Goal: Transaction & Acquisition: Purchase product/service

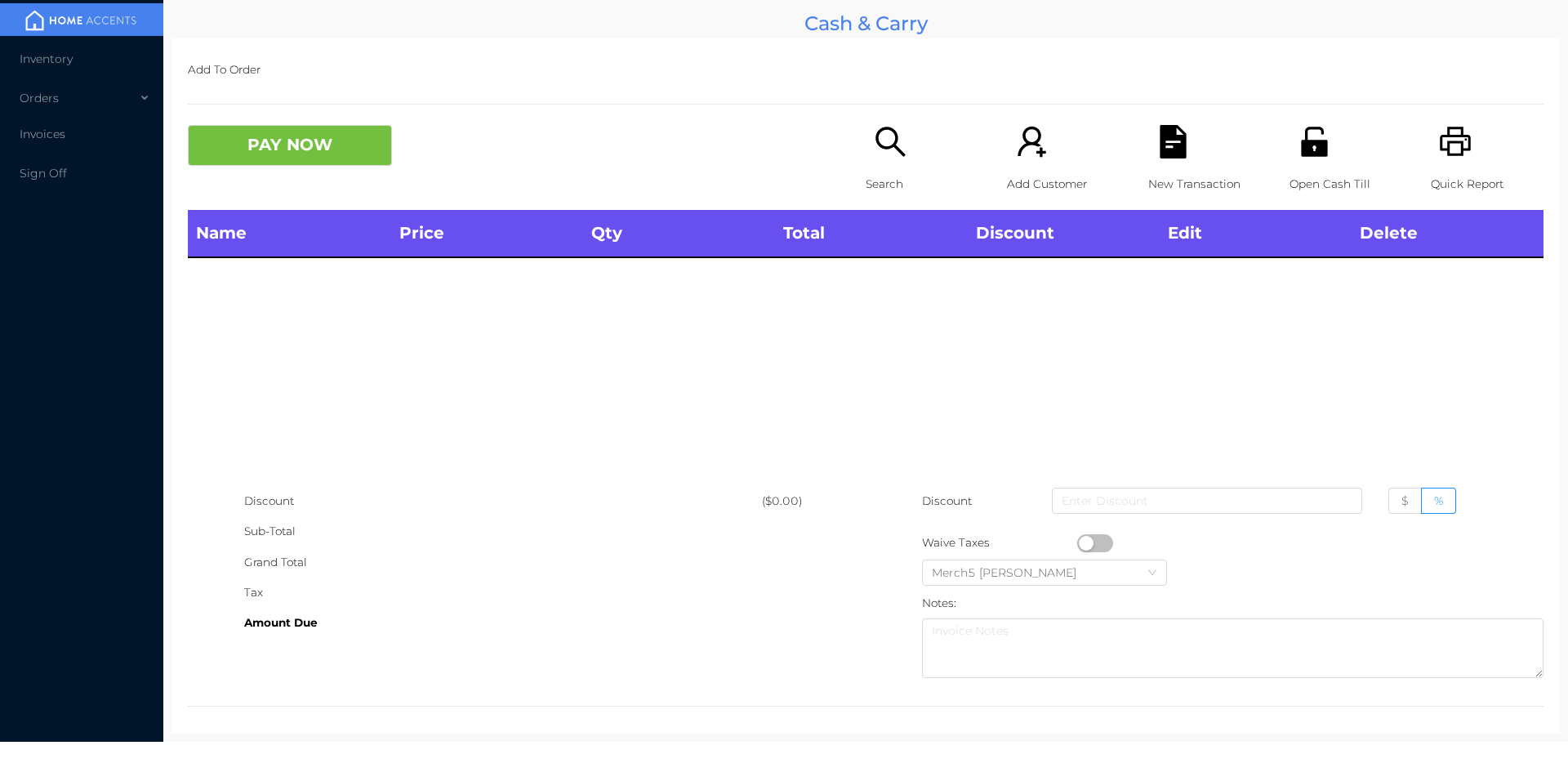
scroll to position [9, 0]
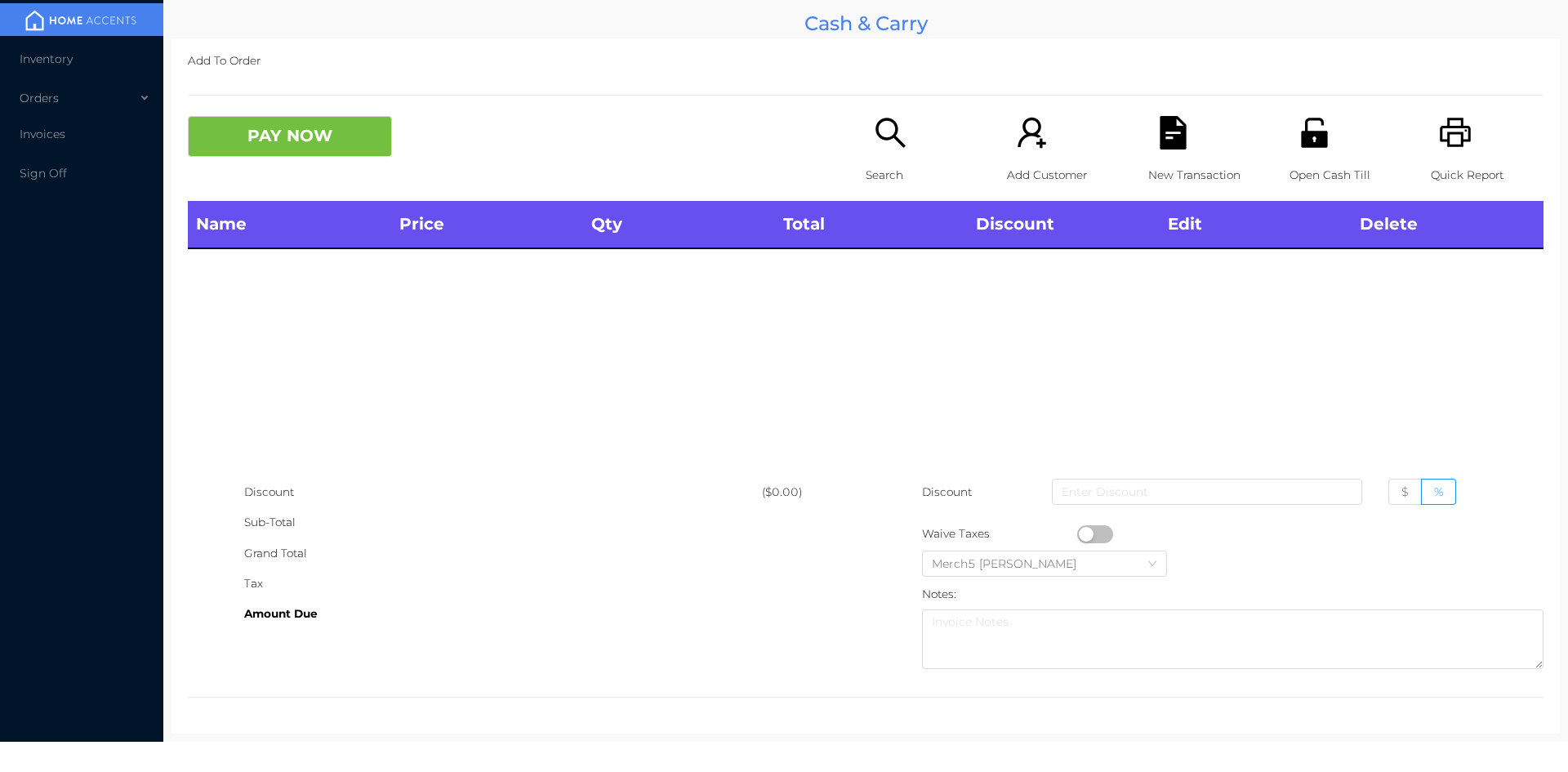
click at [921, 148] on div "Search" at bounding box center [922, 158] width 112 height 85
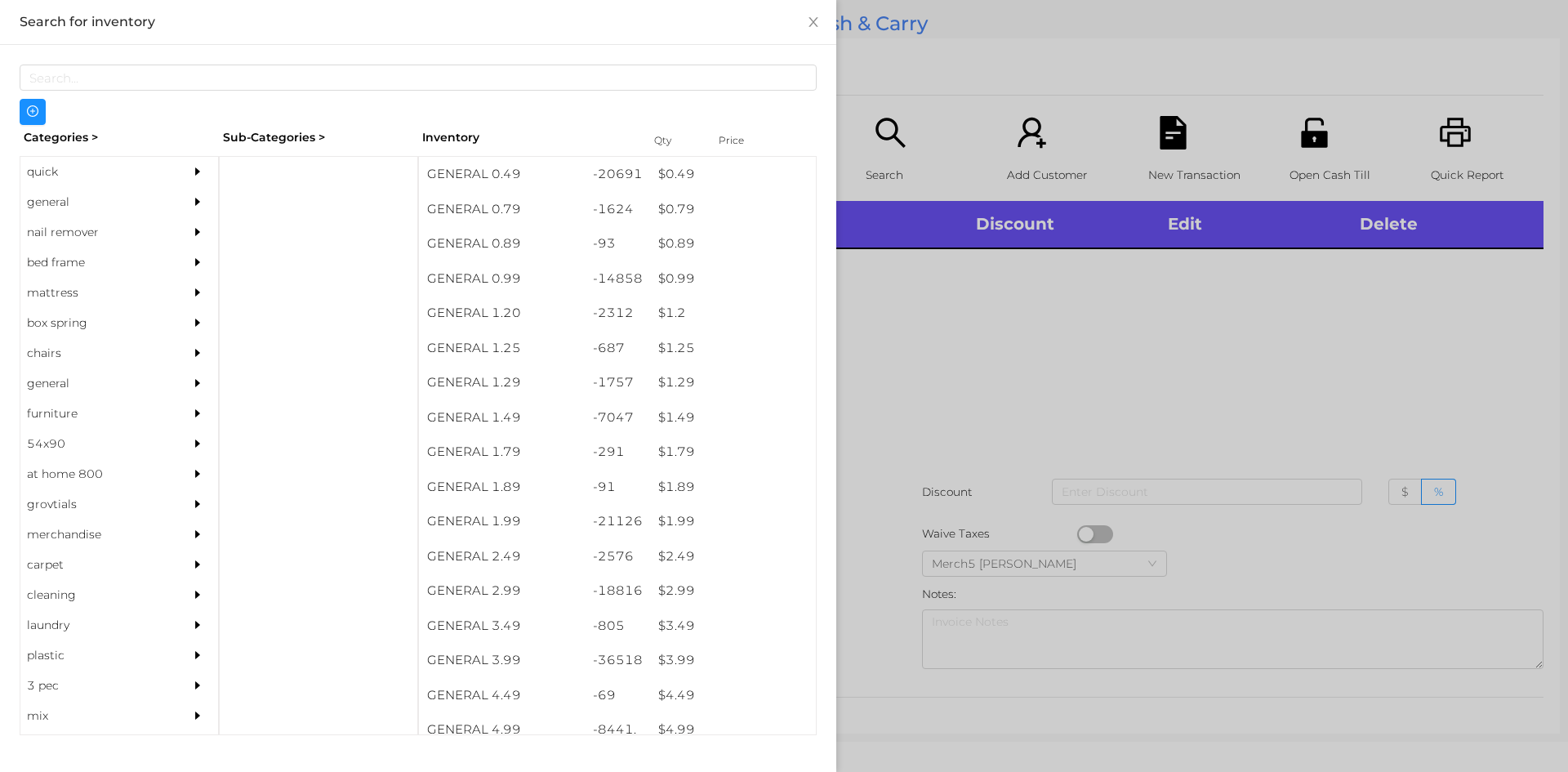
click at [192, 206] on icon "icon: caret-right" at bounding box center [197, 202] width 12 height 12
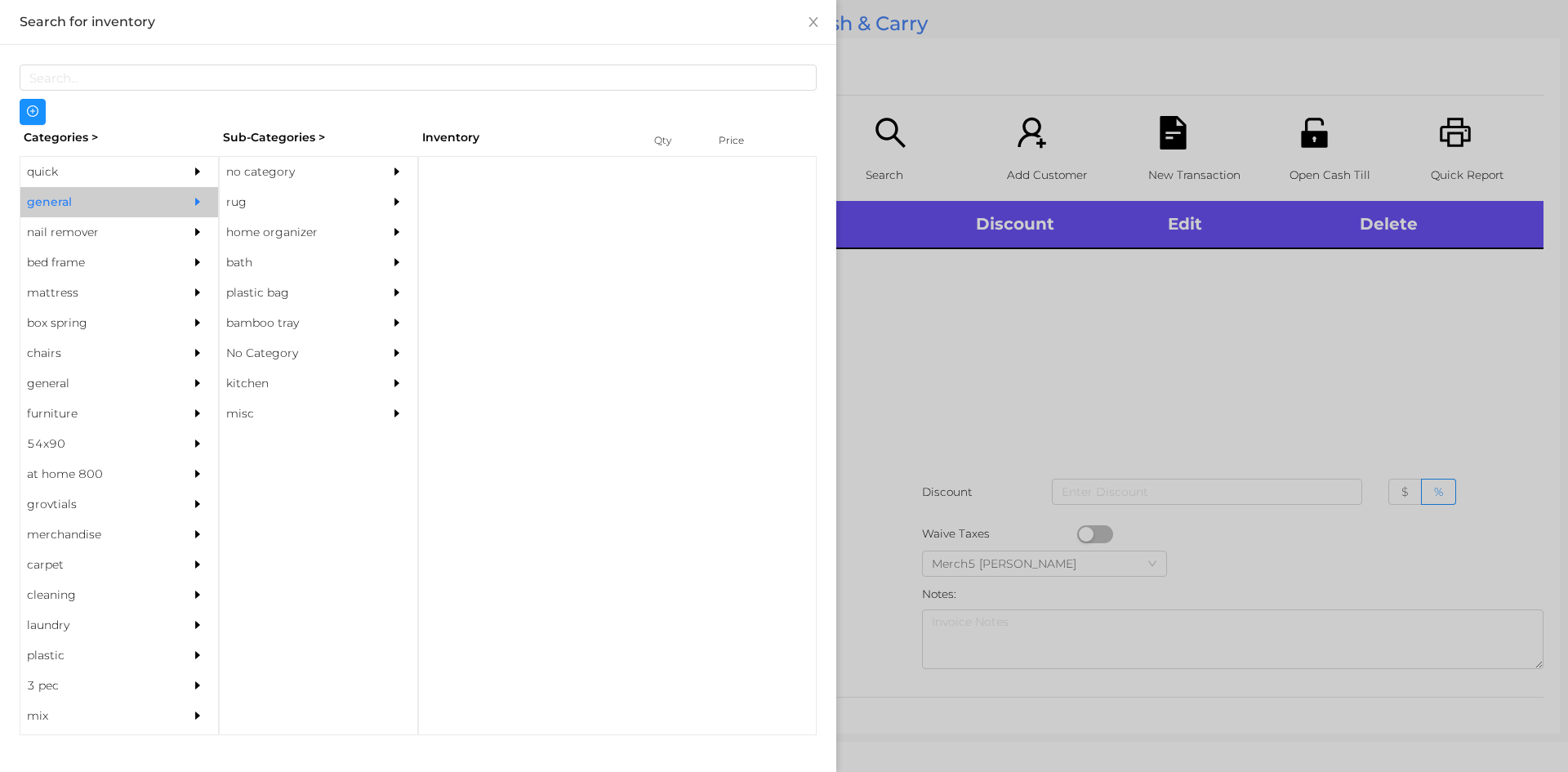
click at [253, 185] on div "no category" at bounding box center [293, 172] width 149 height 30
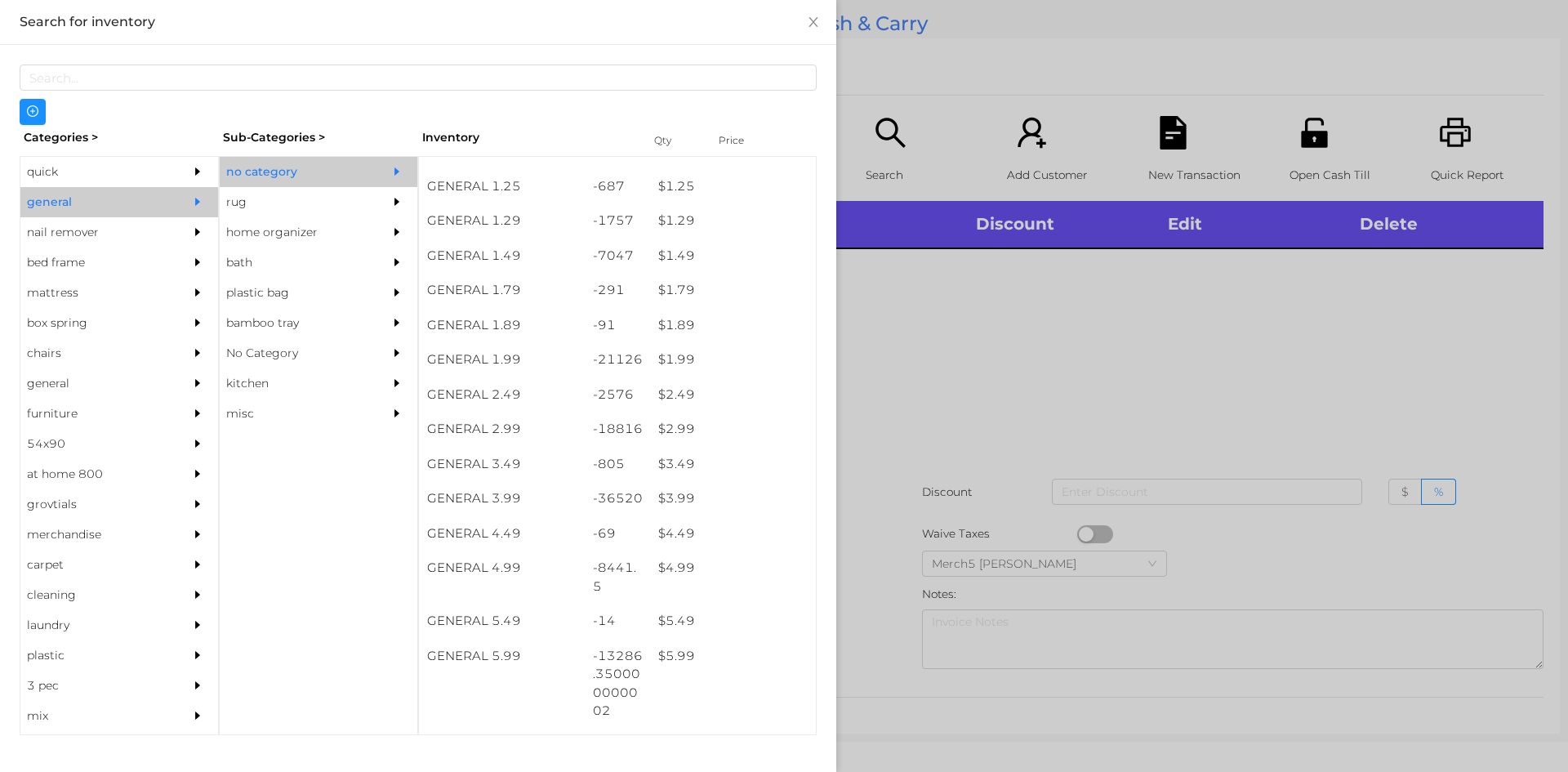
scroll to position [408, 0]
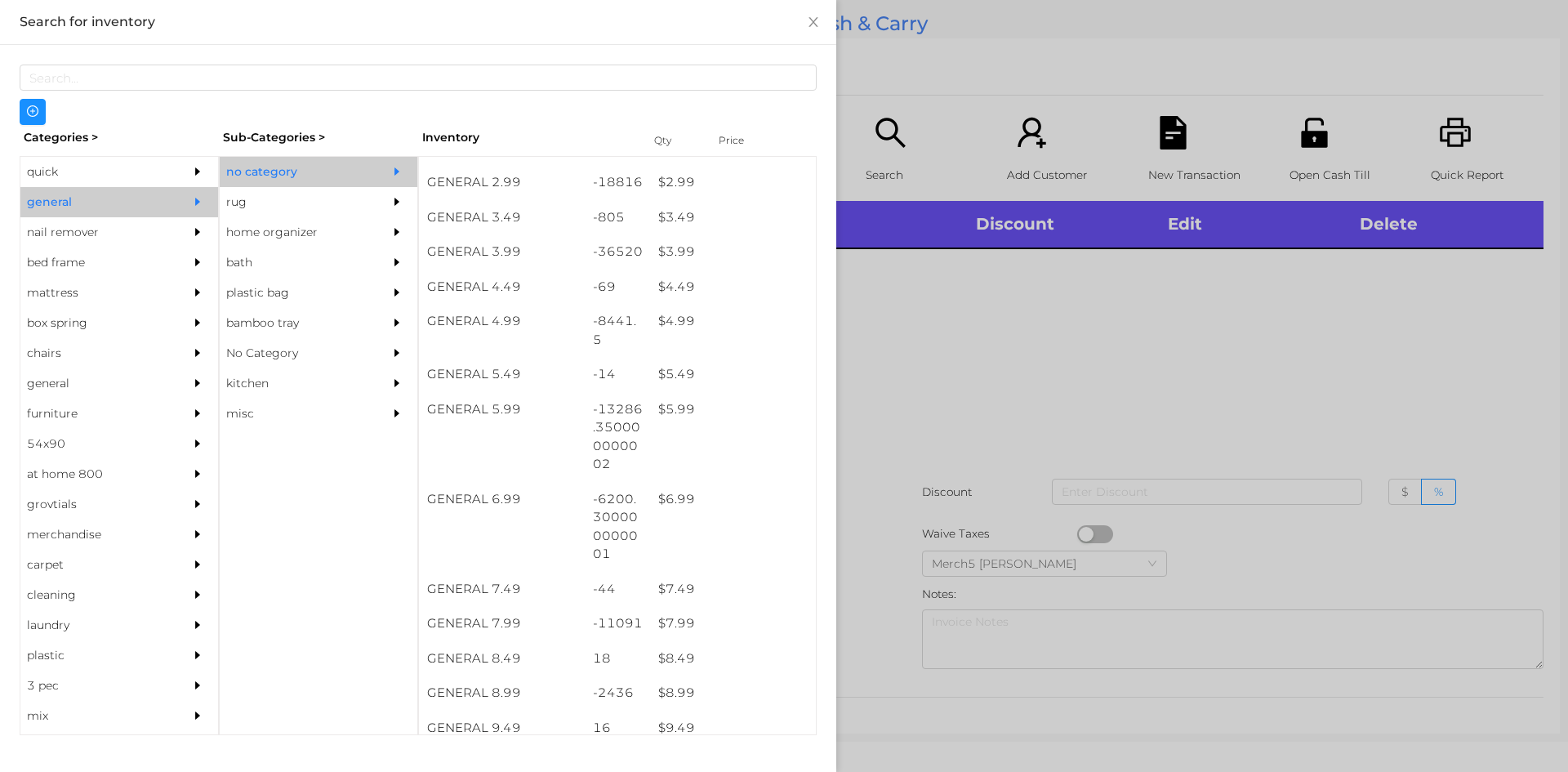
click at [1045, 346] on div at bounding box center [784, 386] width 1568 height 772
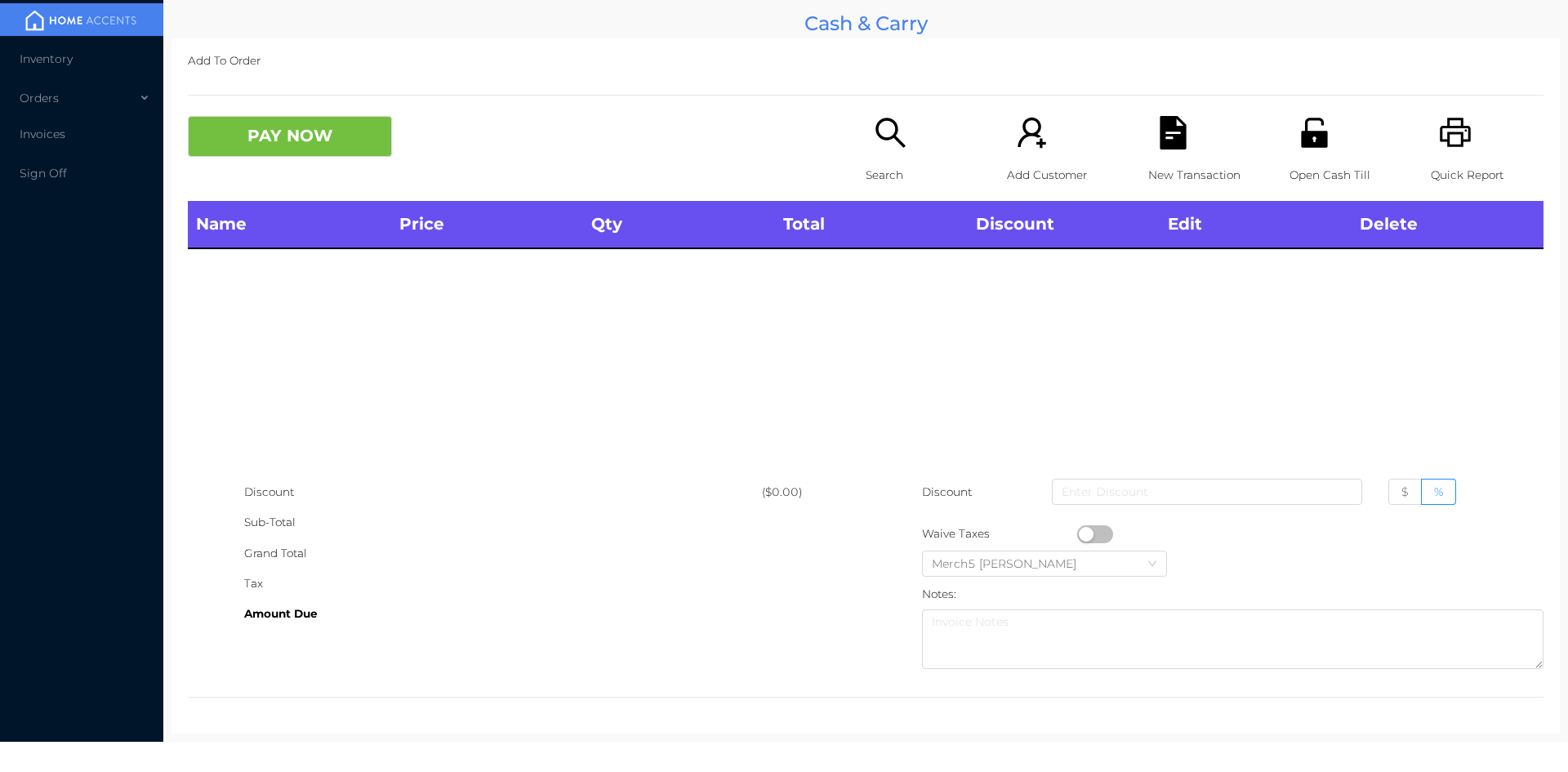
click at [885, 167] on p "Search" at bounding box center [922, 174] width 112 height 30
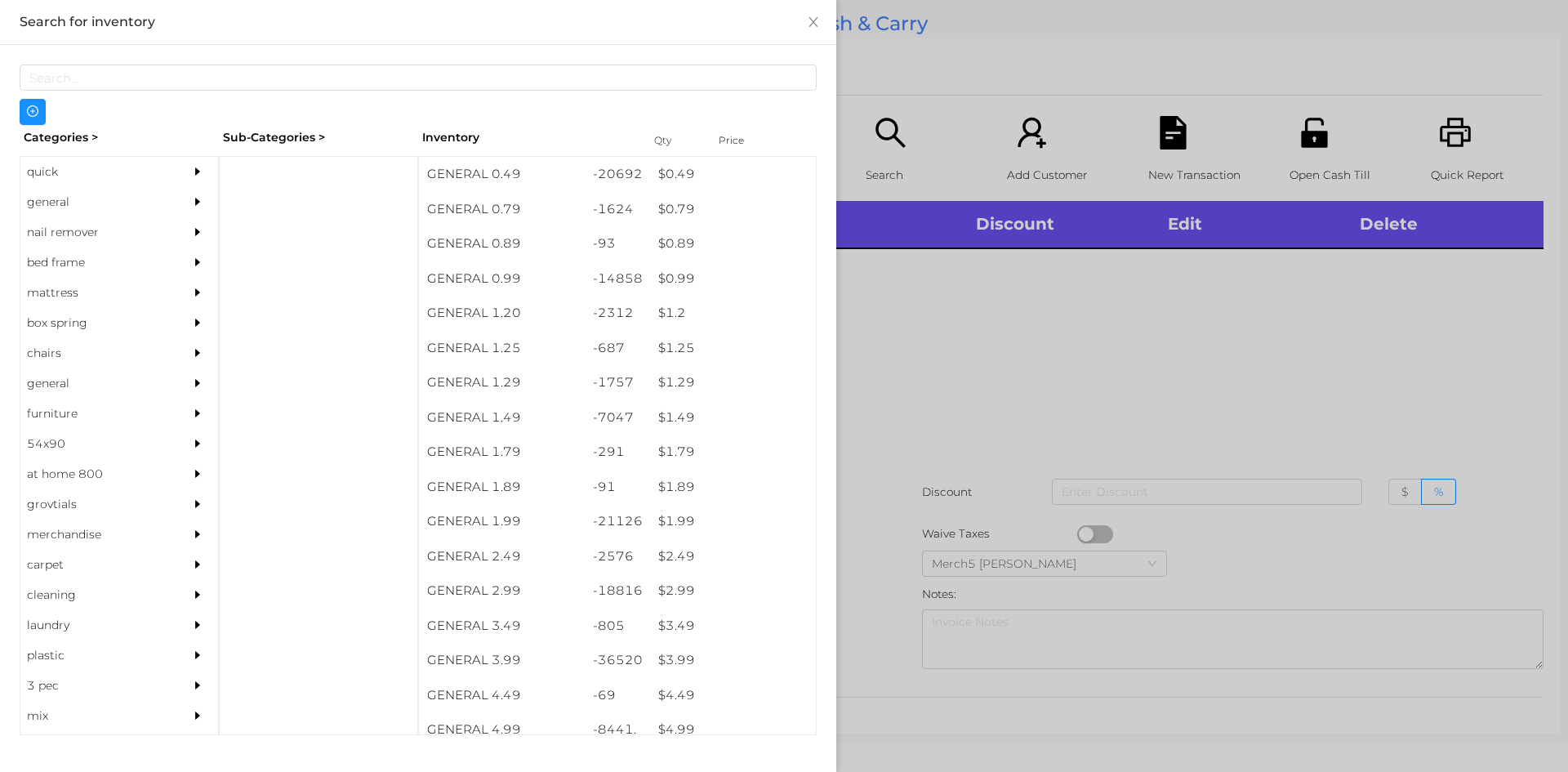
click at [192, 185] on div at bounding box center [202, 172] width 33 height 30
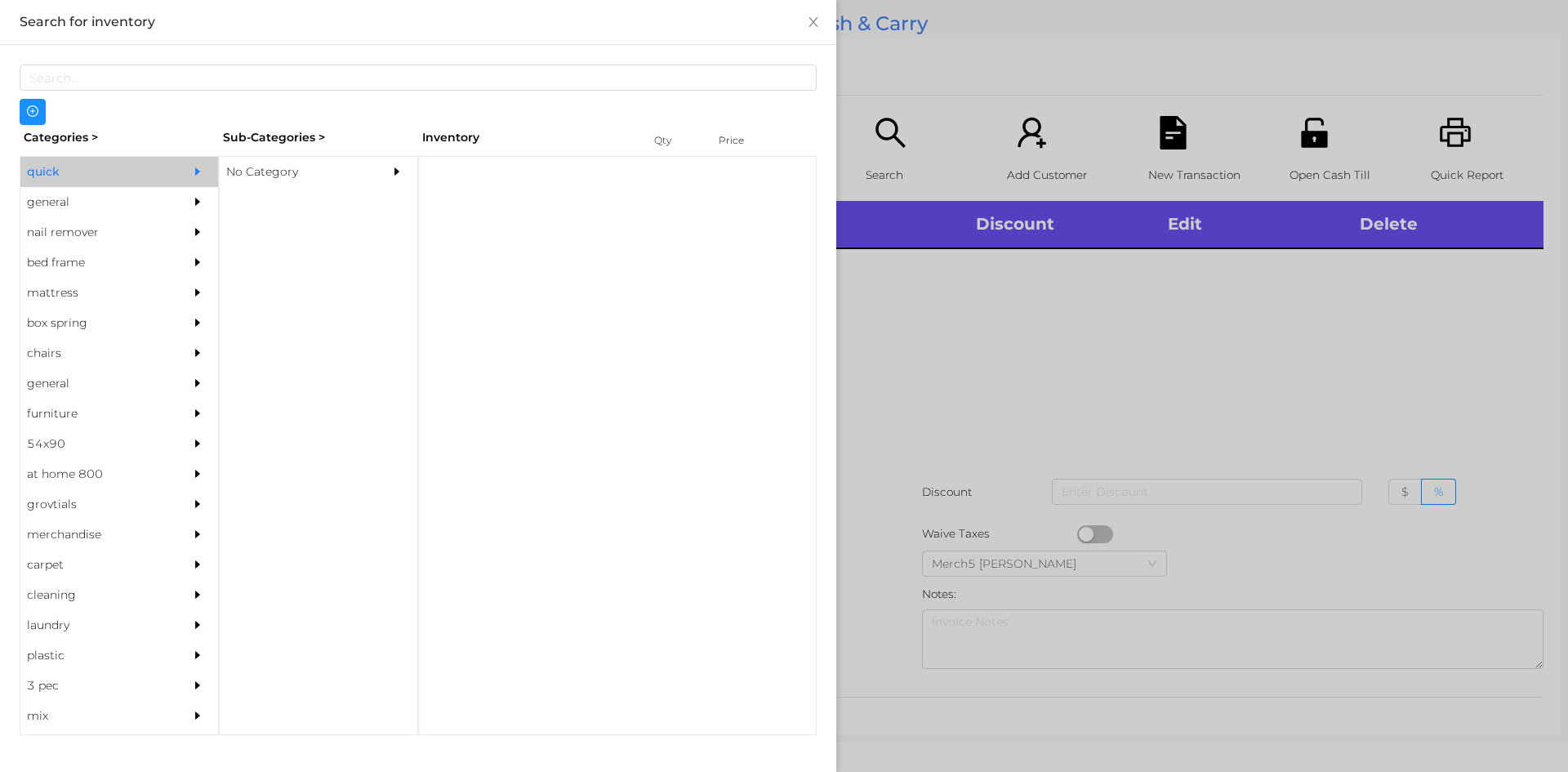
click at [160, 207] on div "general" at bounding box center [119, 202] width 197 height 30
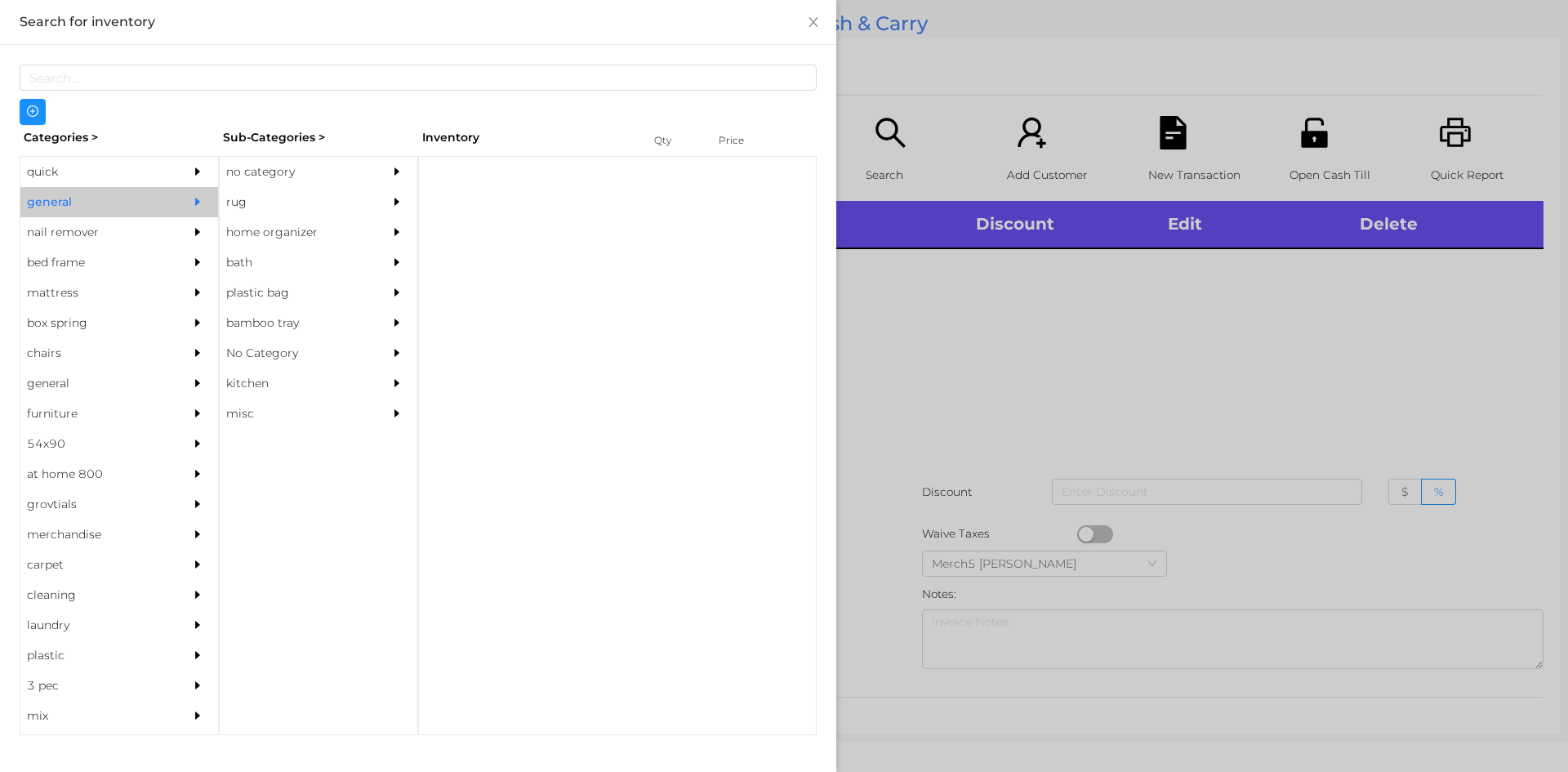
click at [334, 176] on div "no category" at bounding box center [293, 172] width 149 height 30
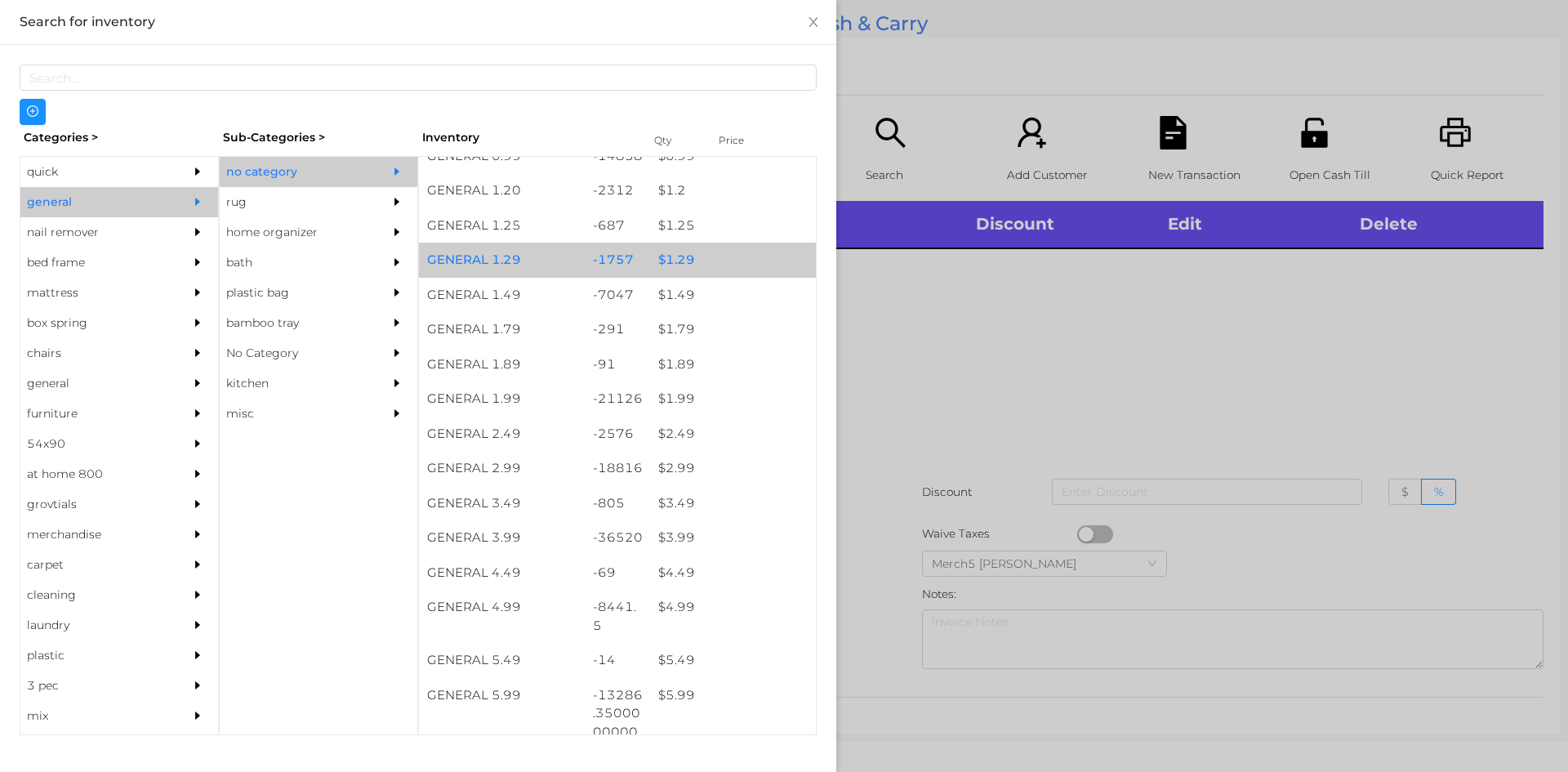
scroll to position [327, 0]
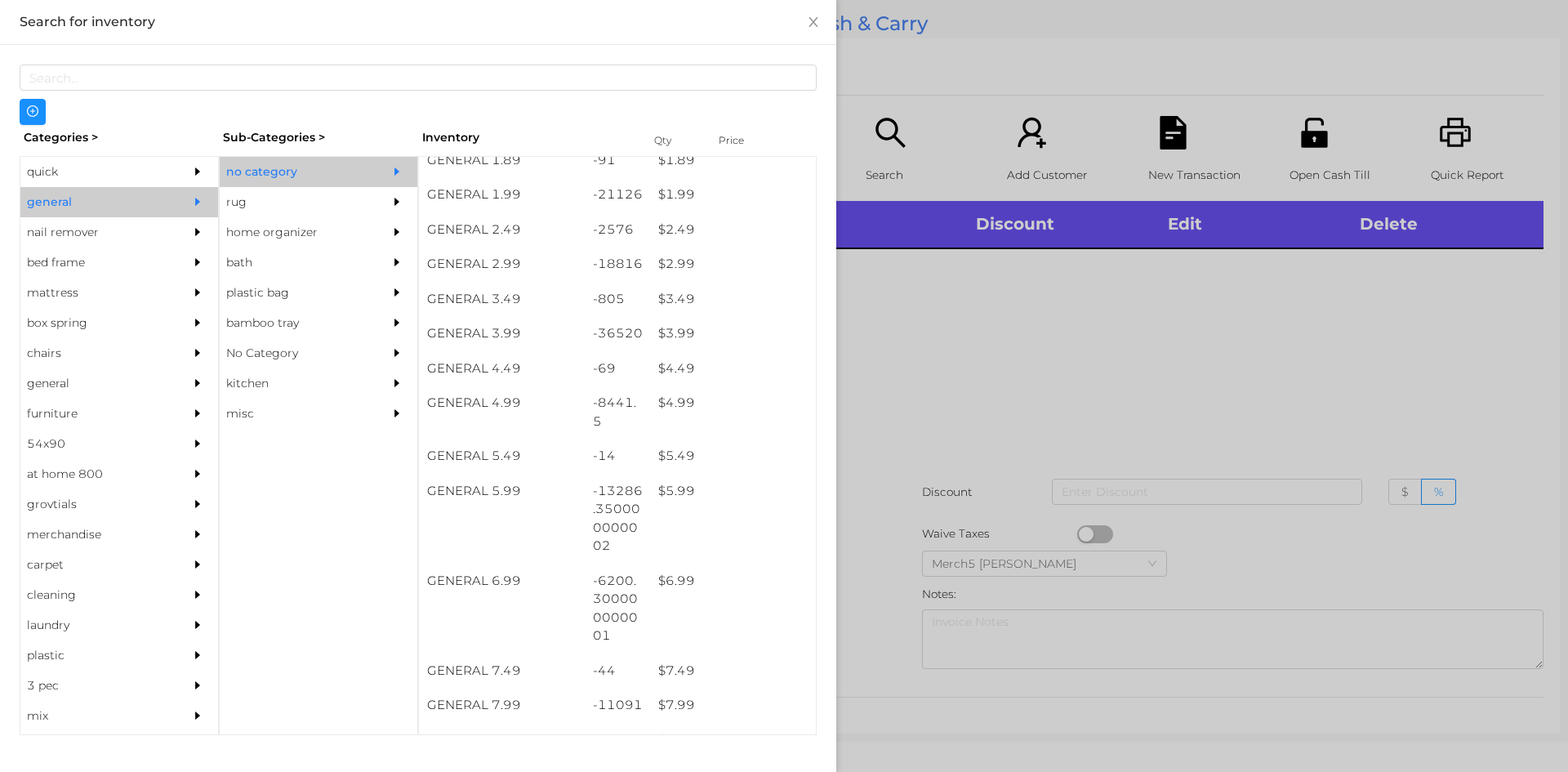
click at [1084, 421] on div at bounding box center [784, 386] width 1568 height 772
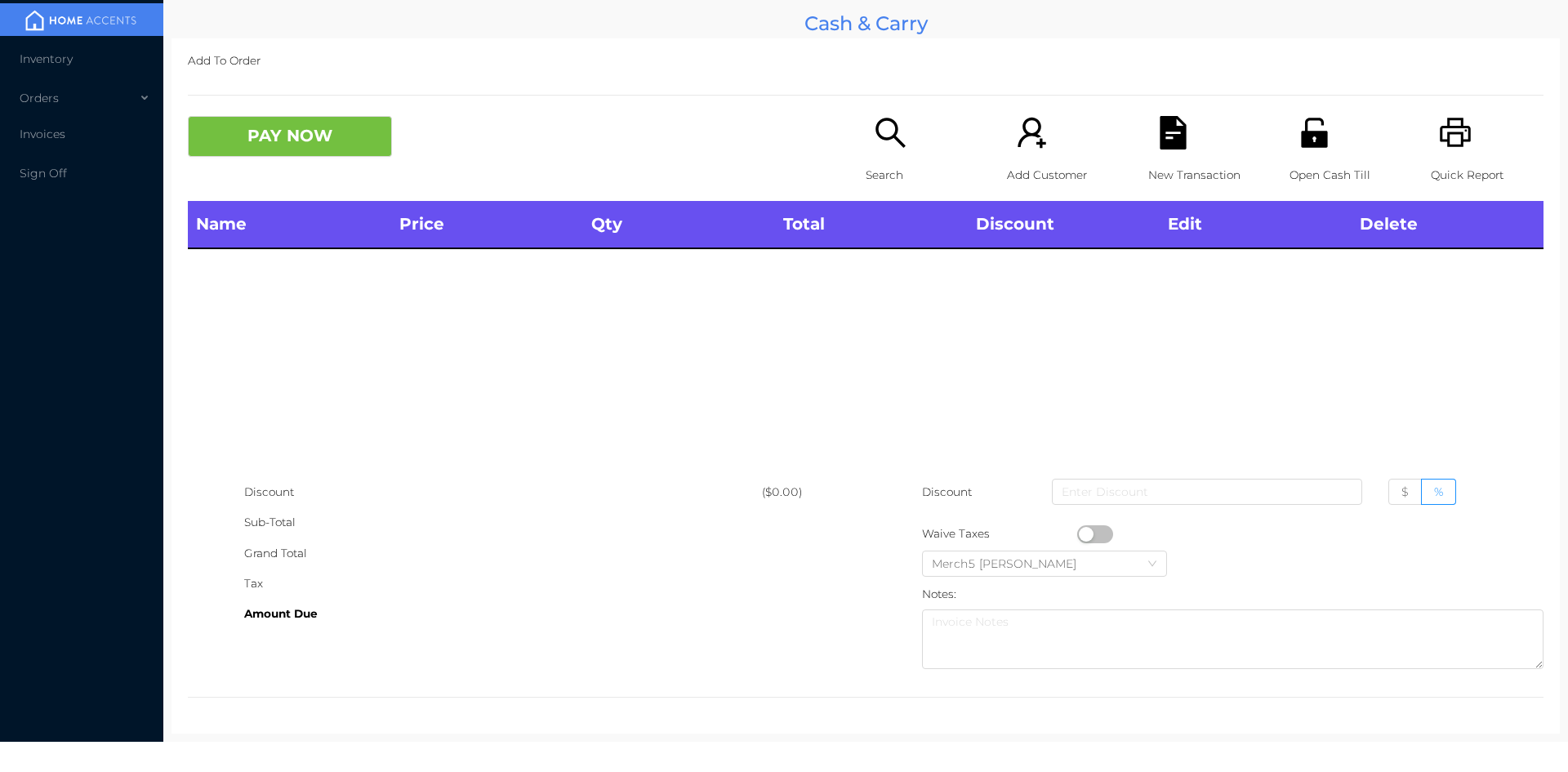
click at [854, 121] on div "PAY NOW" at bounding box center [527, 136] width 678 height 41
click at [909, 143] on div "Search" at bounding box center [922, 158] width 112 height 85
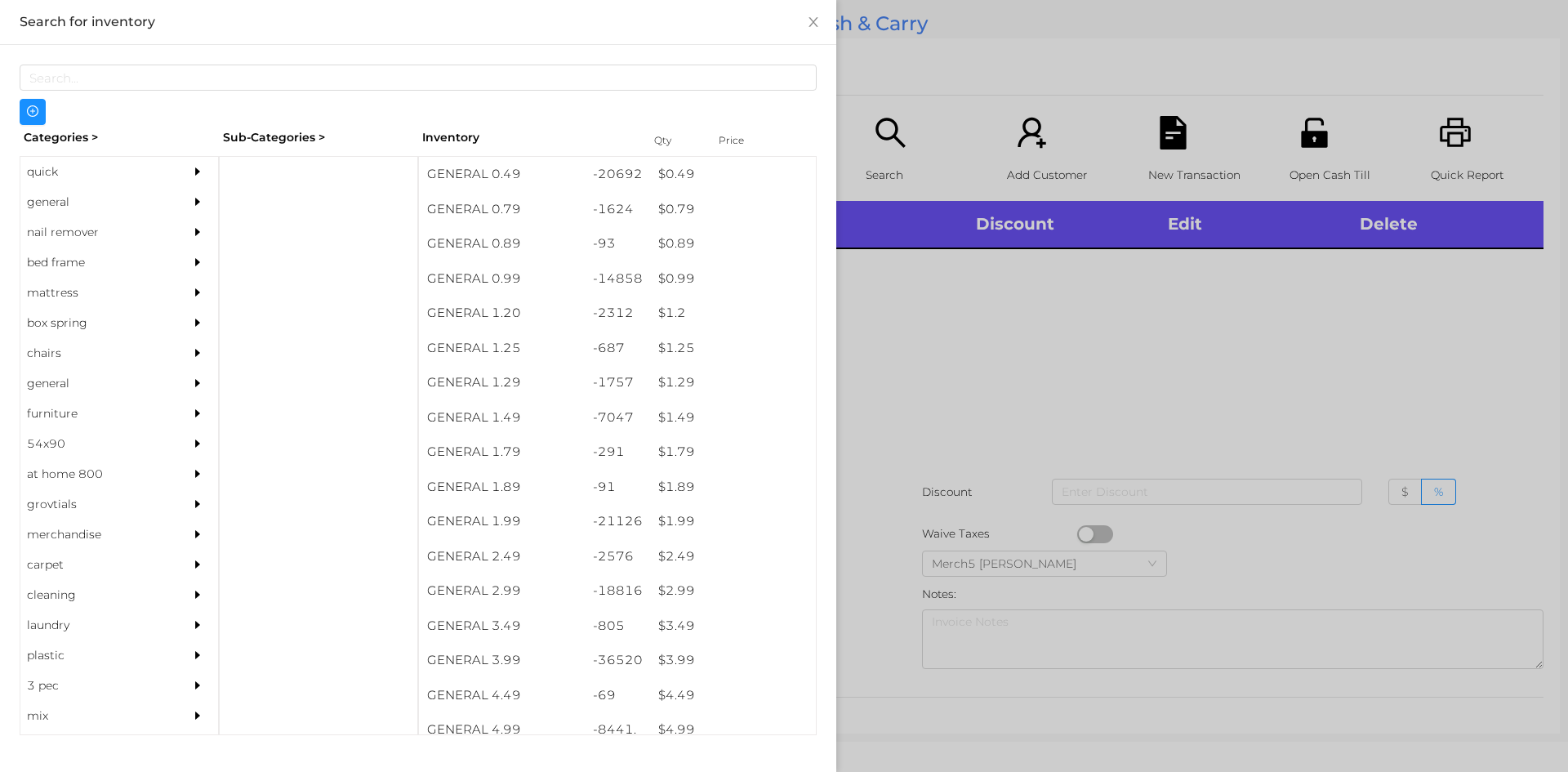
click at [192, 204] on icon "icon: caret-right" at bounding box center [197, 202] width 12 height 12
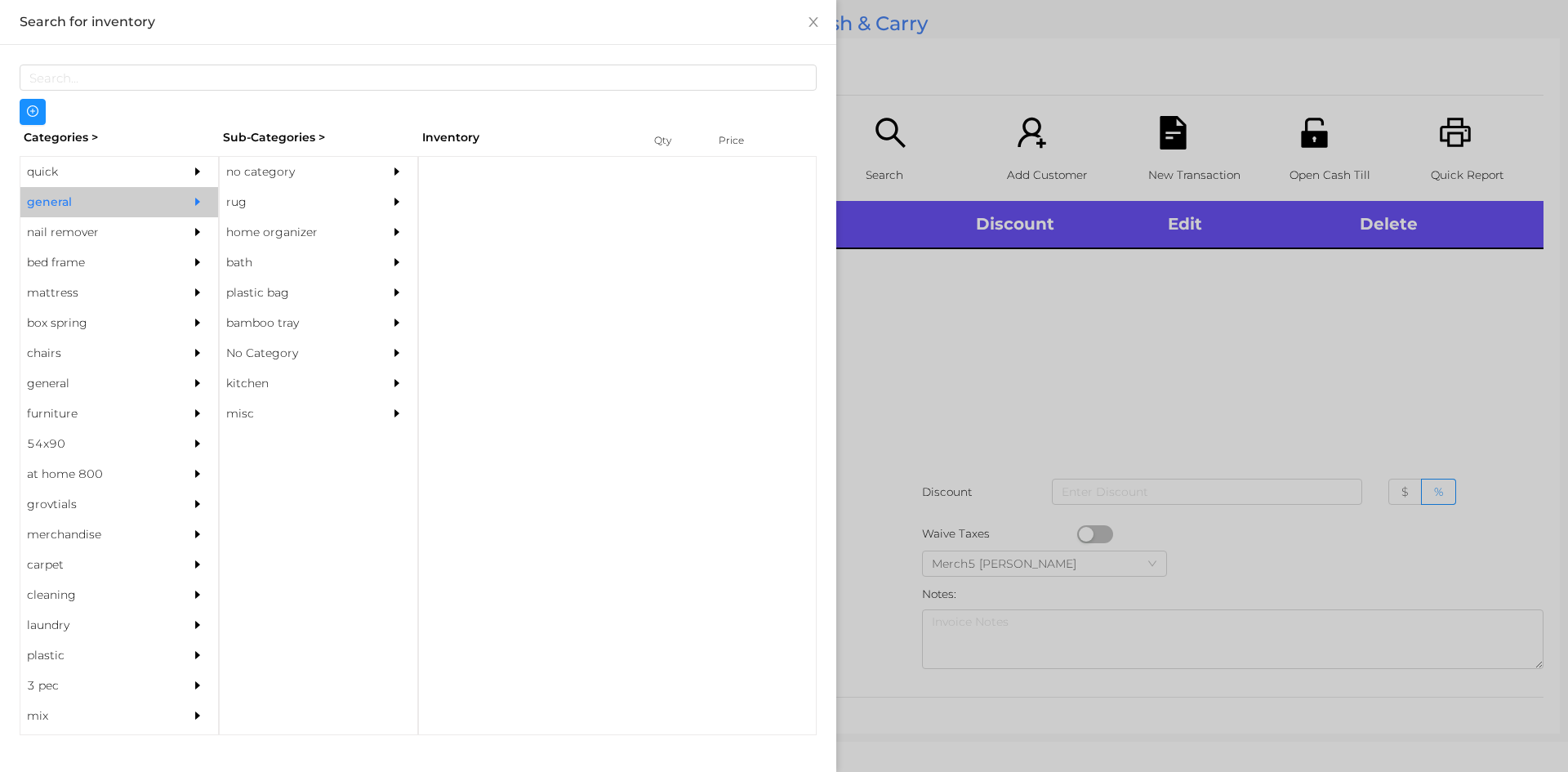
click at [338, 177] on div "no category" at bounding box center [293, 172] width 149 height 30
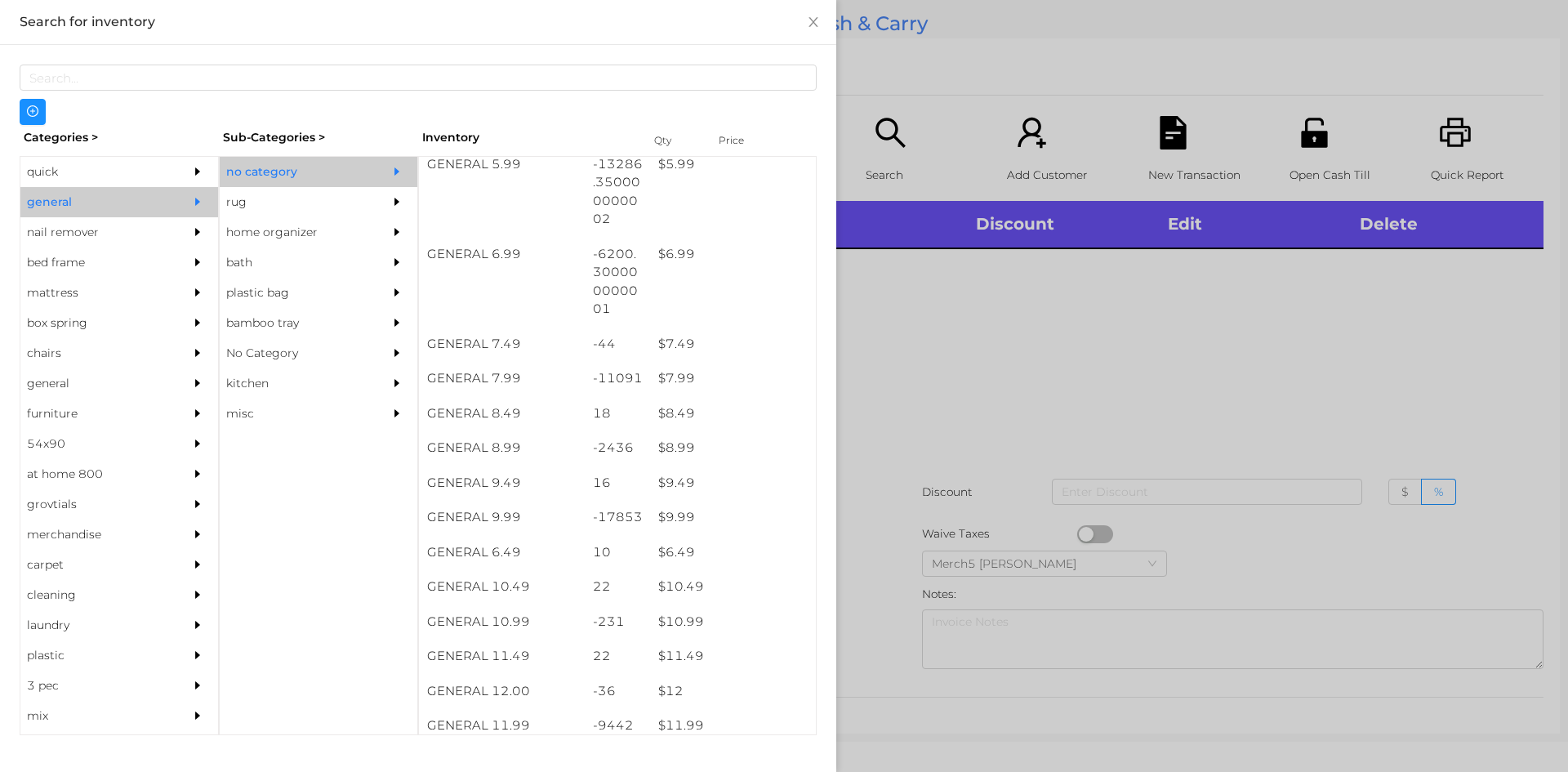
scroll to position [980, 0]
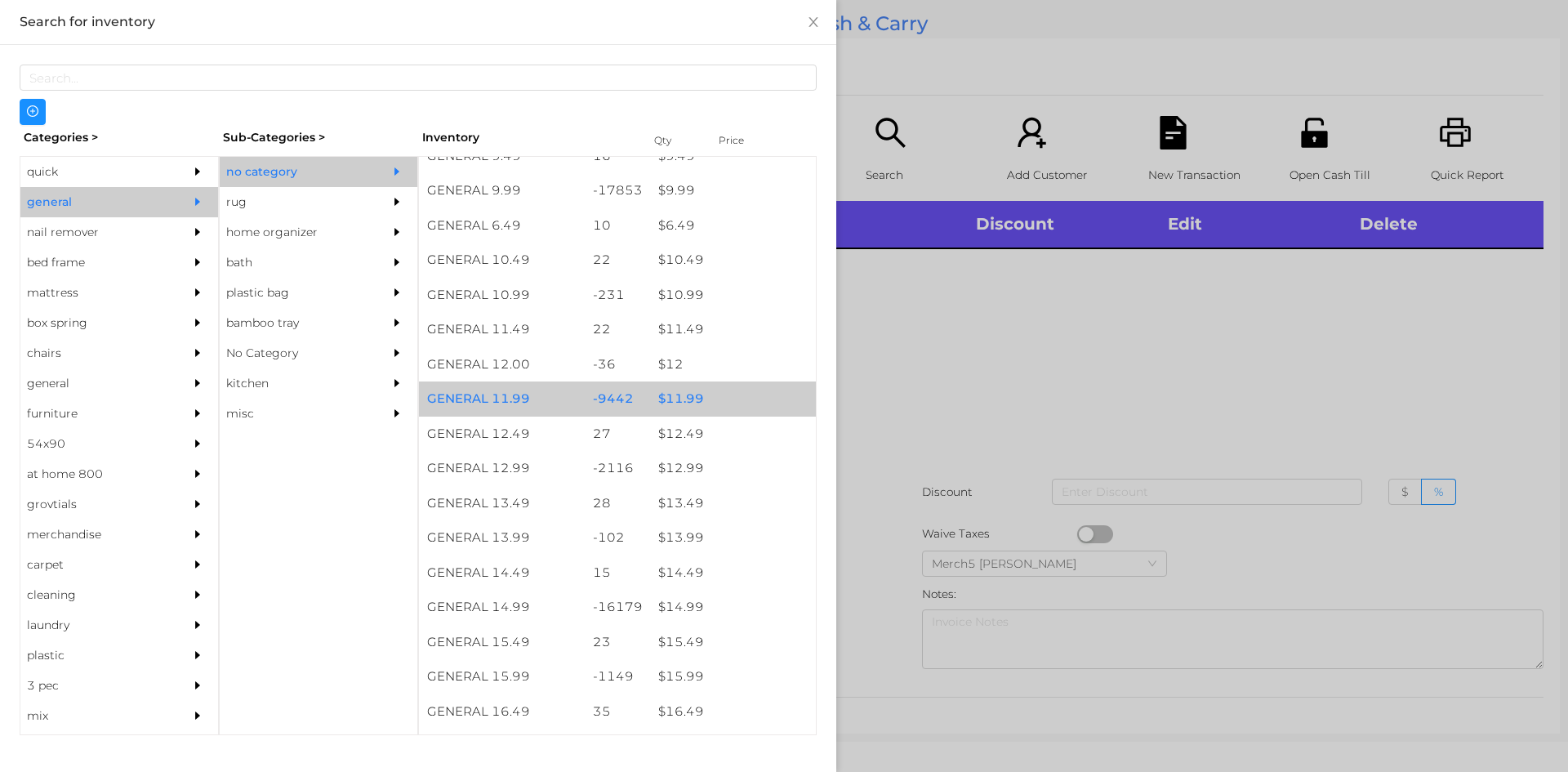
click at [697, 406] on div "$ 11.99" at bounding box center [733, 398] width 165 height 35
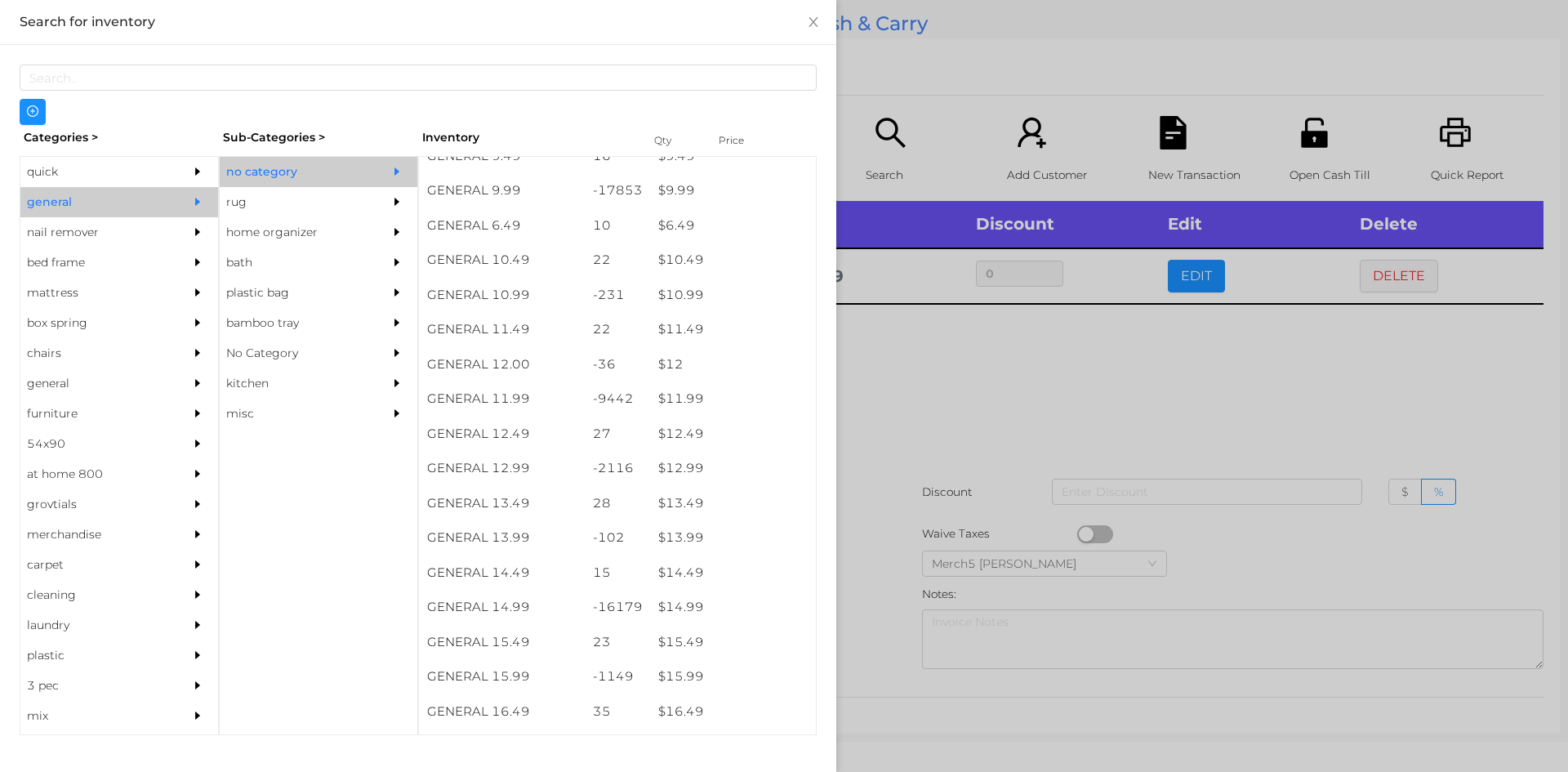
click at [192, 174] on icon "icon: caret-right" at bounding box center [197, 171] width 12 height 12
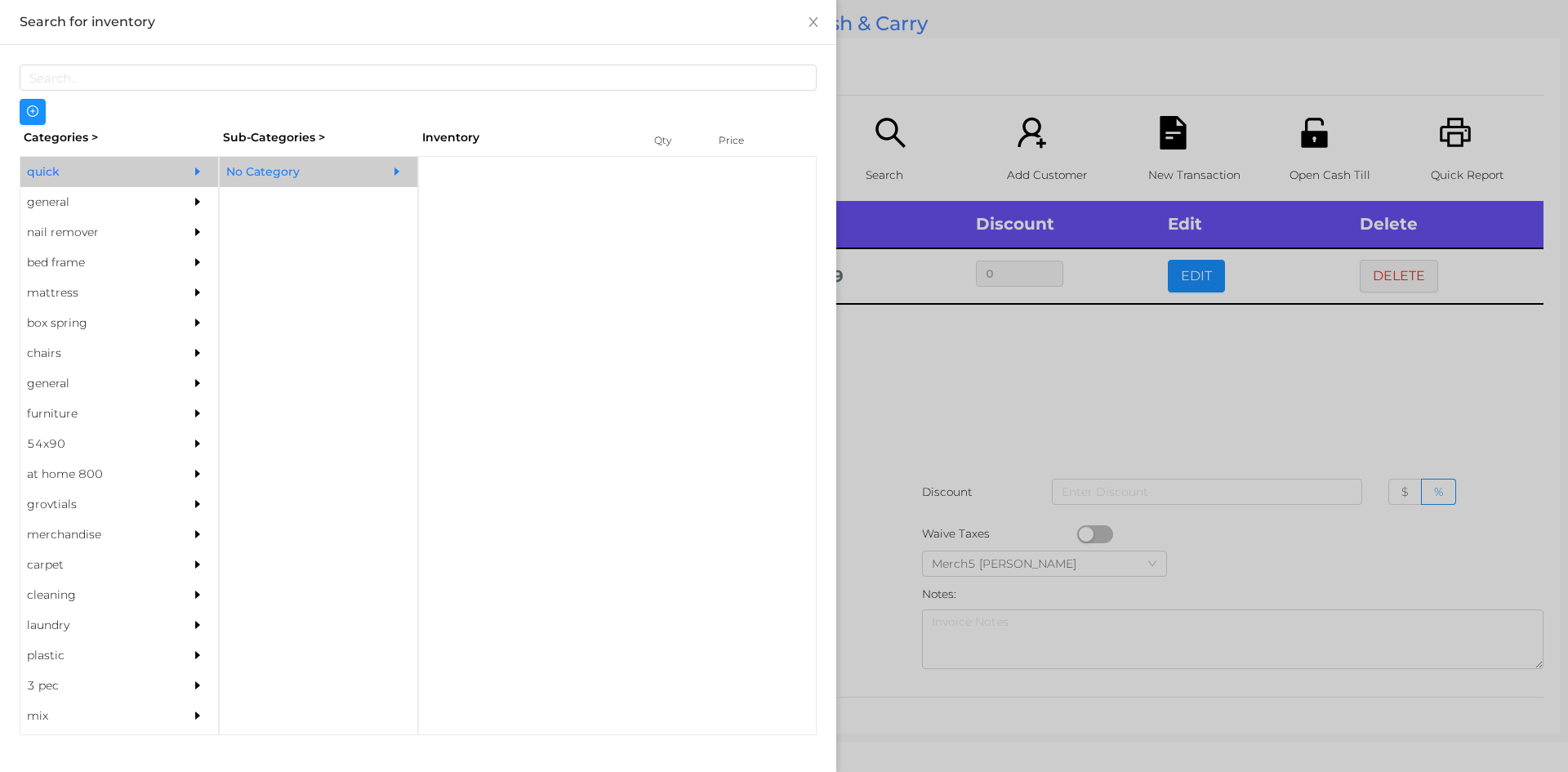
click at [301, 174] on div "No Category" at bounding box center [293, 172] width 149 height 30
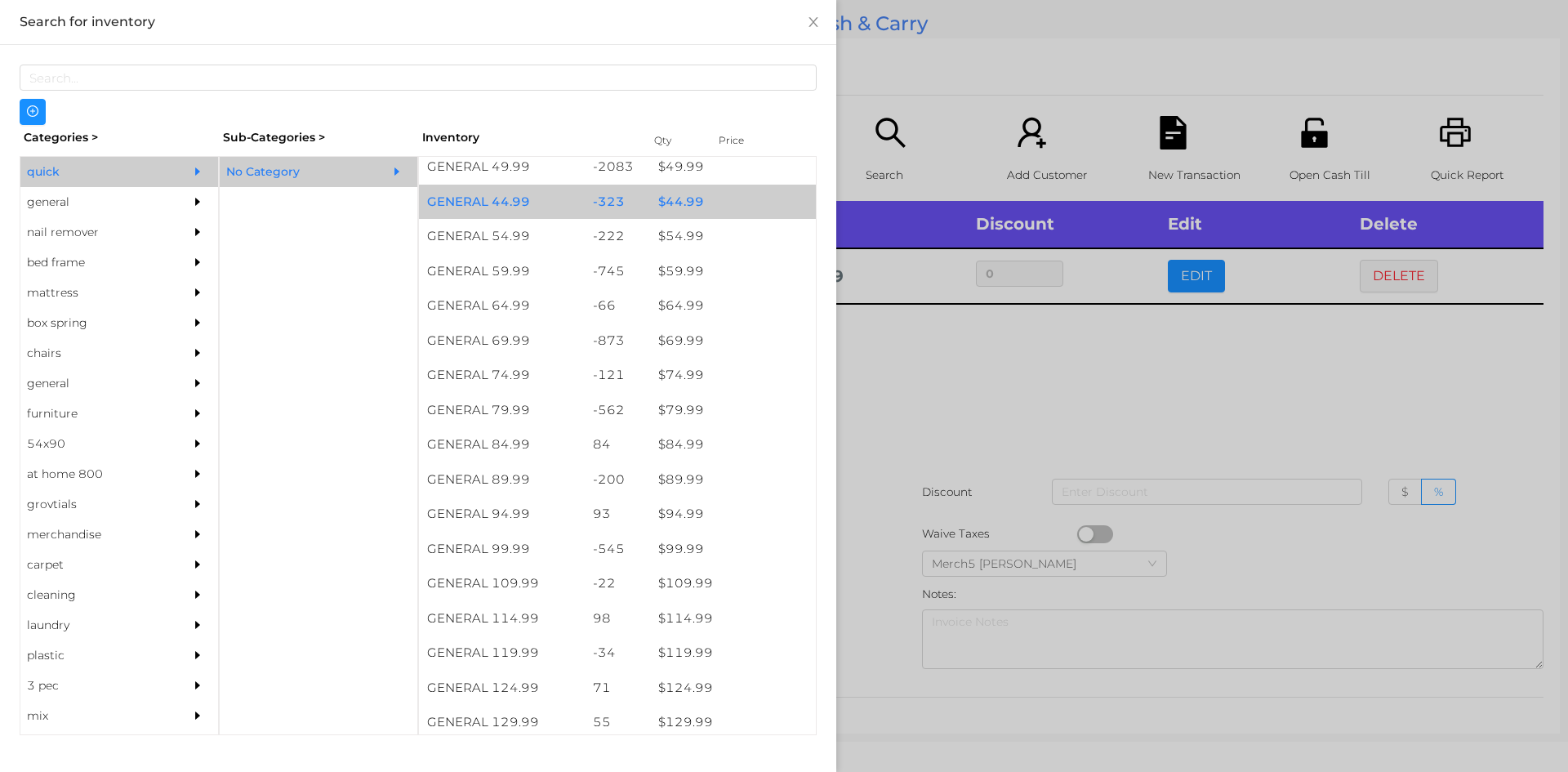
scroll to position [980, 0]
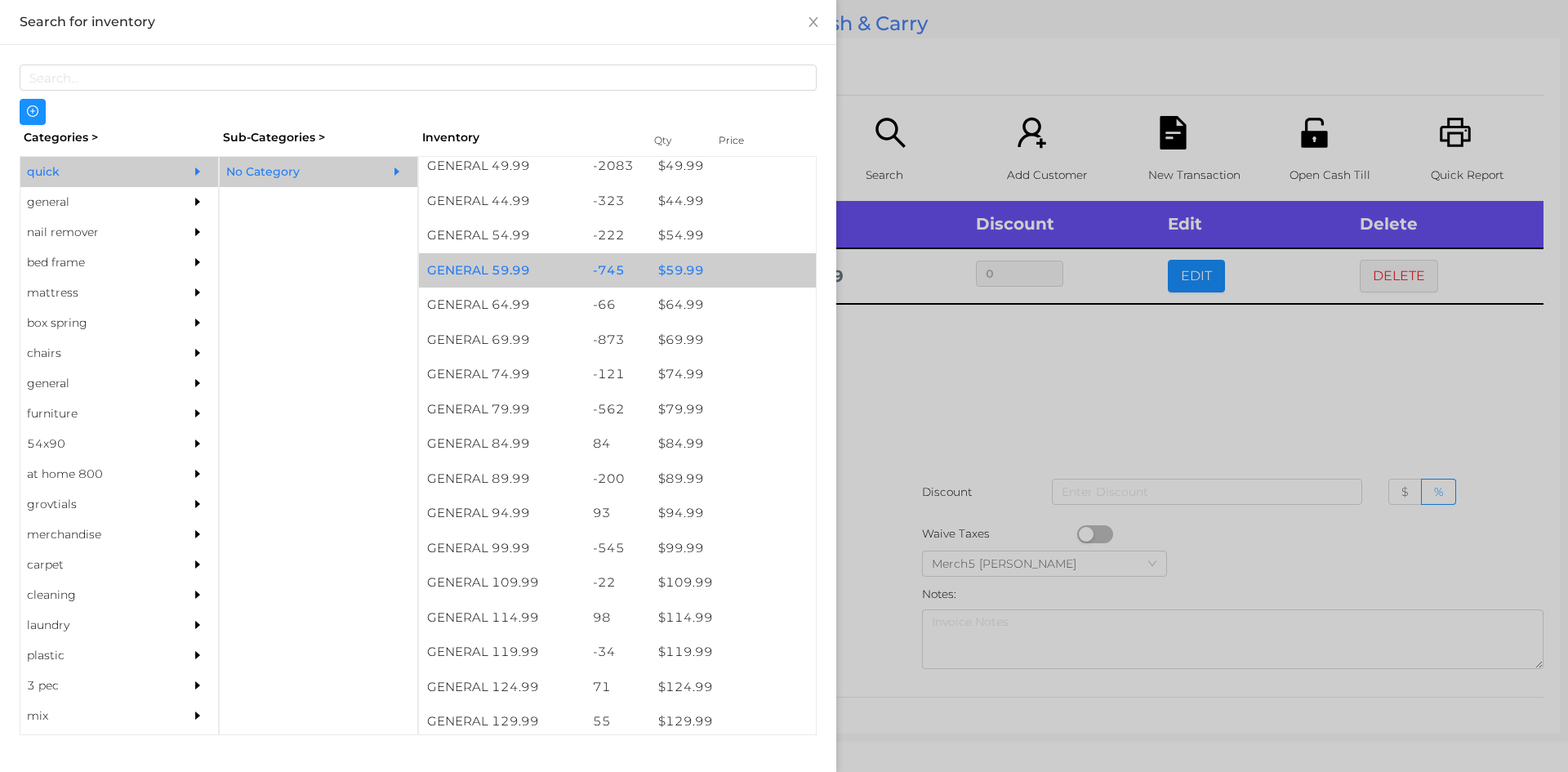
click at [735, 272] on div "$ 59.99" at bounding box center [733, 270] width 165 height 35
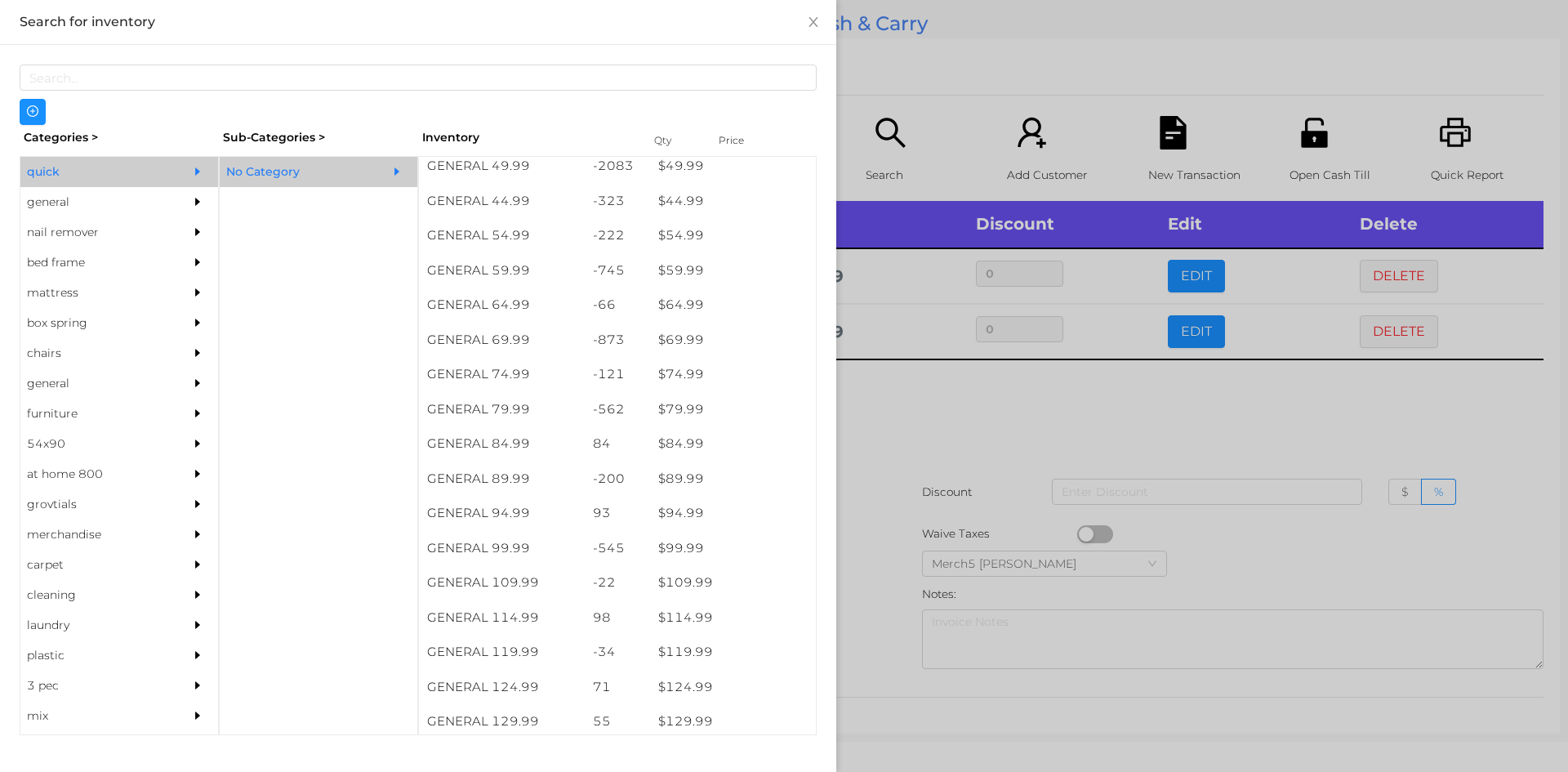
click at [866, 399] on div at bounding box center [784, 386] width 1568 height 772
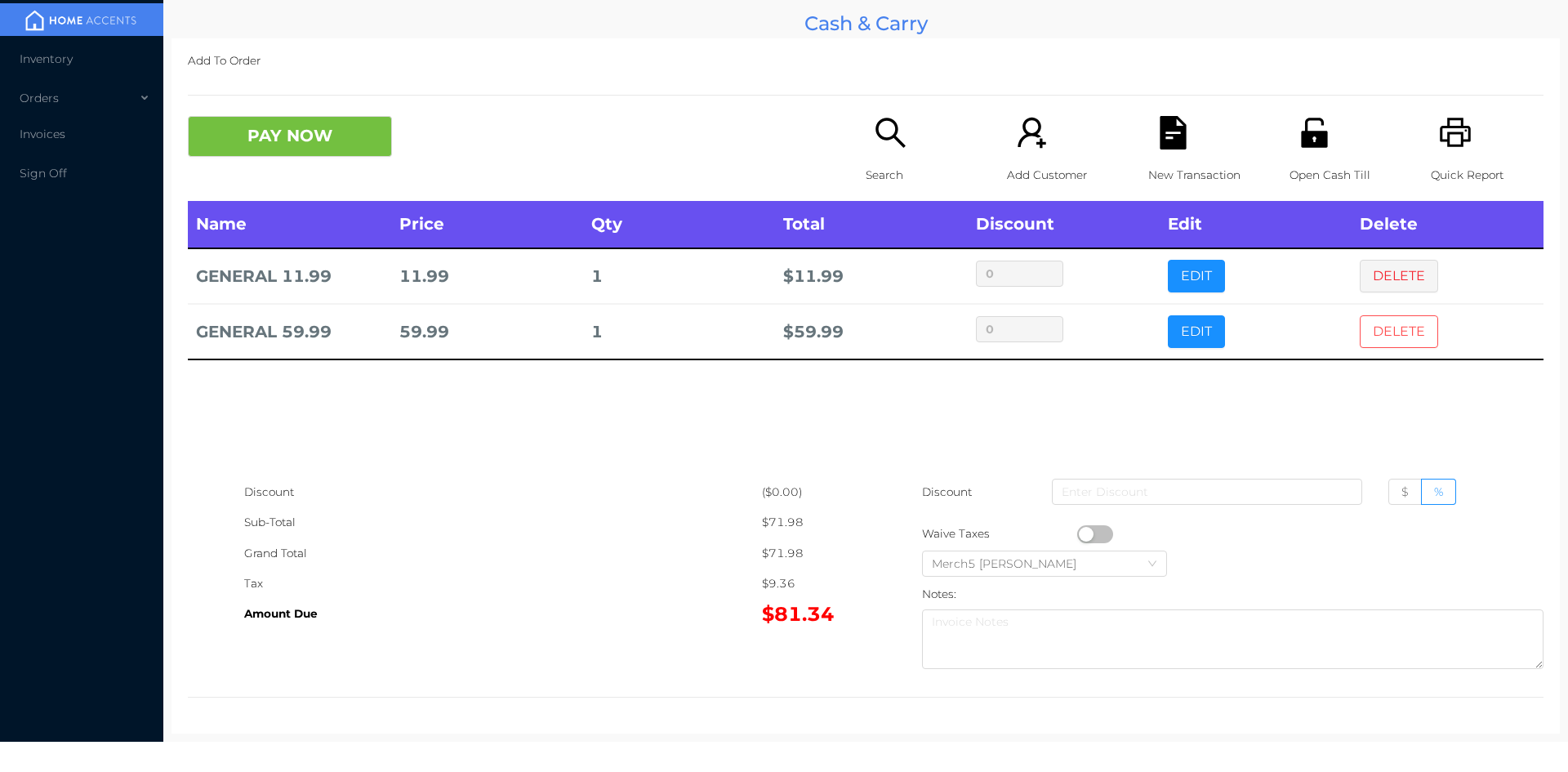
click at [1370, 340] on button "DELETE" at bounding box center [1399, 332] width 79 height 33
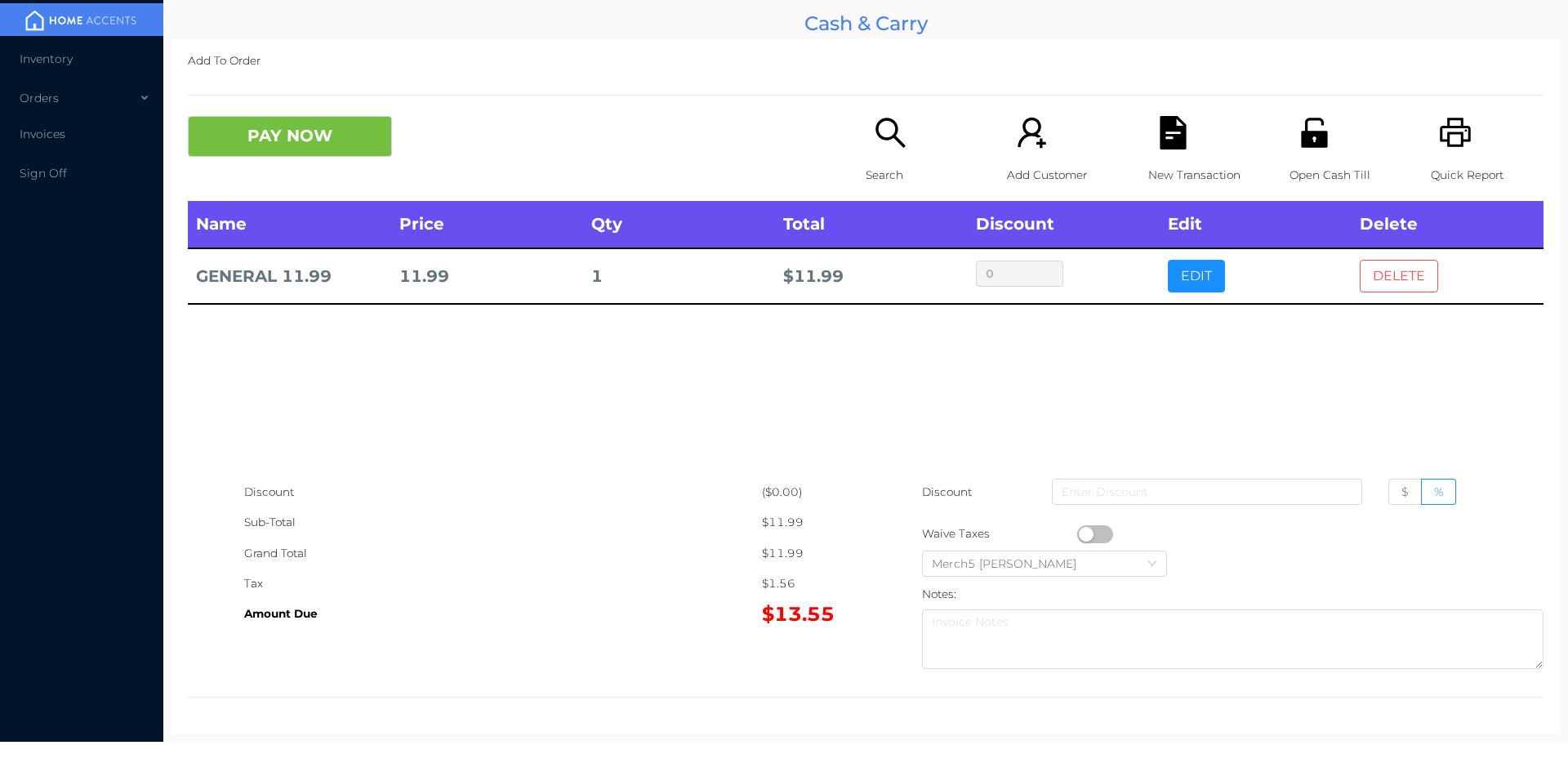
click at [1390, 287] on button "DELETE" at bounding box center [1399, 276] width 79 height 33
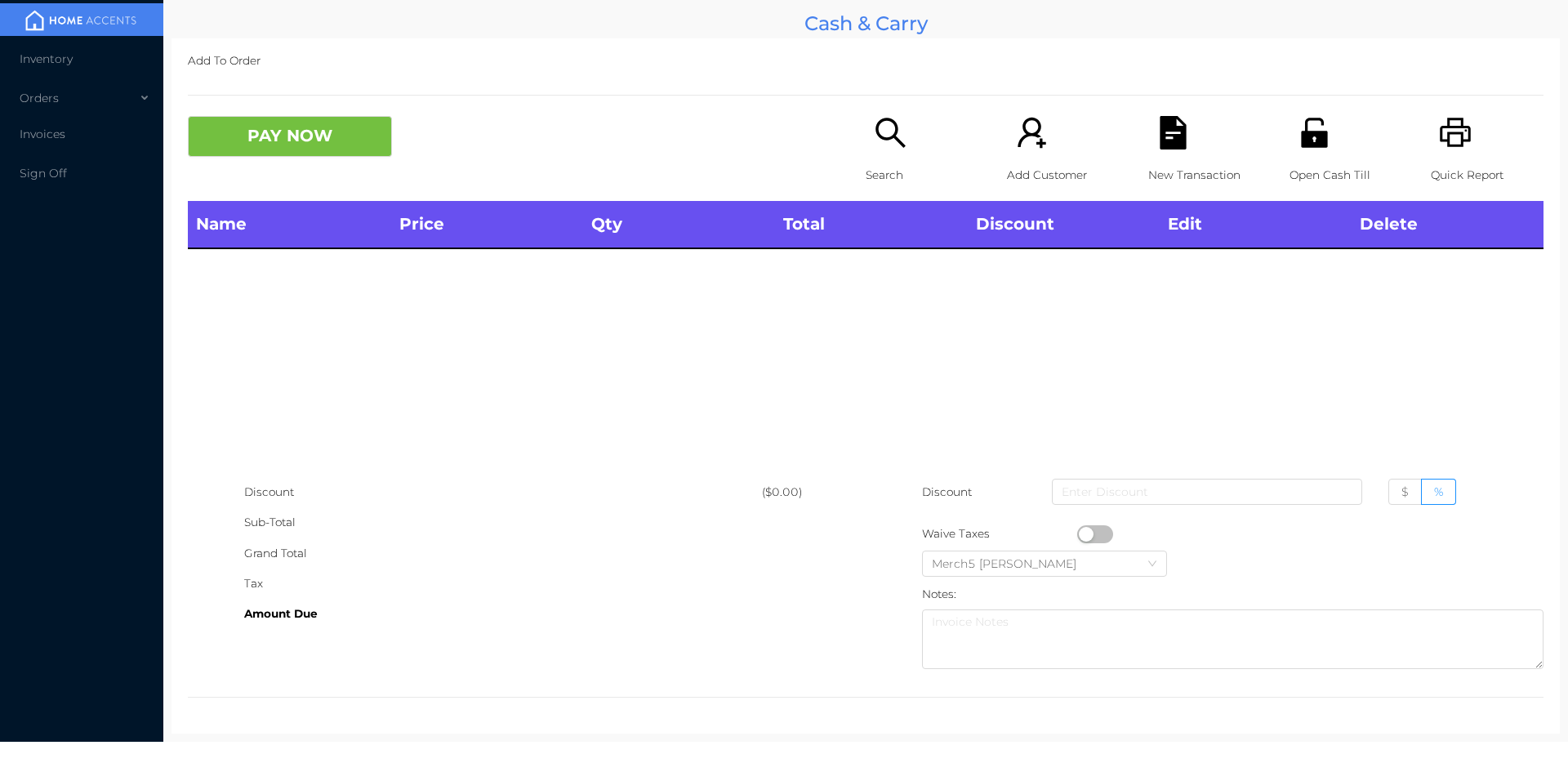
click at [1305, 139] on icon "icon: unlock" at bounding box center [1314, 132] width 34 height 34
click at [892, 124] on icon "icon: search" at bounding box center [890, 132] width 34 height 34
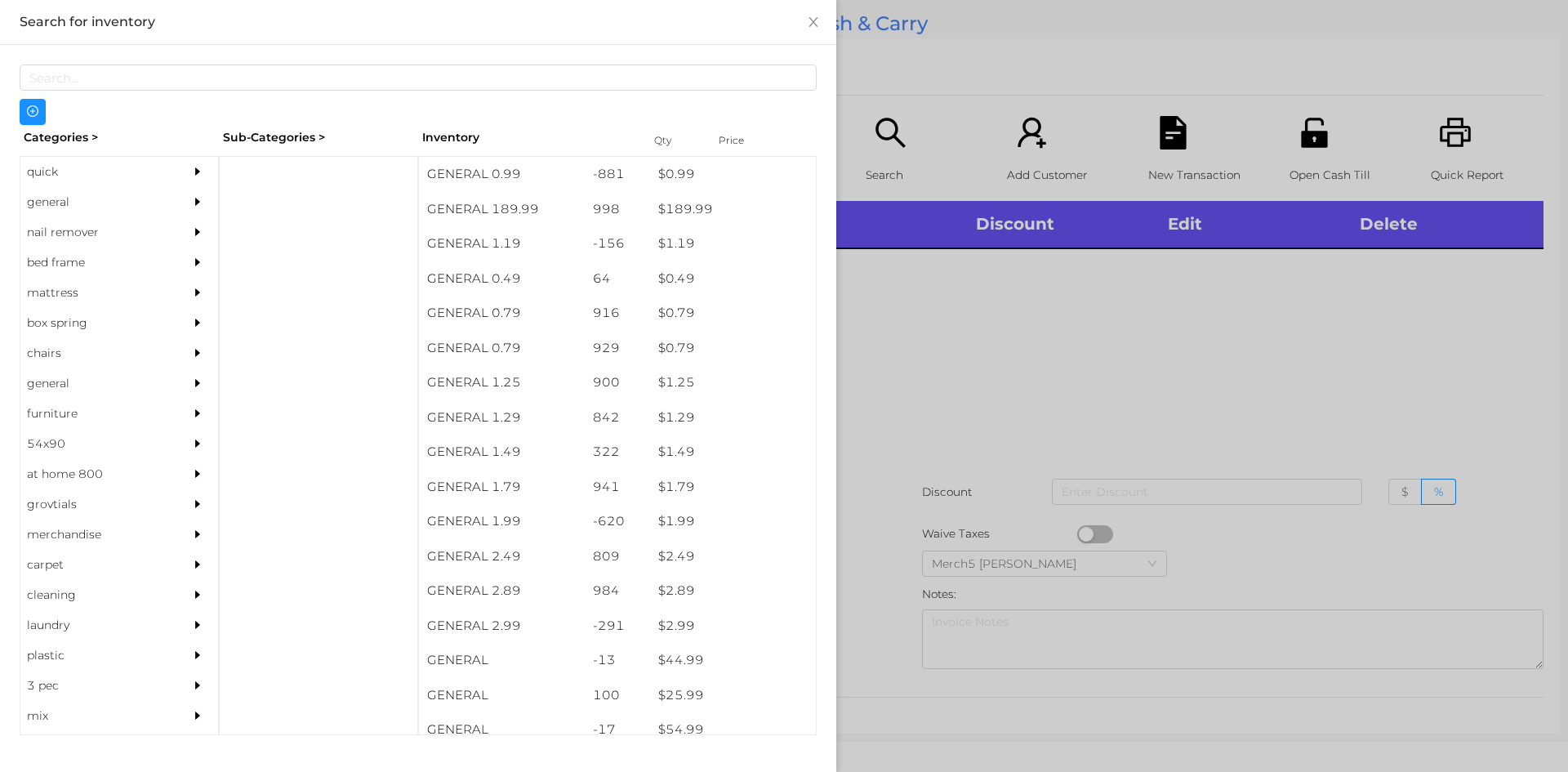
click at [192, 196] on icon "icon: caret-right" at bounding box center [197, 202] width 12 height 12
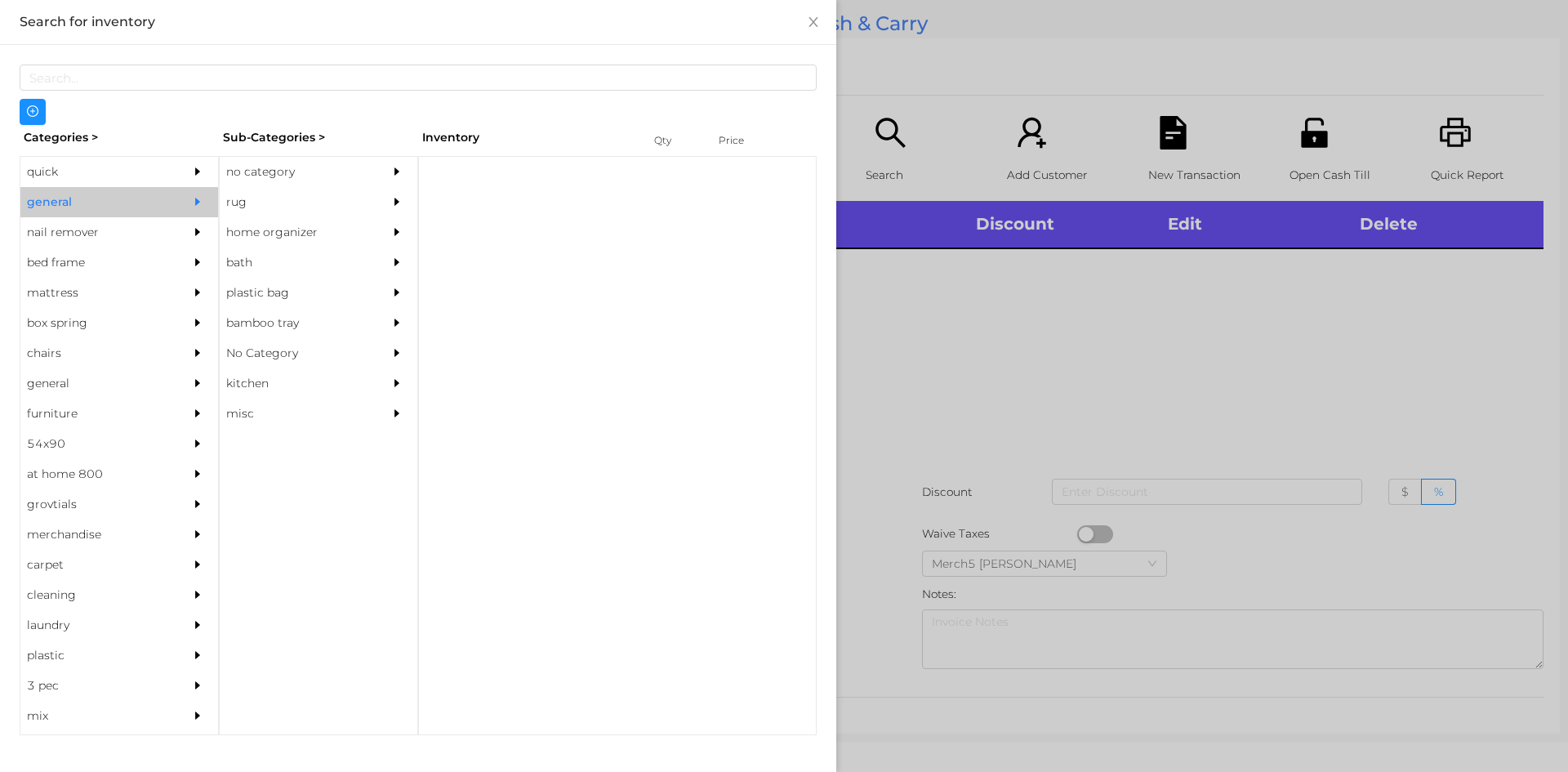
click at [343, 159] on div "no category" at bounding box center [293, 172] width 149 height 30
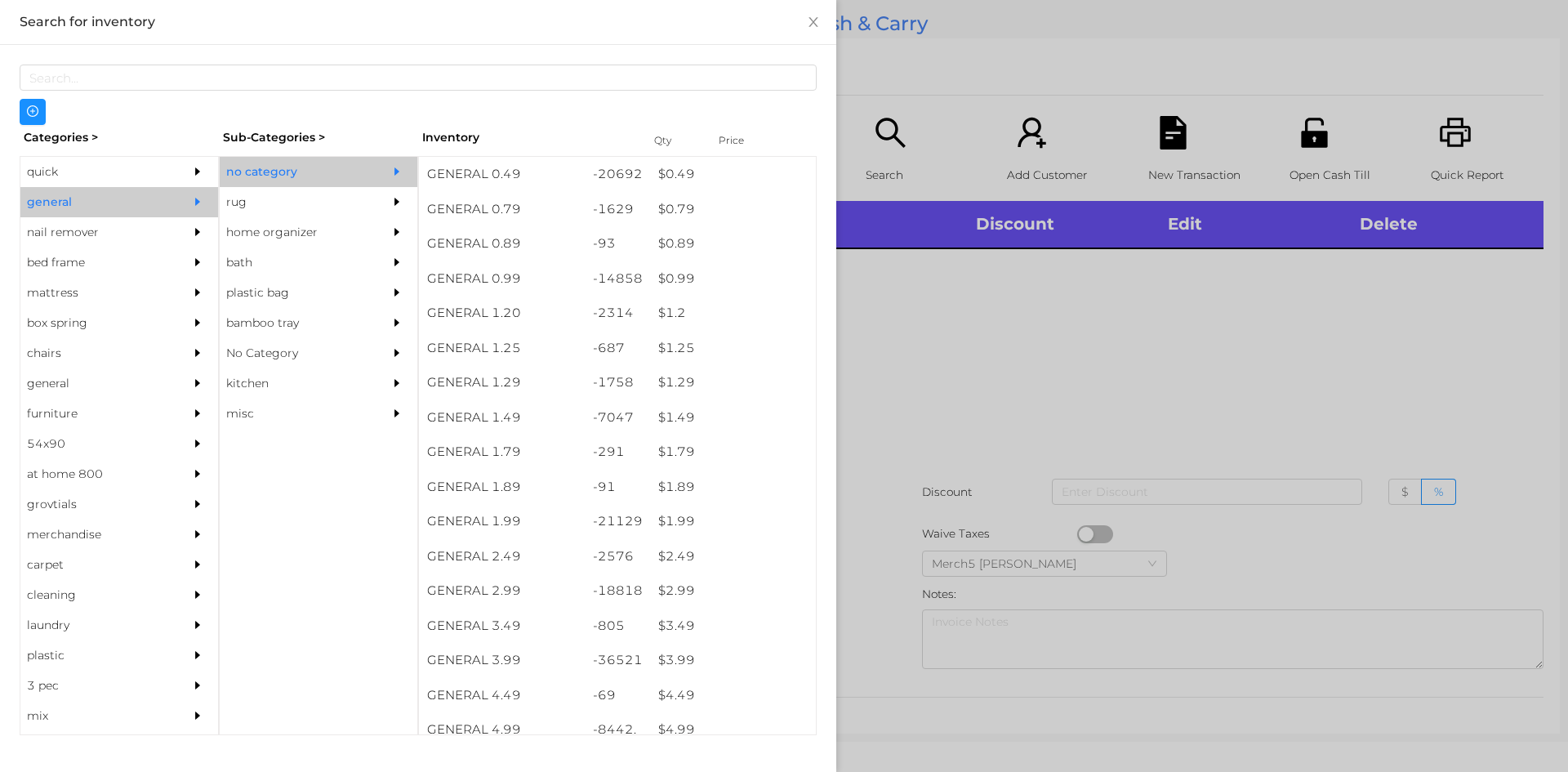
click at [374, 168] on div "no category" at bounding box center [318, 172] width 197 height 30
click at [204, 166] on div at bounding box center [202, 172] width 33 height 30
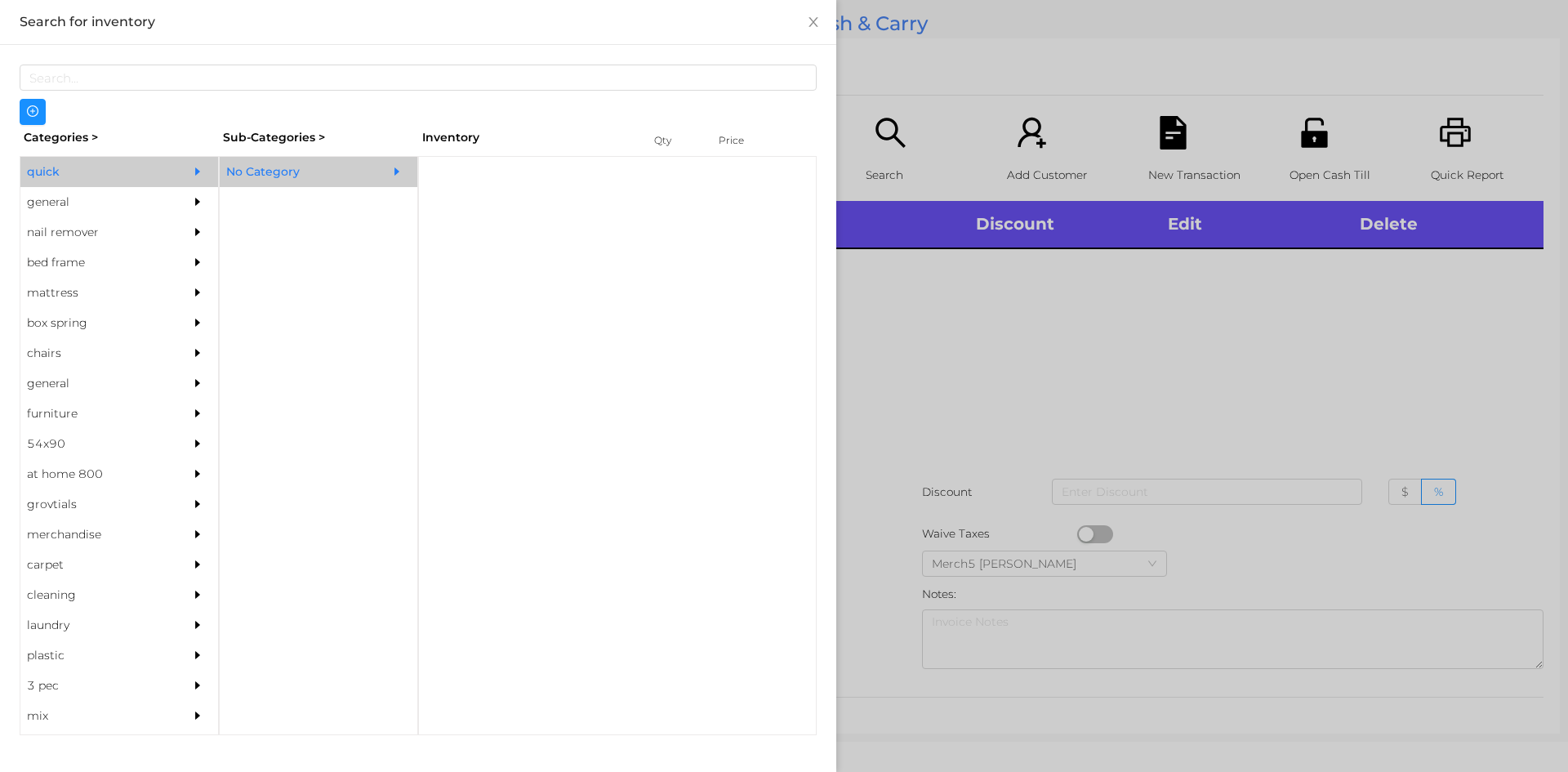
click at [355, 177] on div "No Category" at bounding box center [293, 172] width 149 height 30
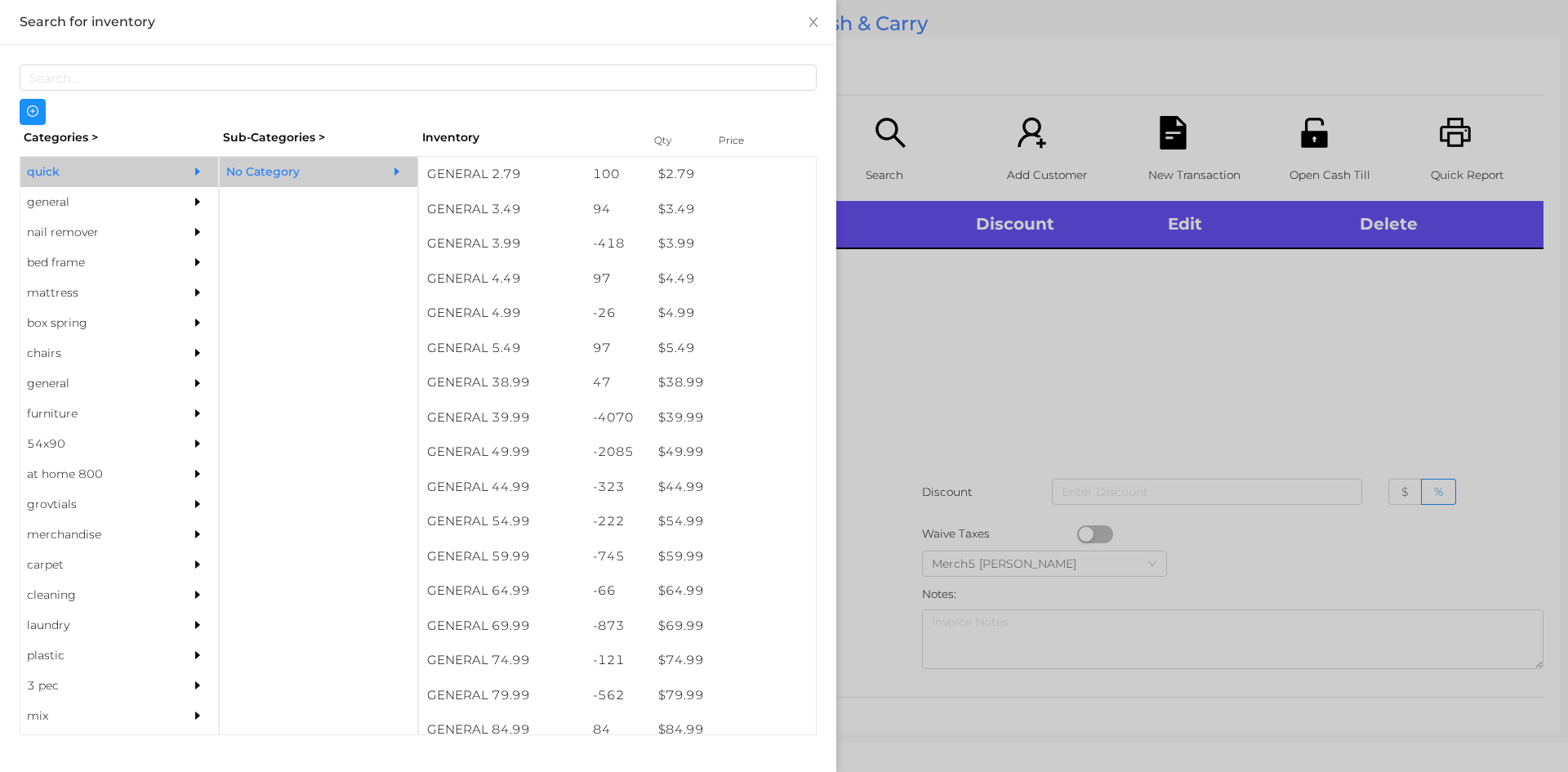
scroll to position [693, 0]
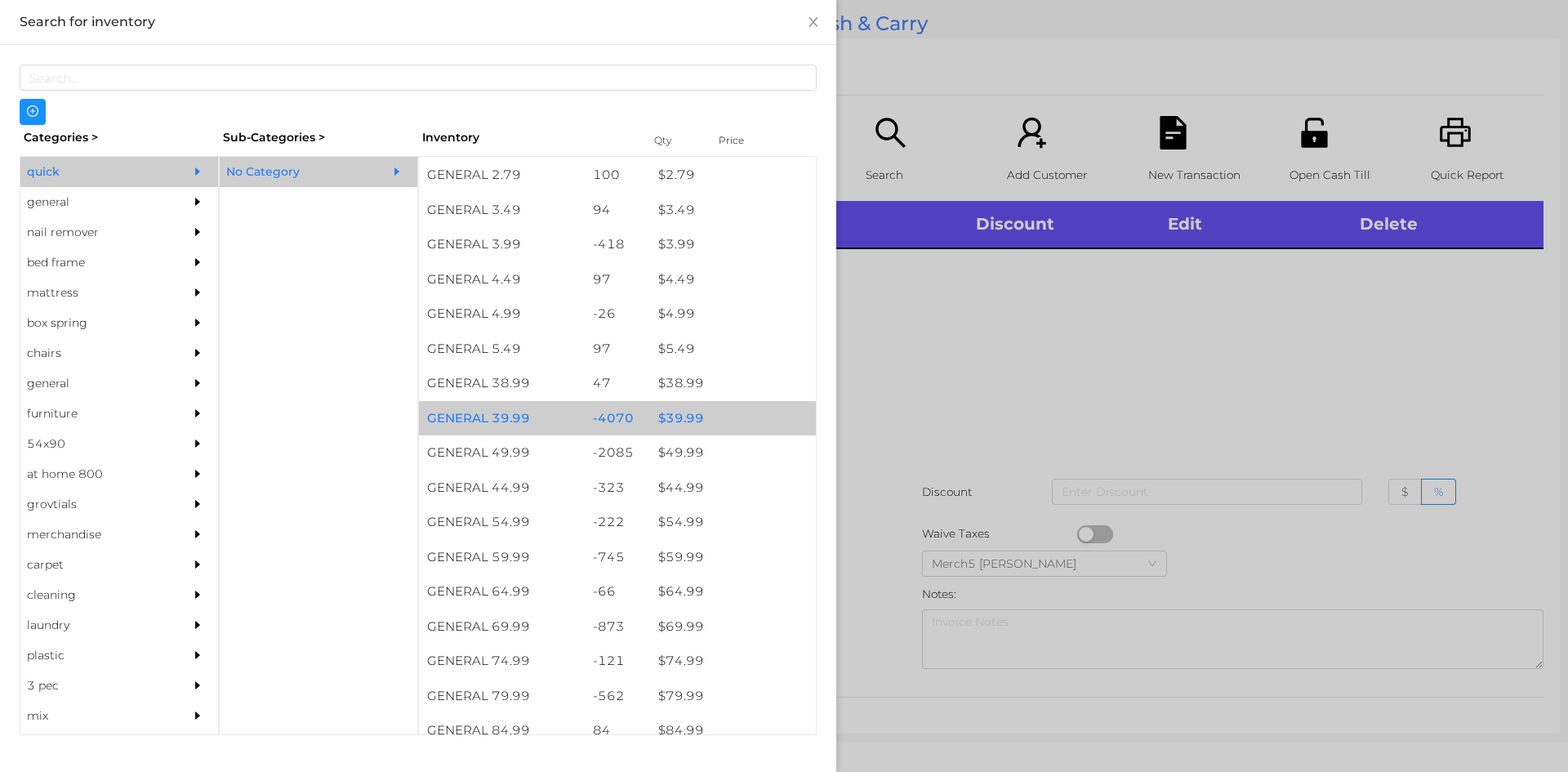
click at [743, 421] on div "$ 39.99" at bounding box center [733, 418] width 165 height 35
click at [755, 422] on div "$ 39.99" at bounding box center [733, 418] width 165 height 35
click at [765, 423] on div "$ 39.99" at bounding box center [733, 418] width 165 height 35
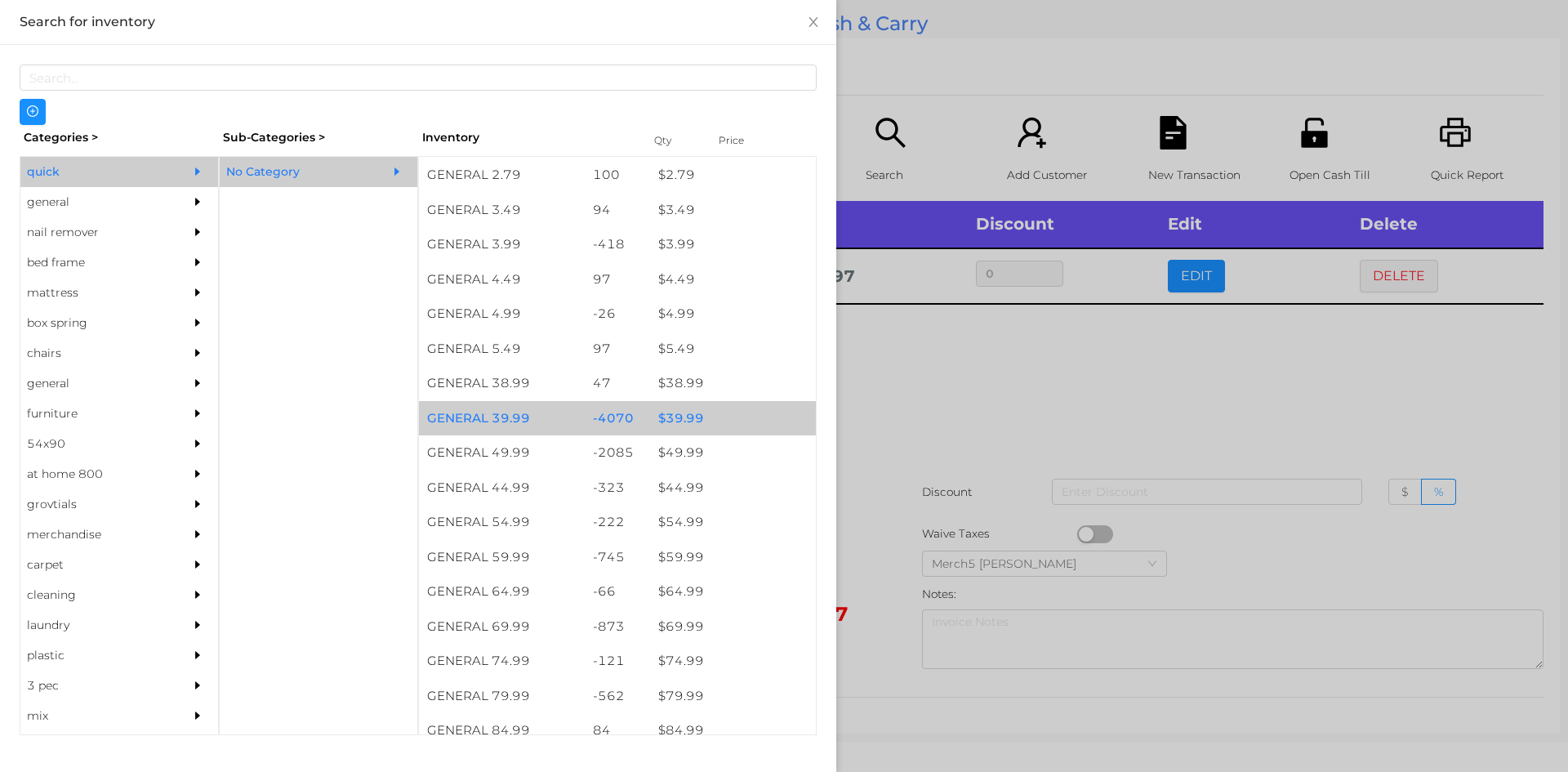
click at [775, 418] on div "$ 39.99" at bounding box center [733, 418] width 165 height 35
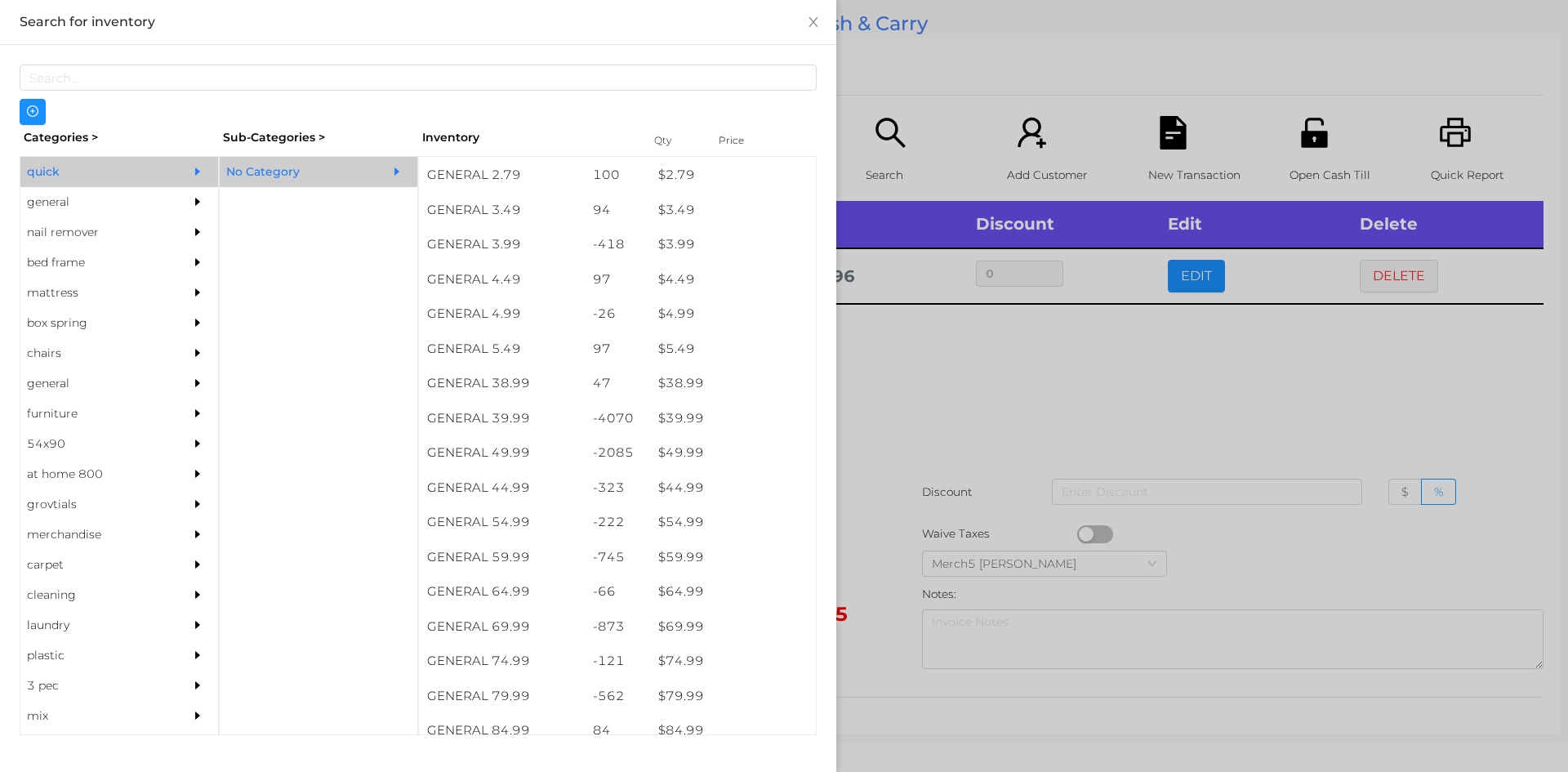
click at [196, 201] on icon "icon: caret-right" at bounding box center [197, 201] width 5 height 8
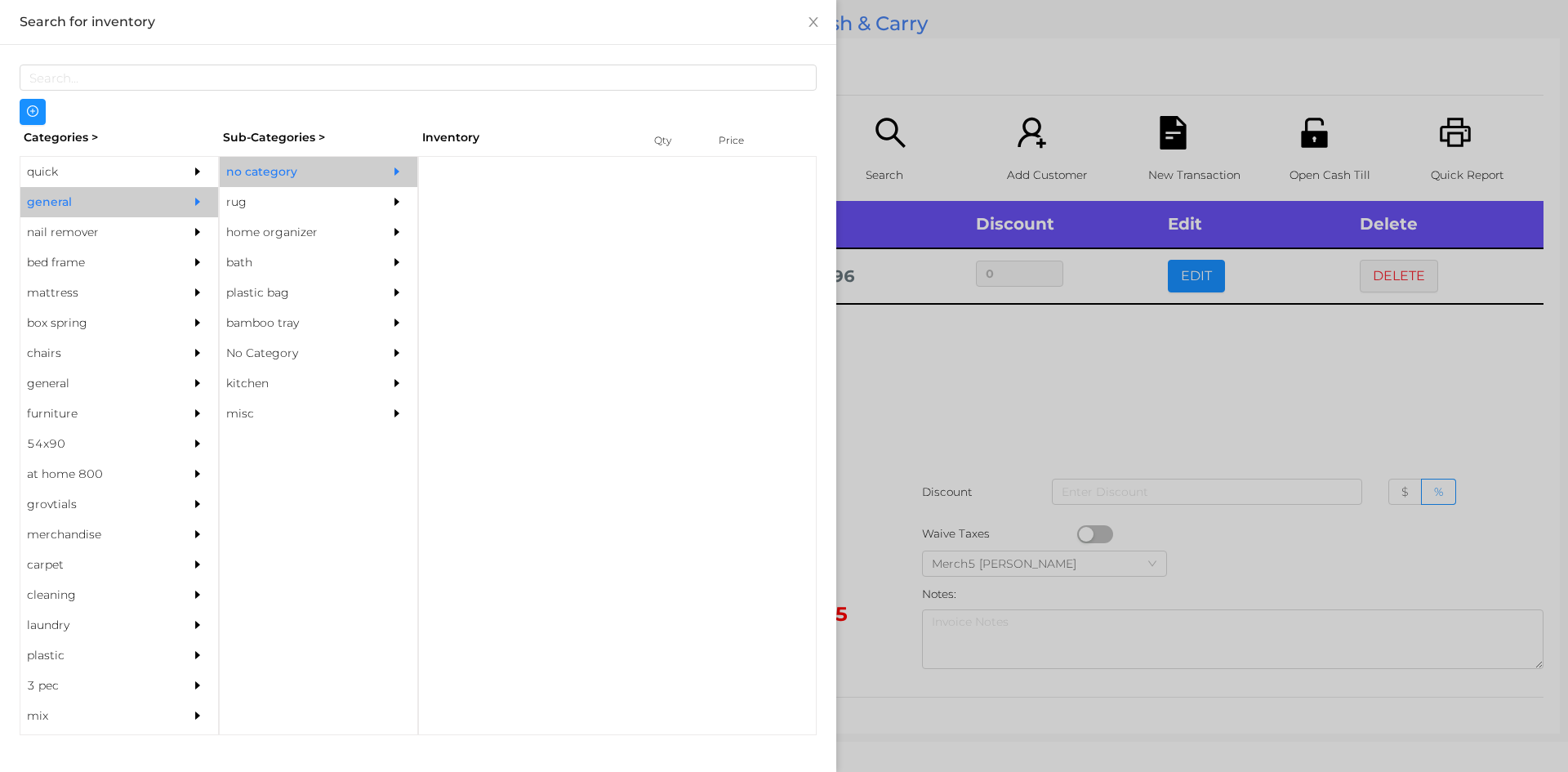
click at [320, 168] on div "no category" at bounding box center [293, 172] width 149 height 30
click at [392, 160] on div at bounding box center [401, 172] width 33 height 30
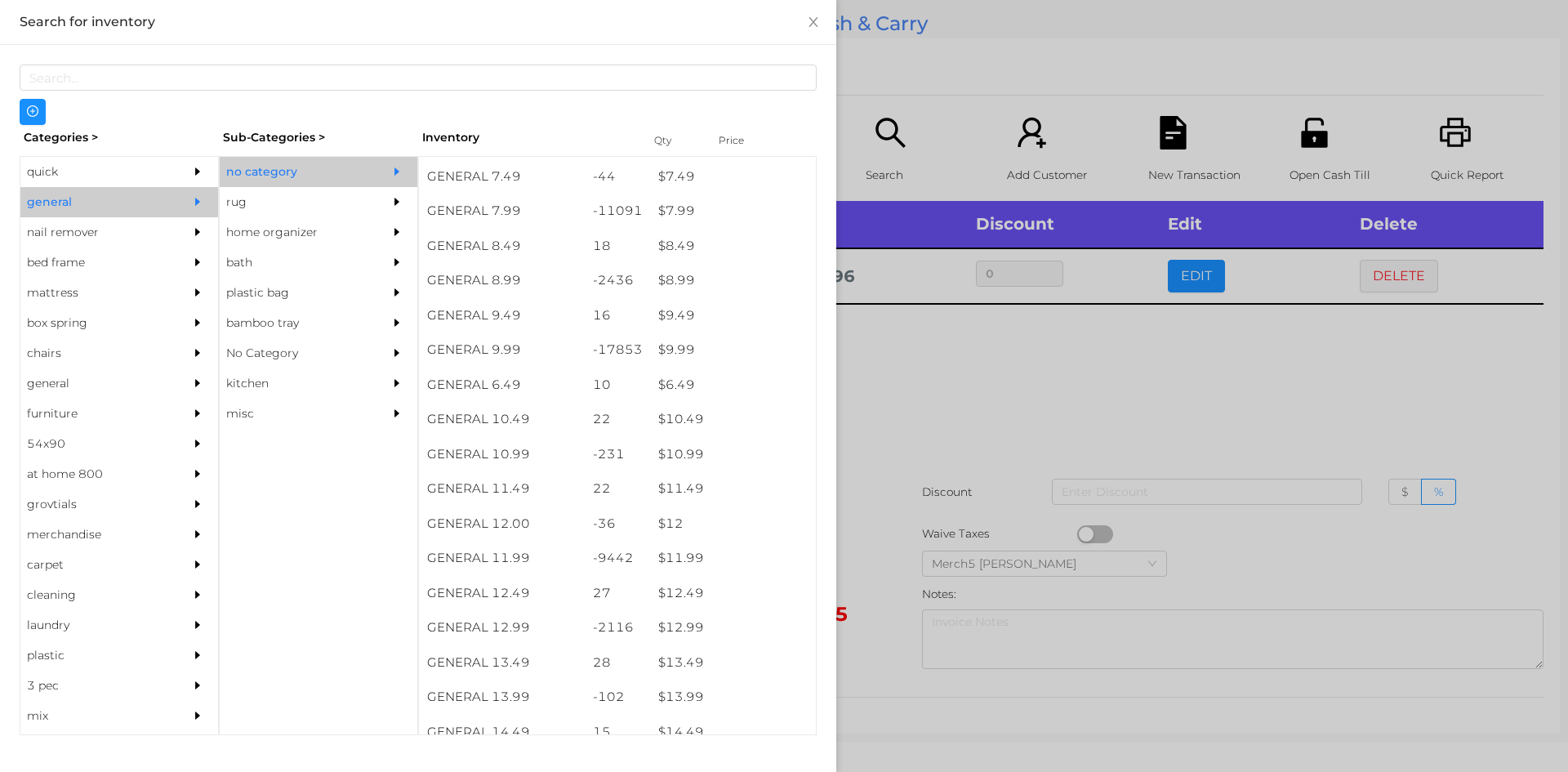
scroll to position [841, 0]
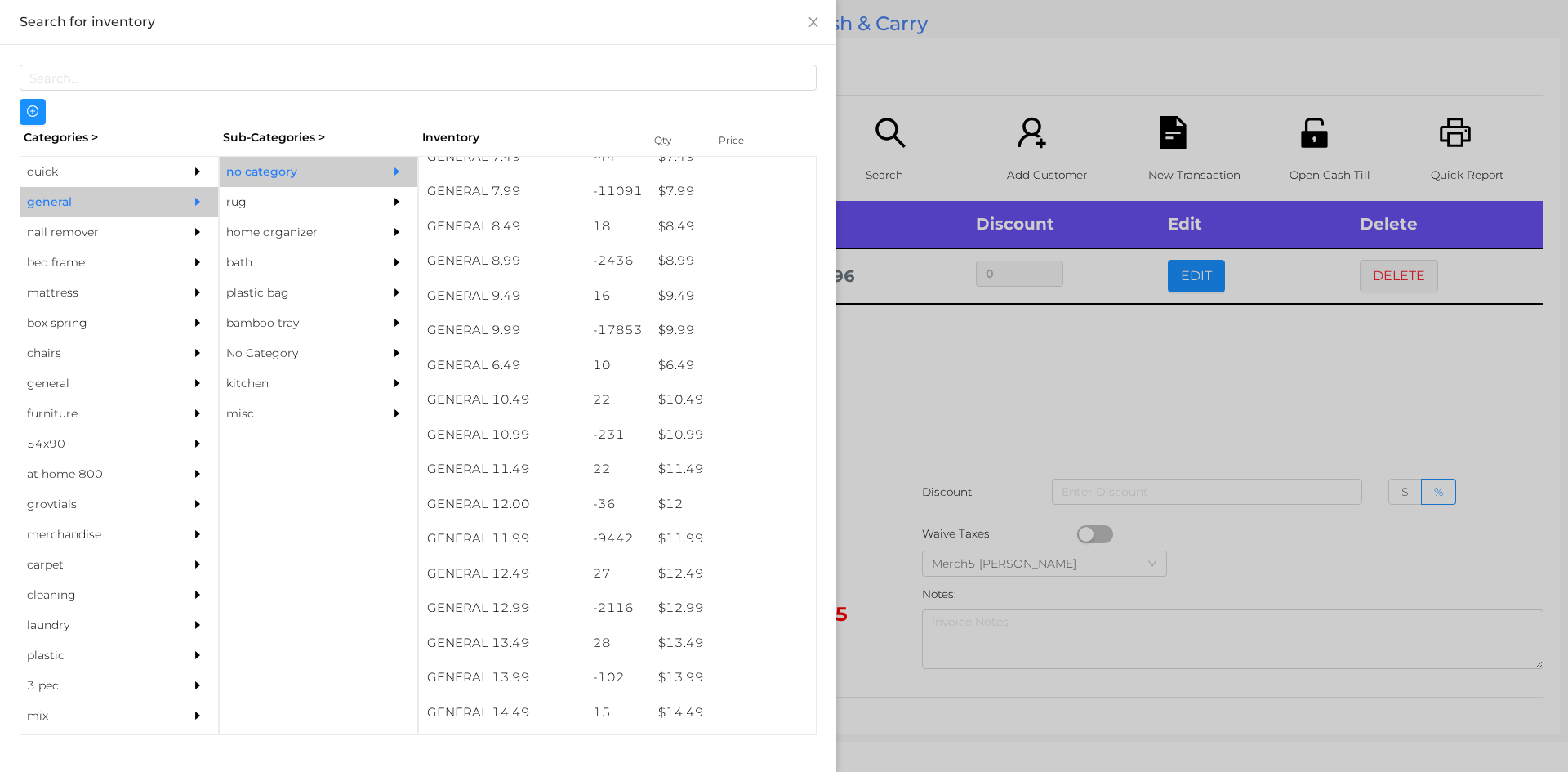
click at [736, 608] on div "$ 12.99" at bounding box center [733, 608] width 165 height 35
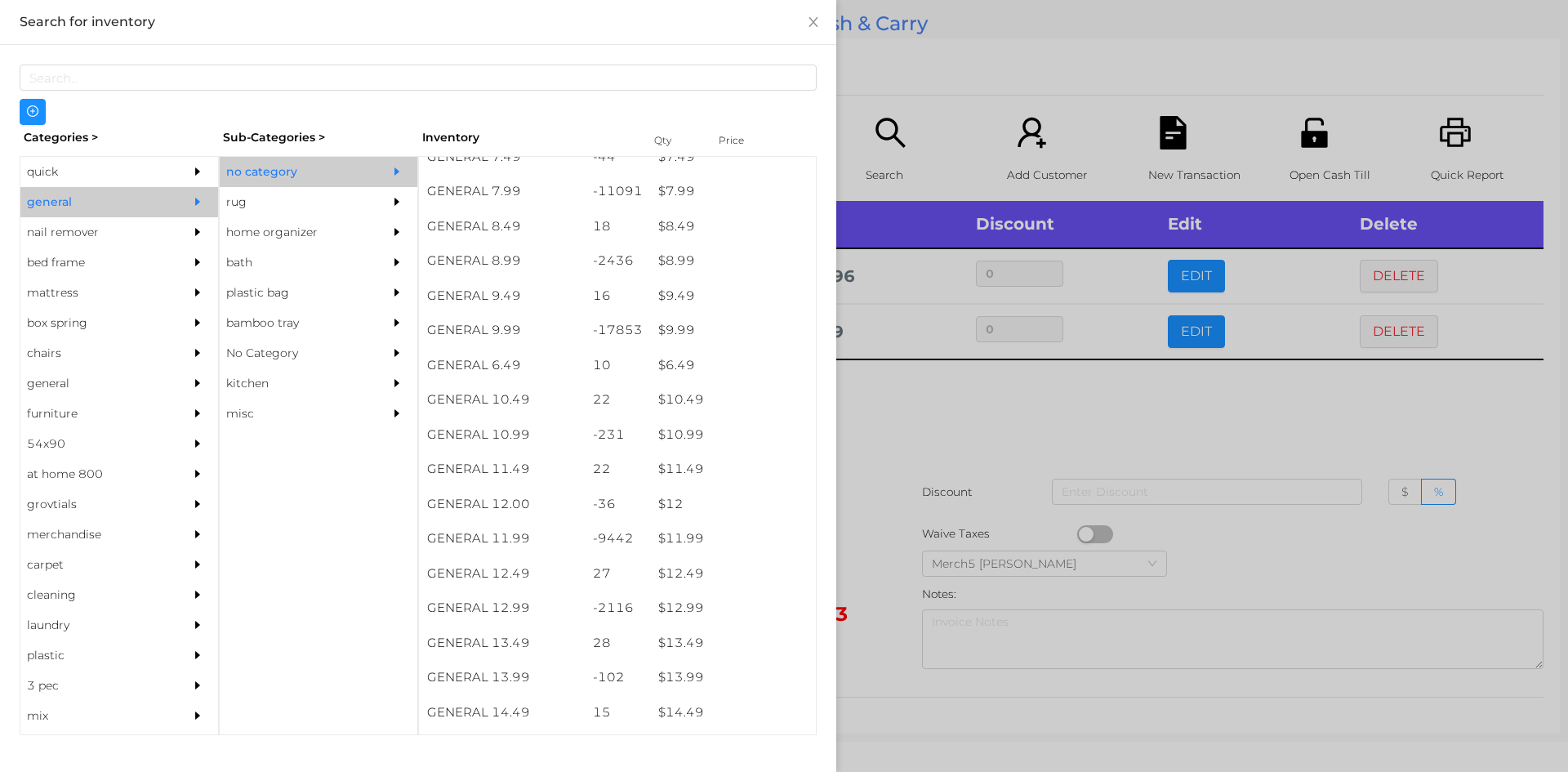
click at [1038, 447] on div at bounding box center [784, 386] width 1568 height 772
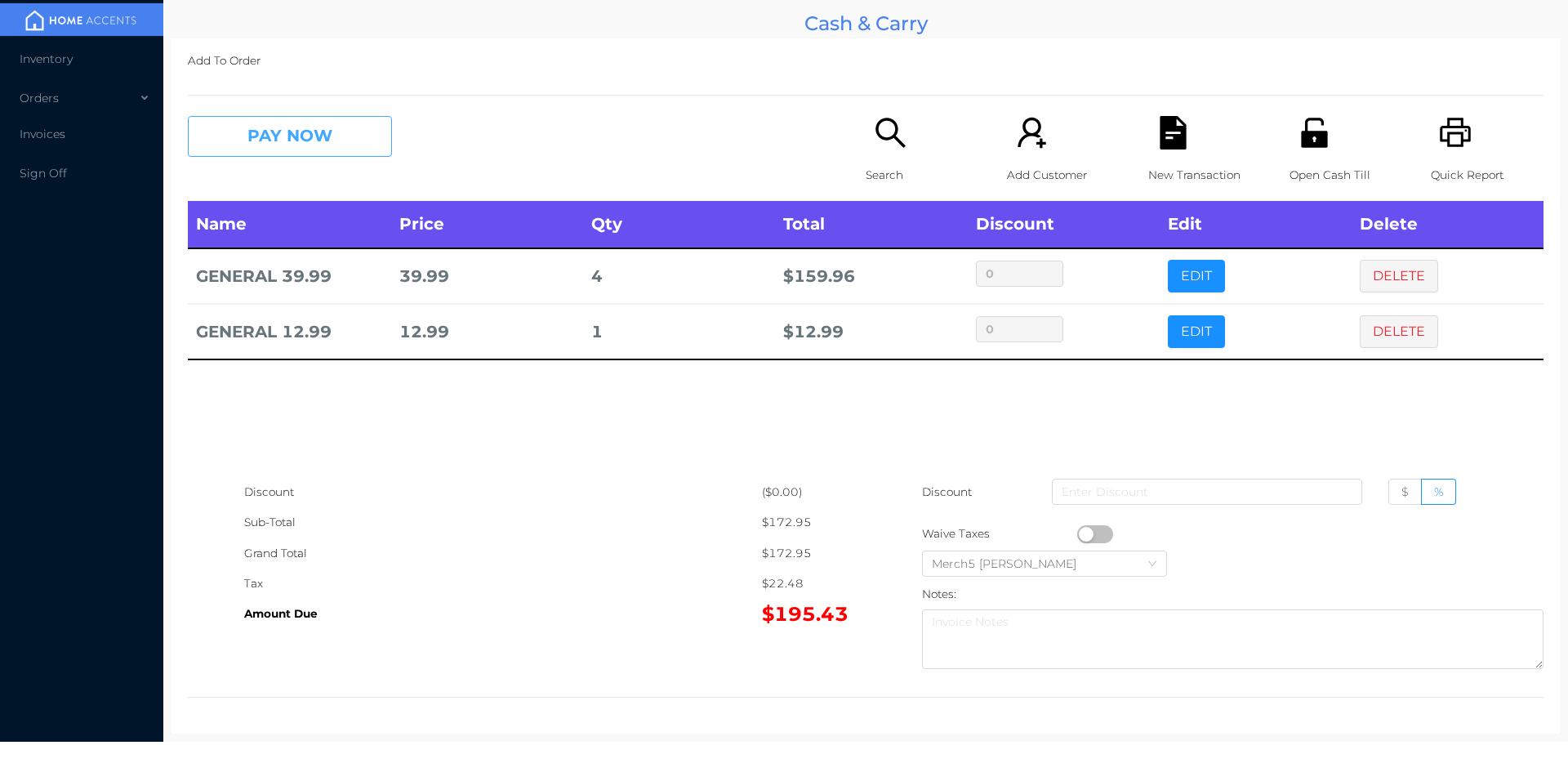
click at [366, 143] on button "PAY NOW" at bounding box center [290, 136] width 204 height 41
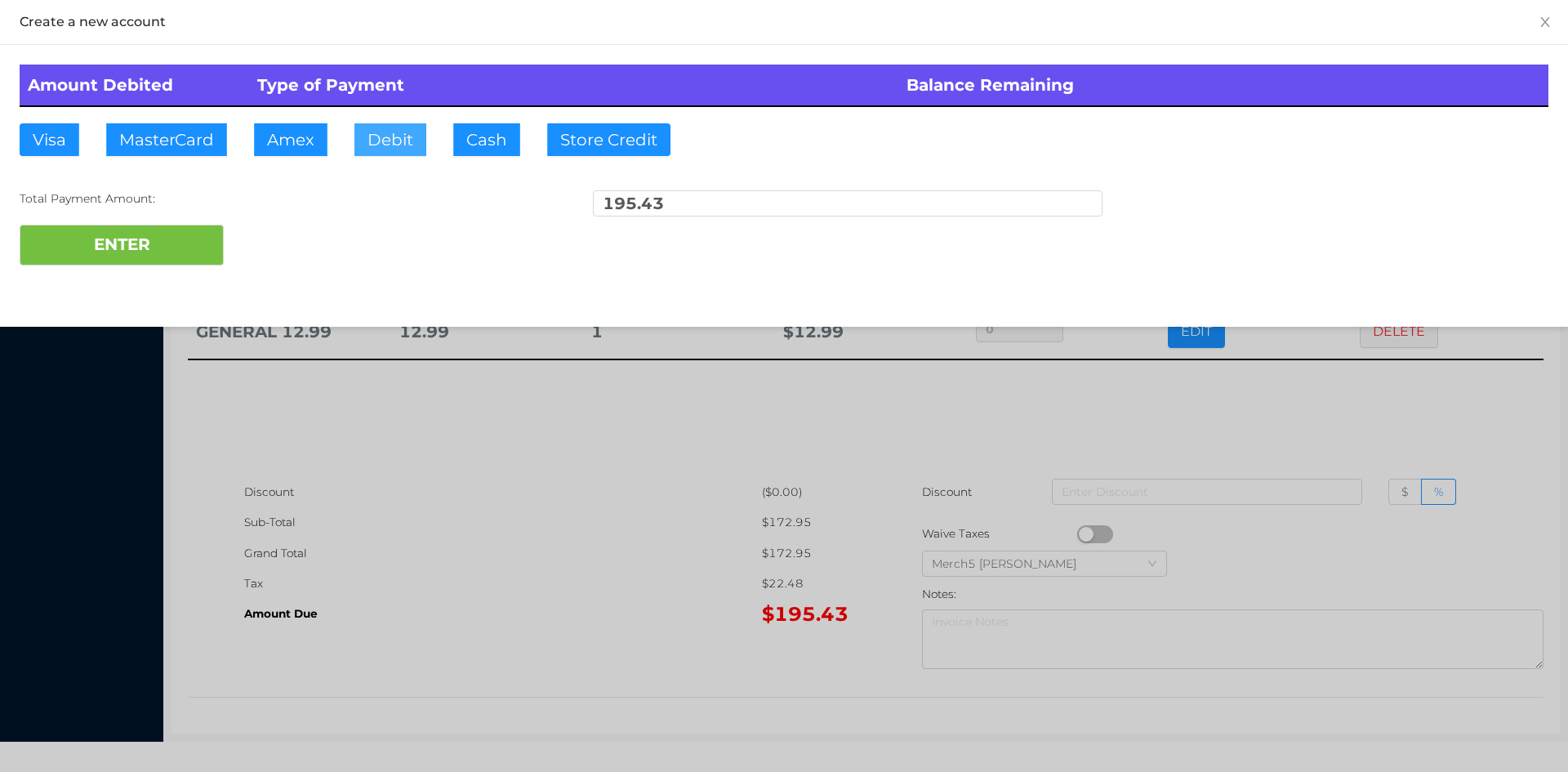
click at [401, 141] on button "Debit" at bounding box center [390, 140] width 72 height 33
click at [188, 234] on button "ENTER" at bounding box center [121, 245] width 204 height 41
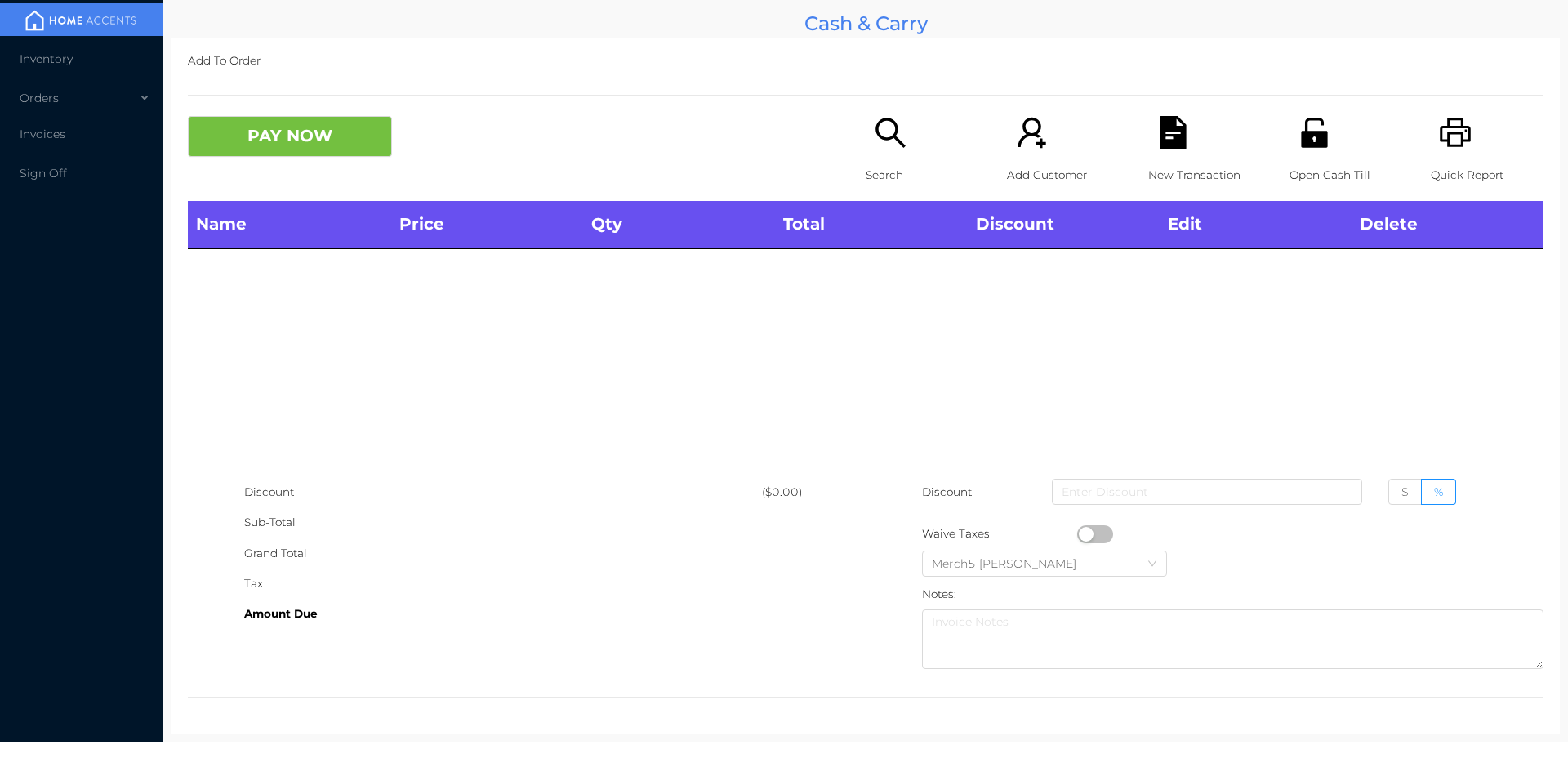
click at [886, 160] on p "Search" at bounding box center [922, 174] width 112 height 30
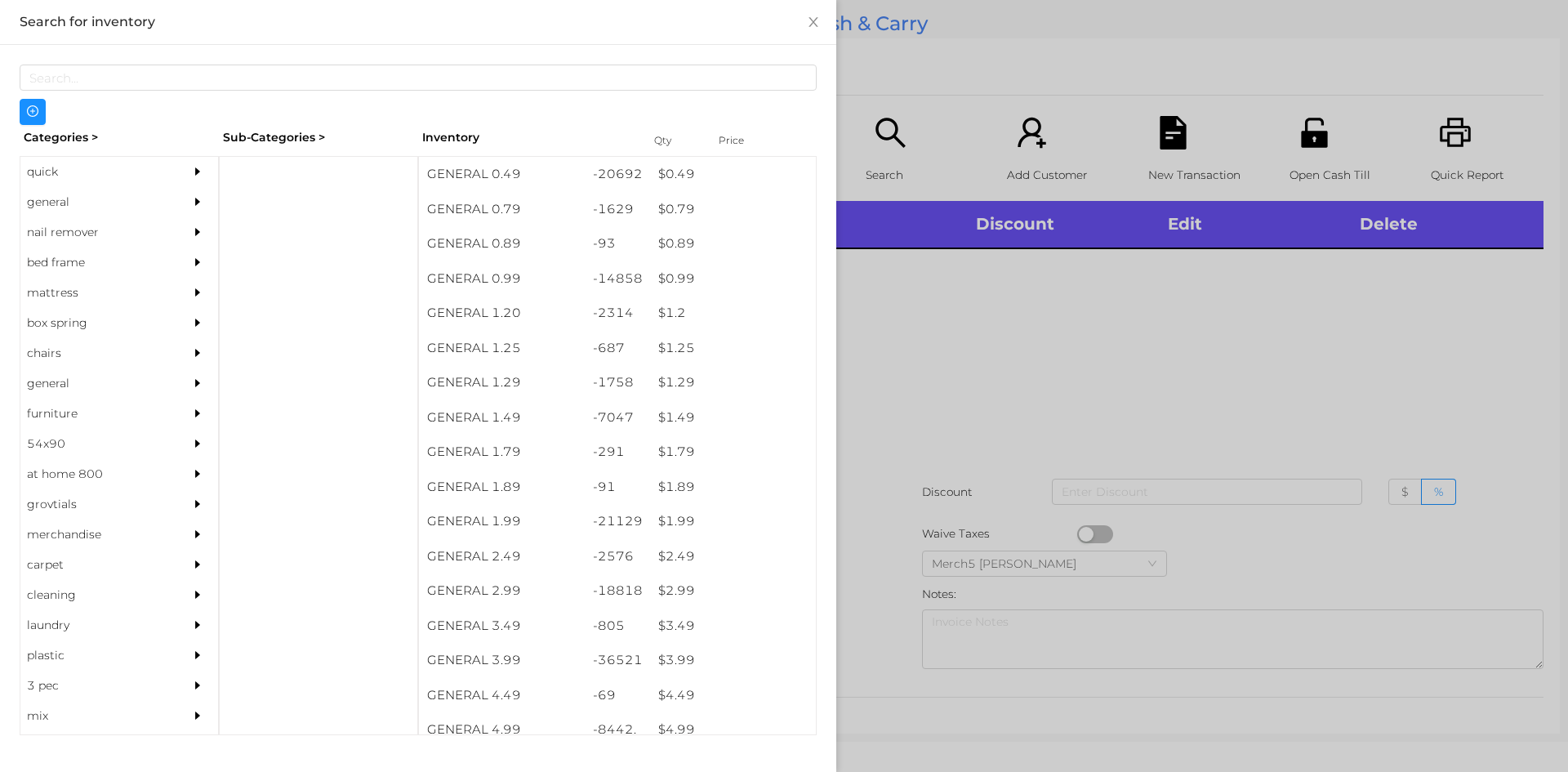
click at [132, 205] on div "general" at bounding box center [94, 202] width 149 height 30
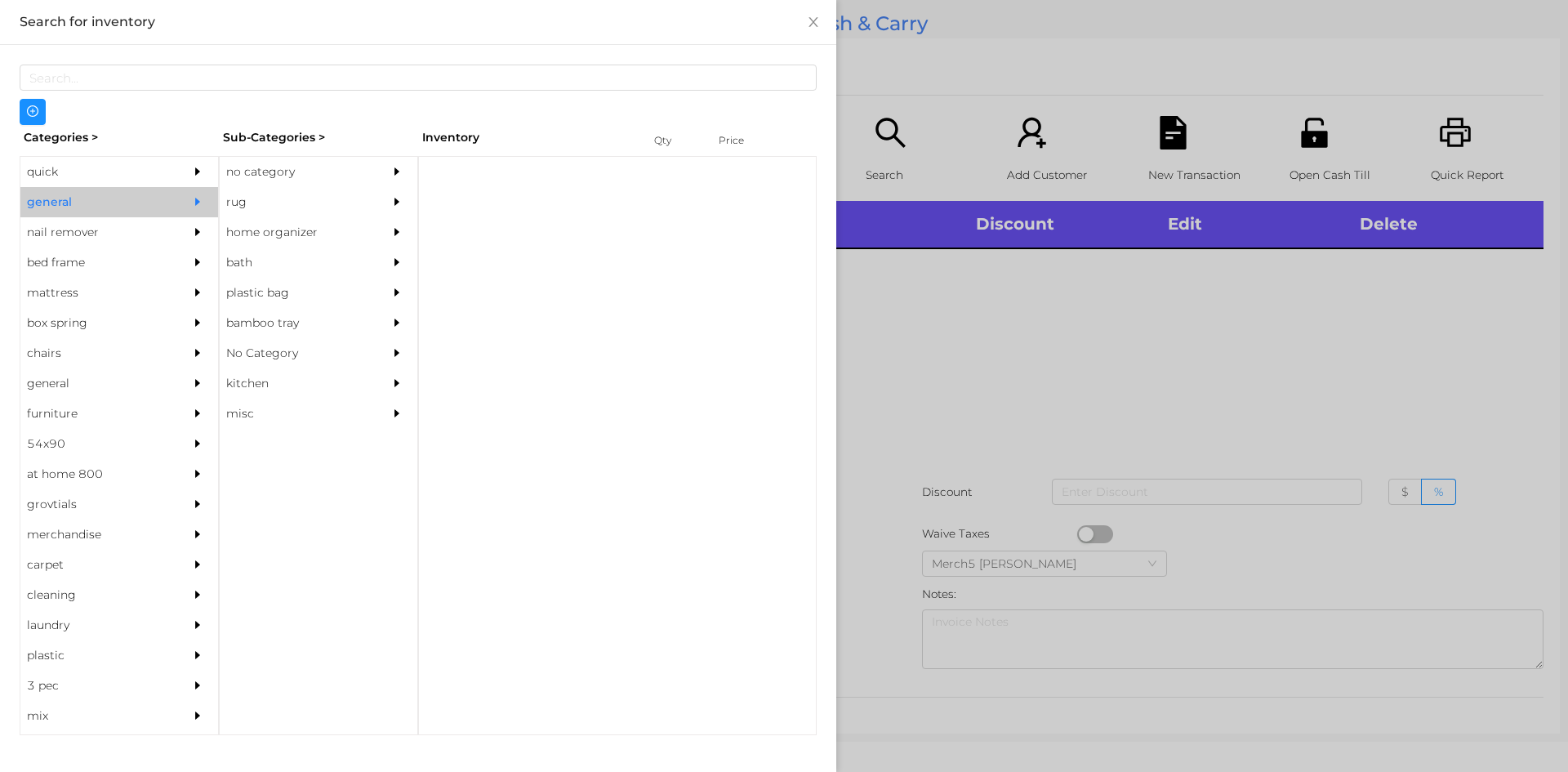
click at [281, 167] on div "no category" at bounding box center [293, 172] width 149 height 30
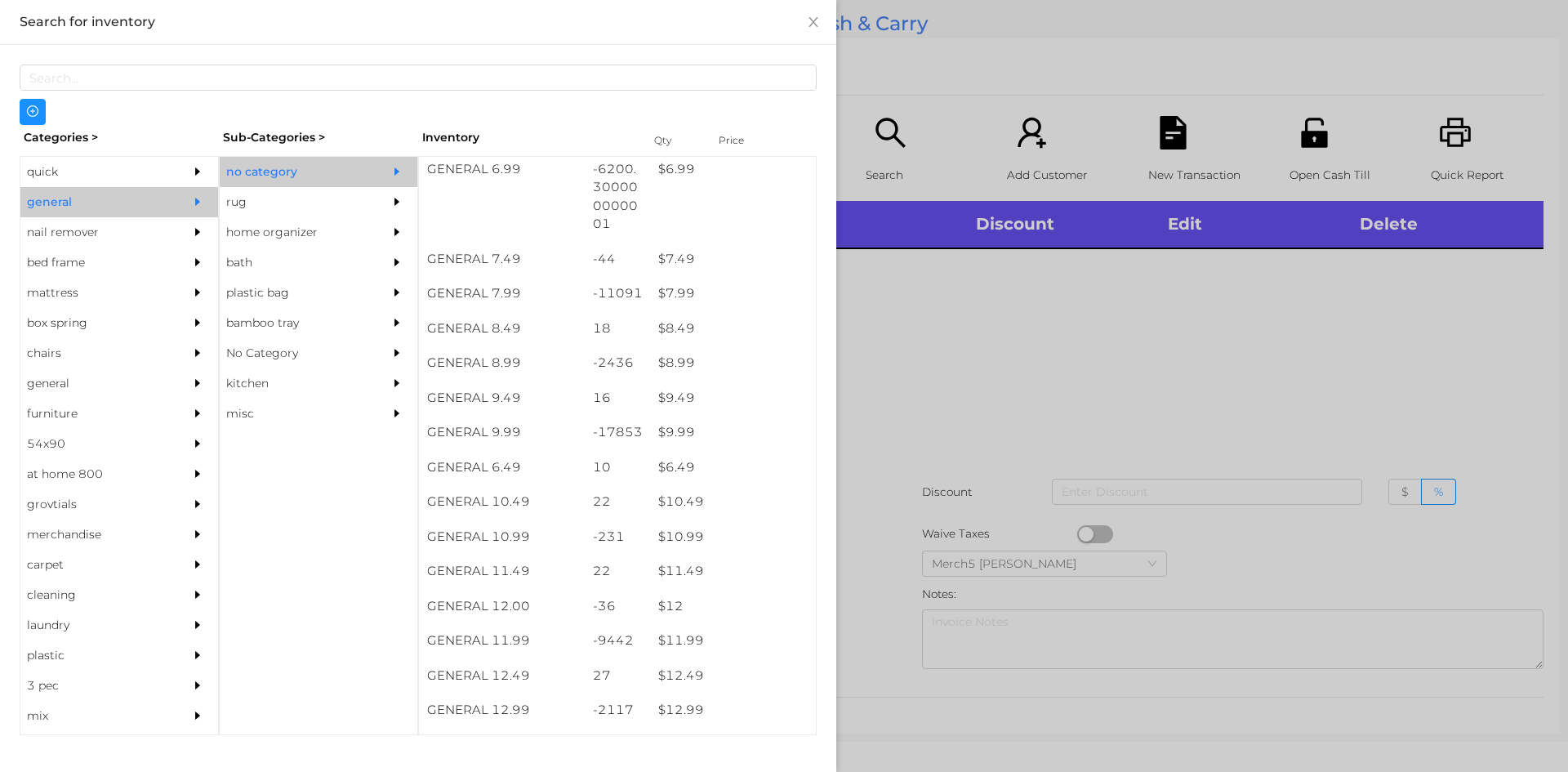
scroll to position [817, 0]
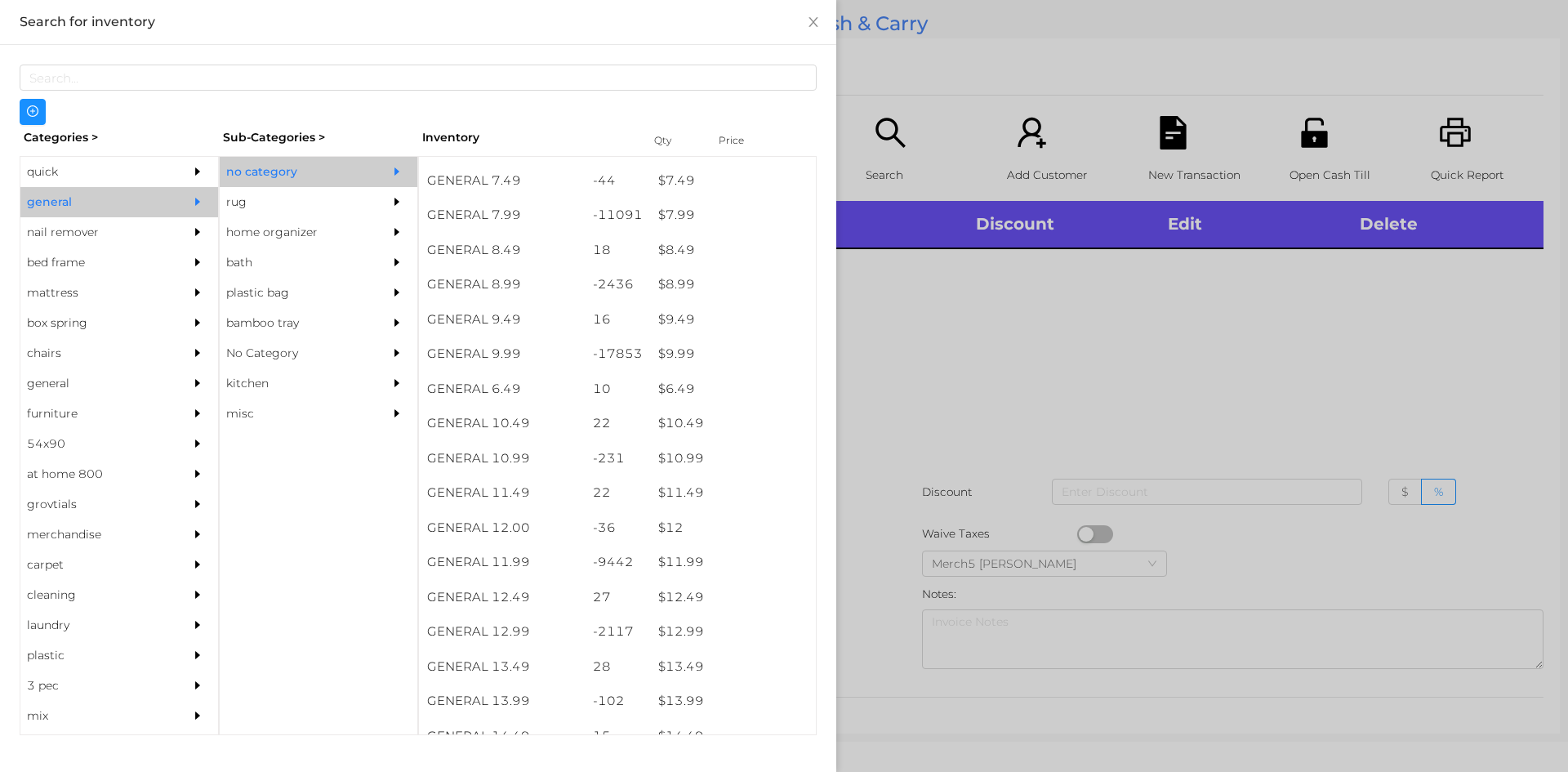
click at [1147, 400] on div at bounding box center [784, 386] width 1568 height 772
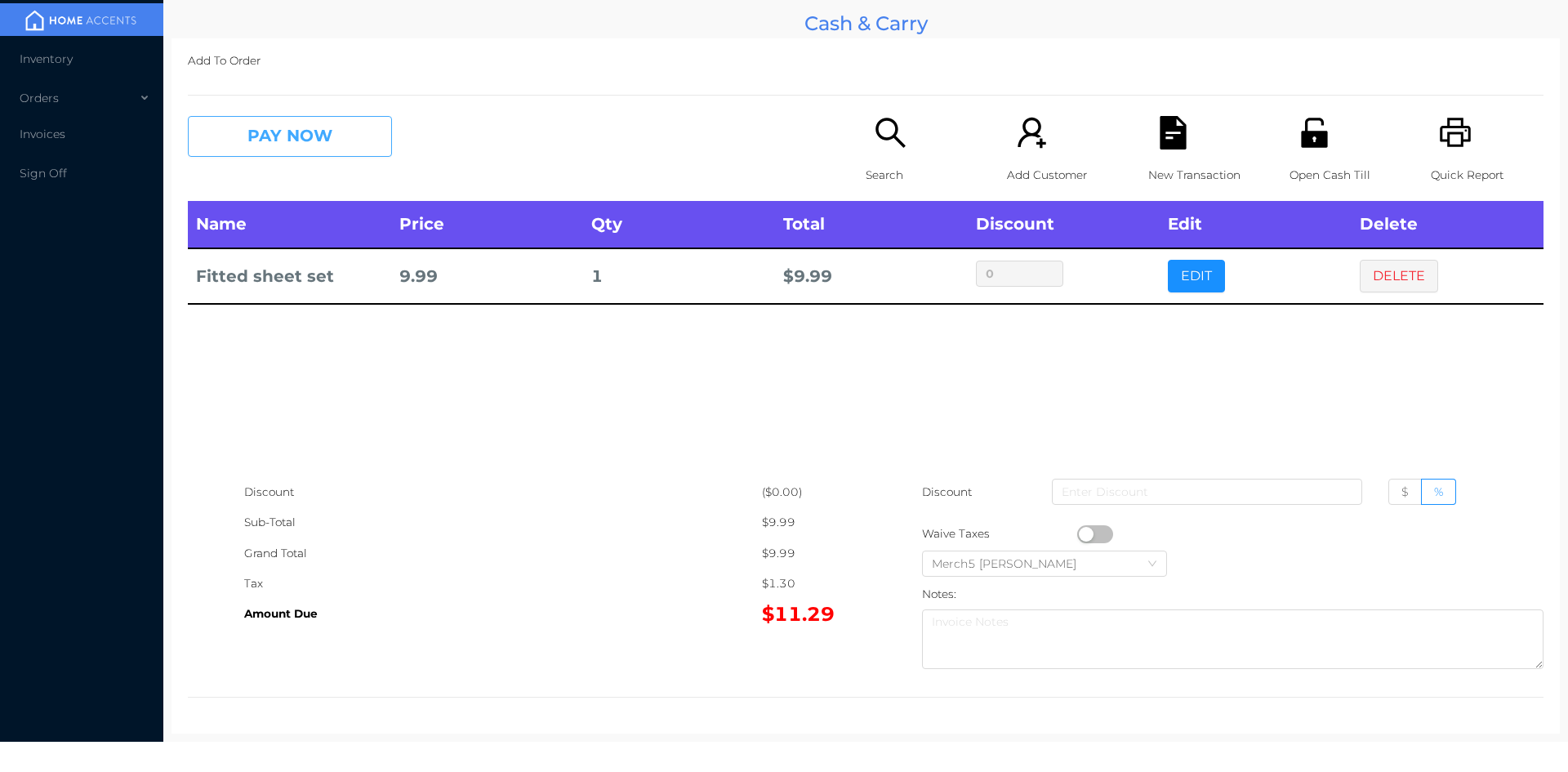
click at [389, 130] on button "PAY NOW" at bounding box center [290, 136] width 204 height 41
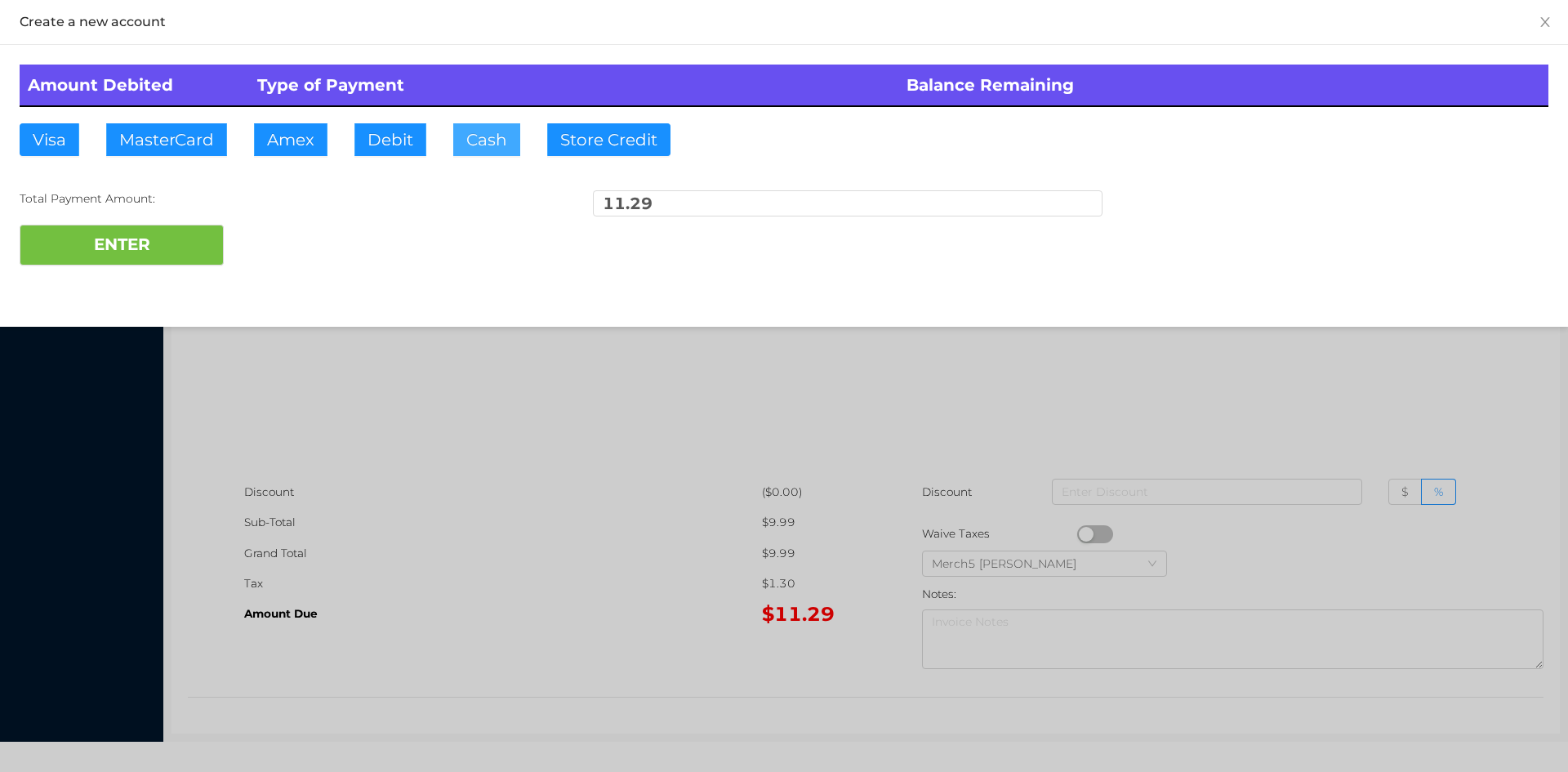
click at [488, 144] on button "Cash" at bounding box center [486, 140] width 67 height 33
type input "2"
type input "12"
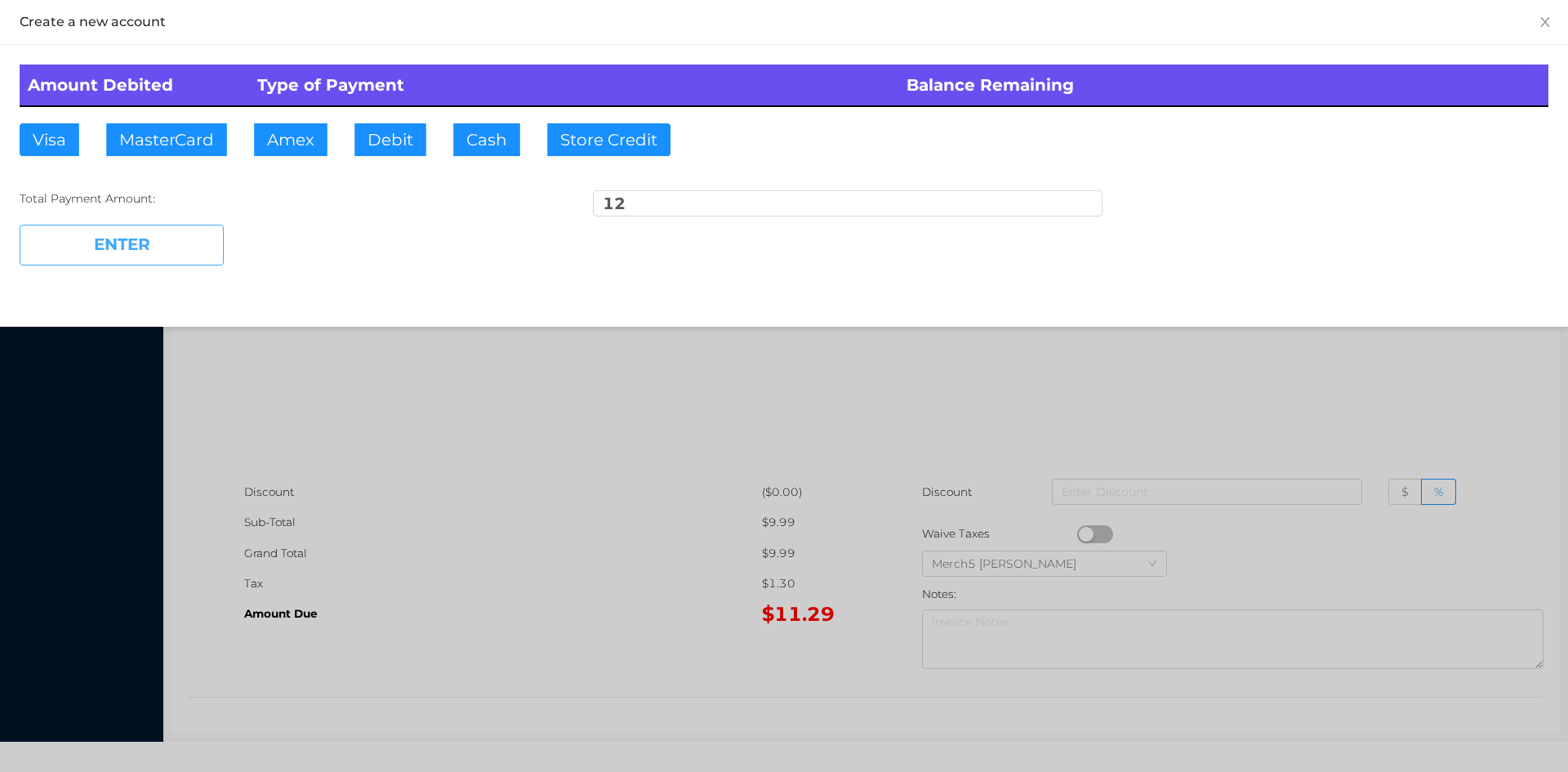
click at [207, 251] on button "ENTER" at bounding box center [121, 245] width 204 height 41
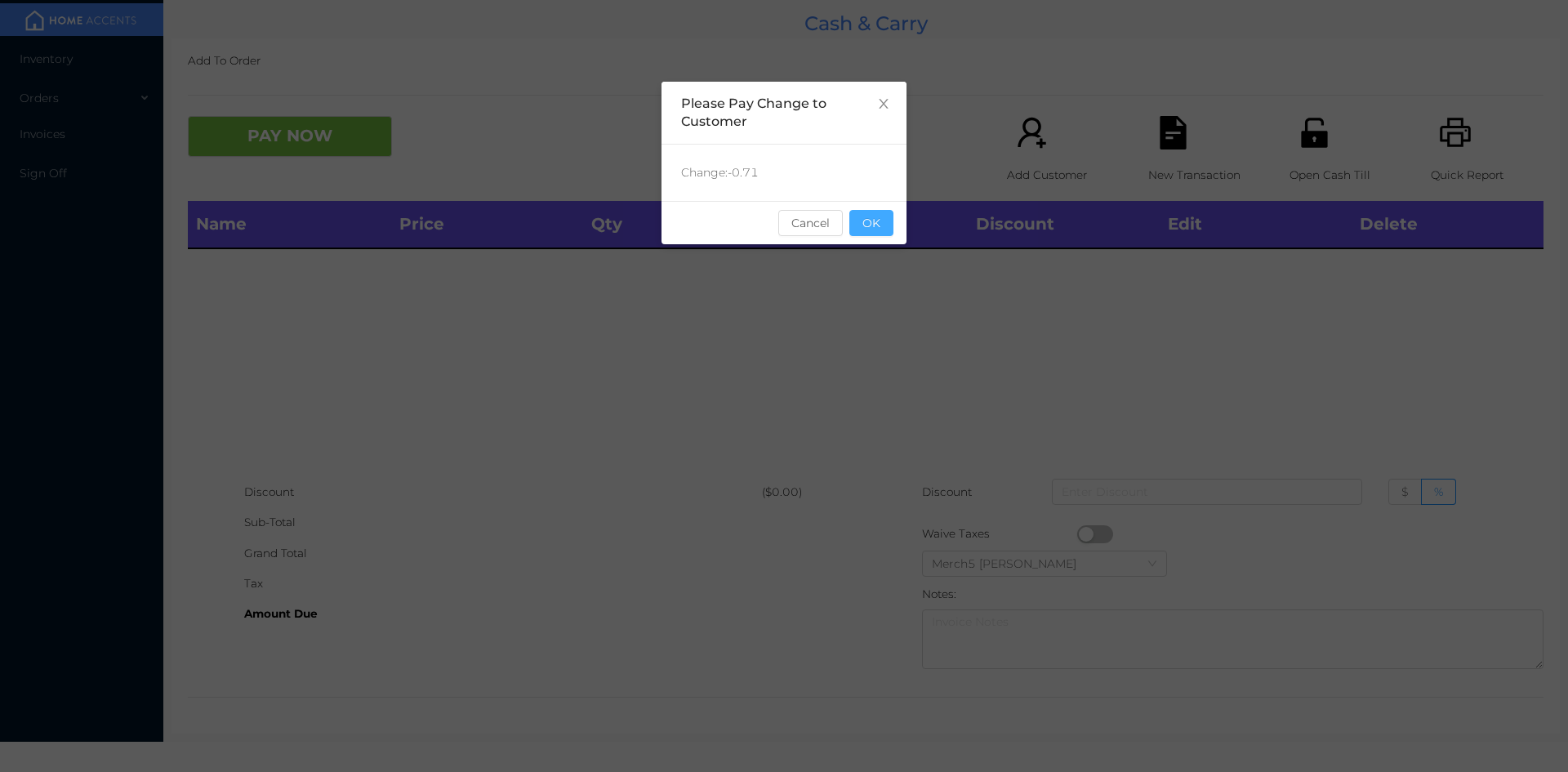
click at [877, 226] on button "OK" at bounding box center [872, 223] width 44 height 26
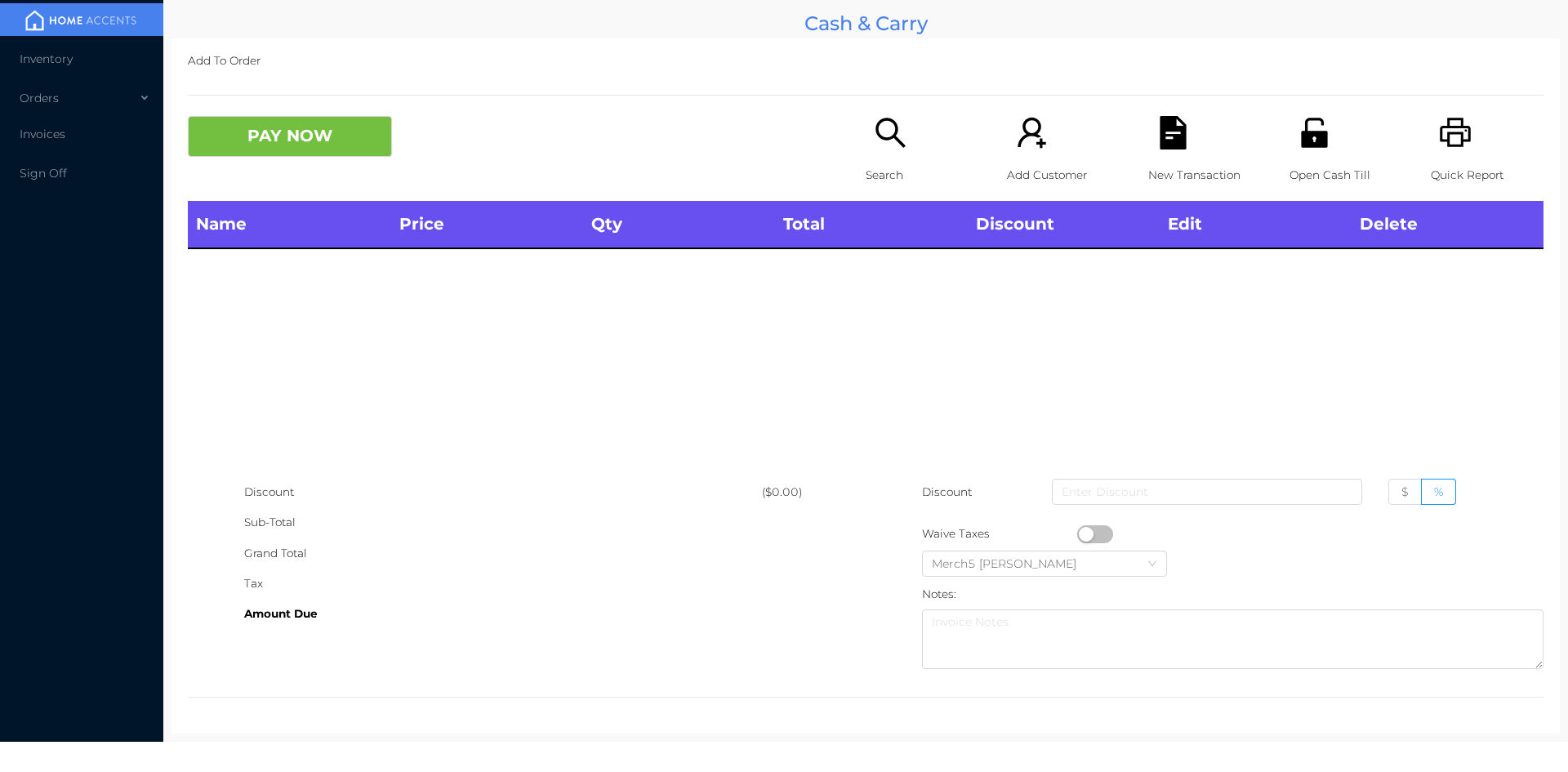
click at [1459, 141] on icon "icon: printer" at bounding box center [1456, 132] width 31 height 29
click at [887, 170] on p "Search" at bounding box center [922, 174] width 112 height 30
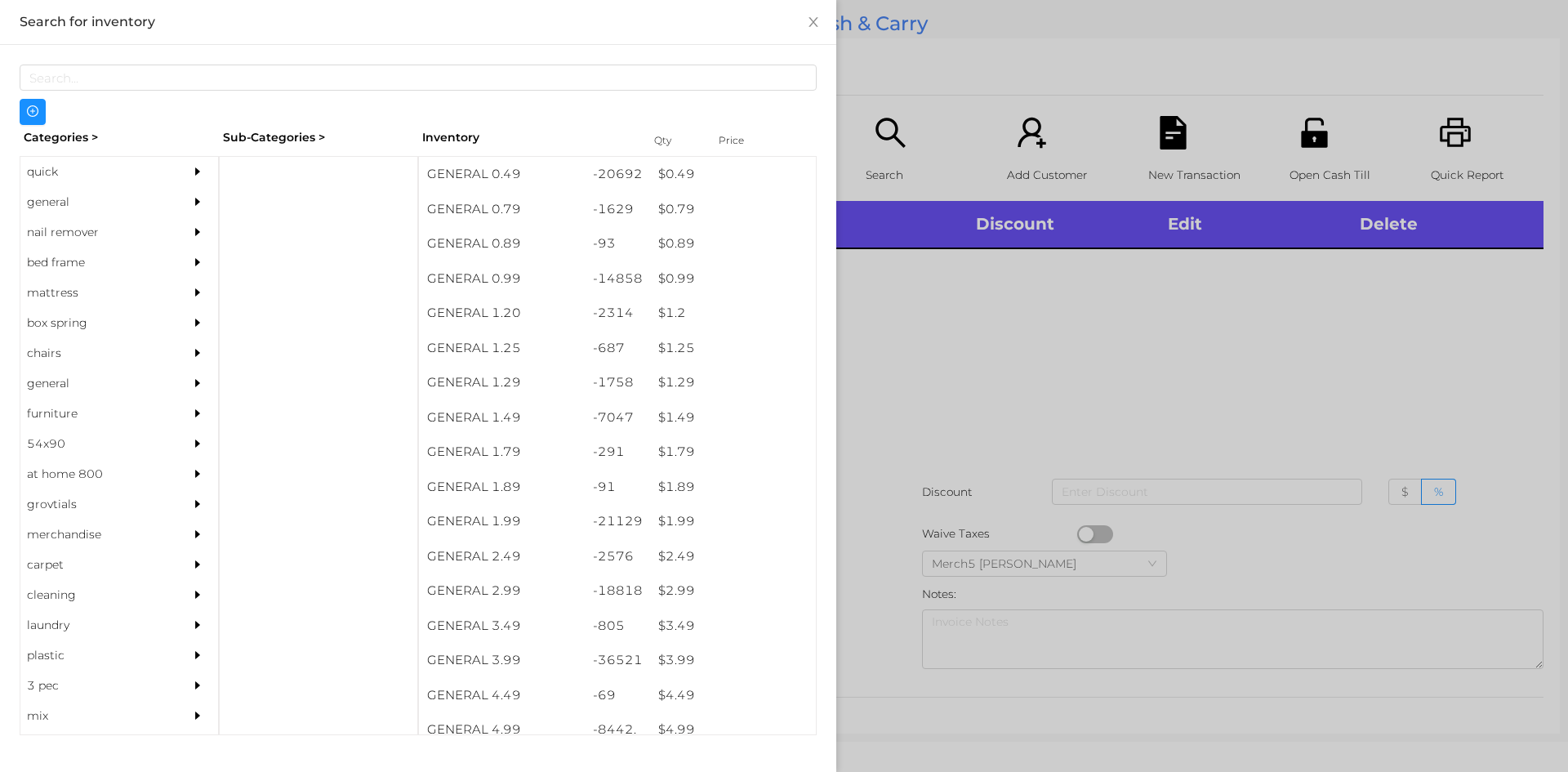
click at [133, 197] on div "general" at bounding box center [94, 202] width 149 height 30
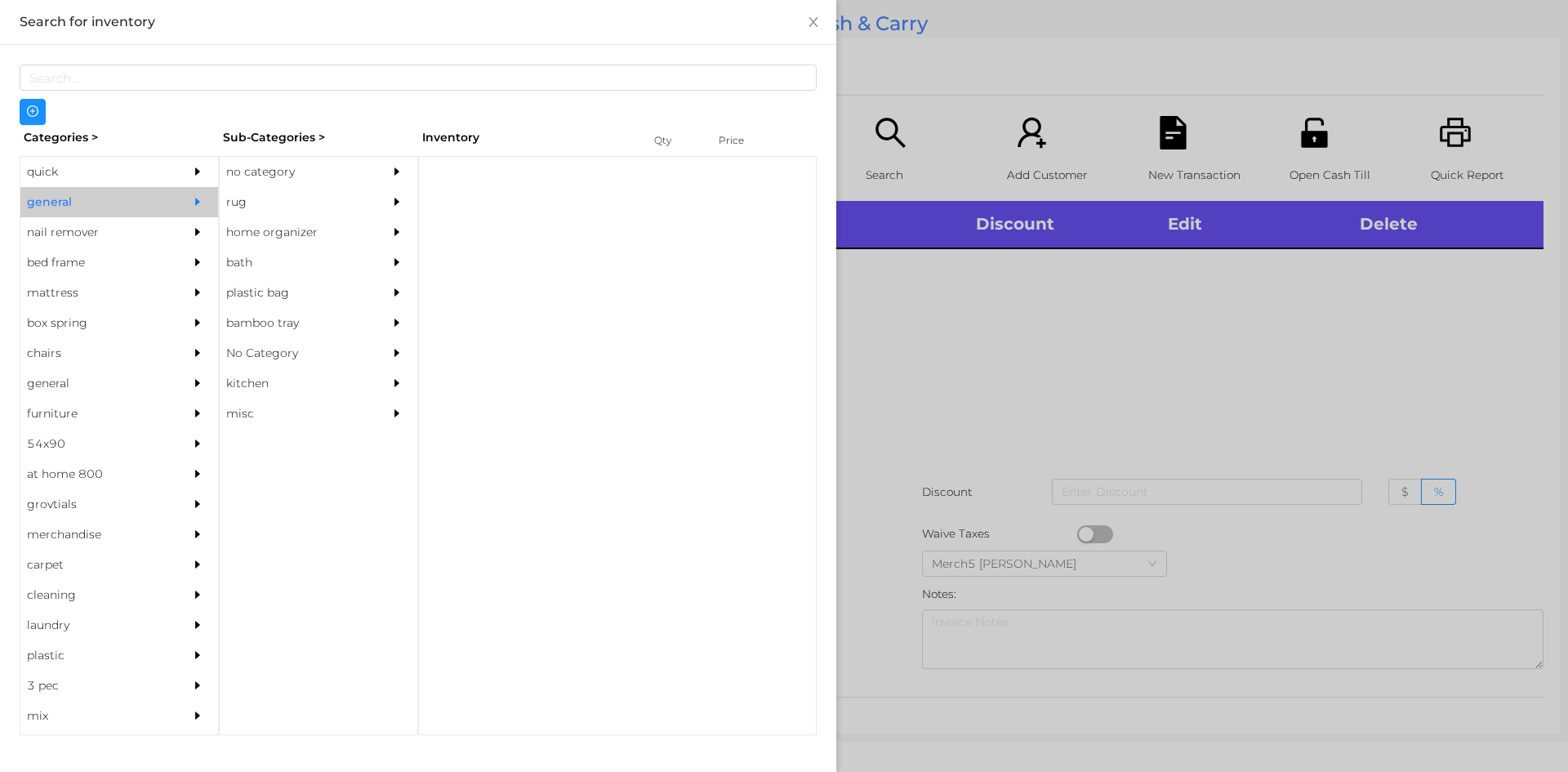
click at [285, 185] on div "no category" at bounding box center [293, 172] width 149 height 30
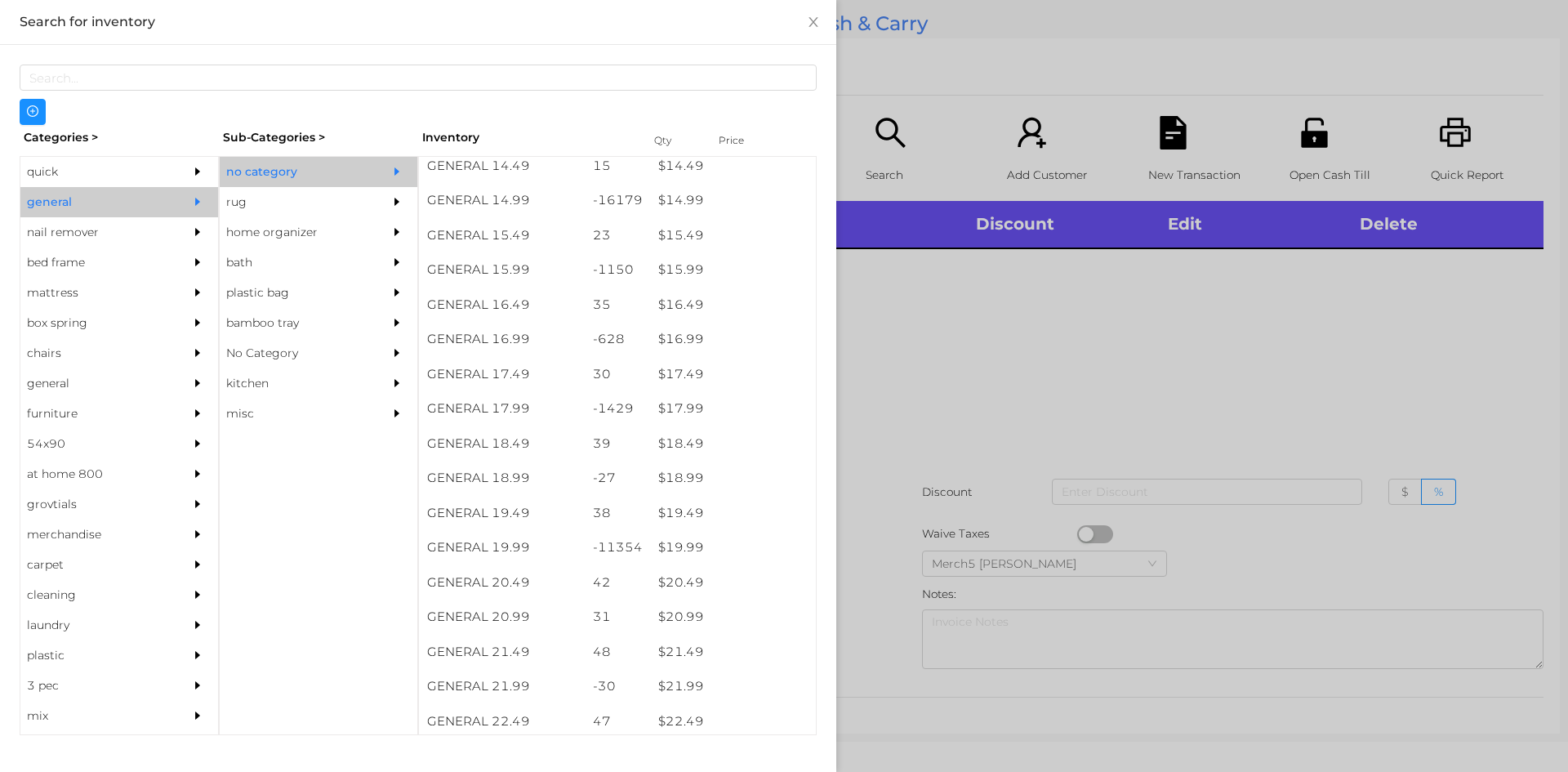
scroll to position [1551, 0]
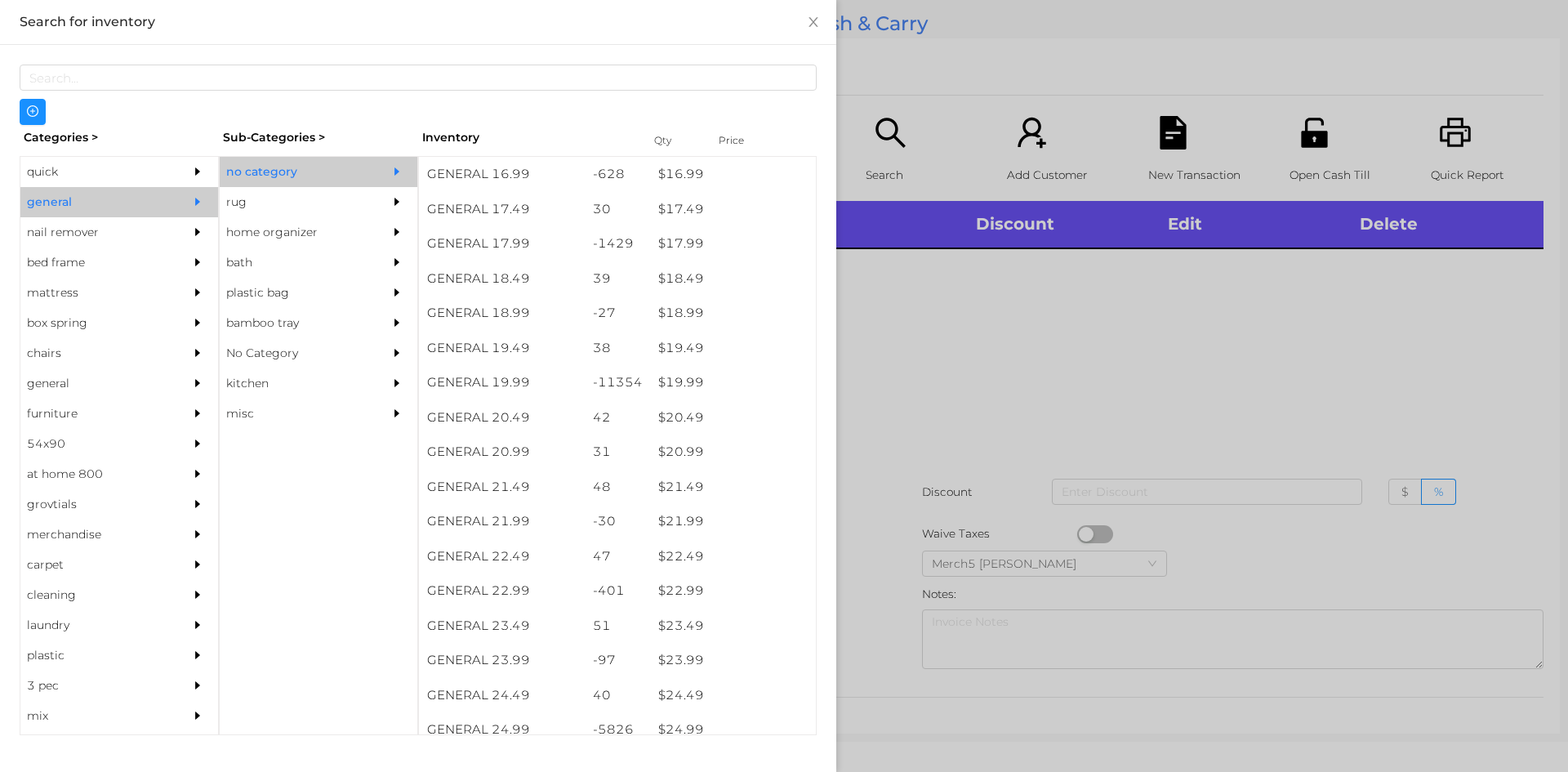
click at [1183, 418] on div at bounding box center [784, 386] width 1568 height 772
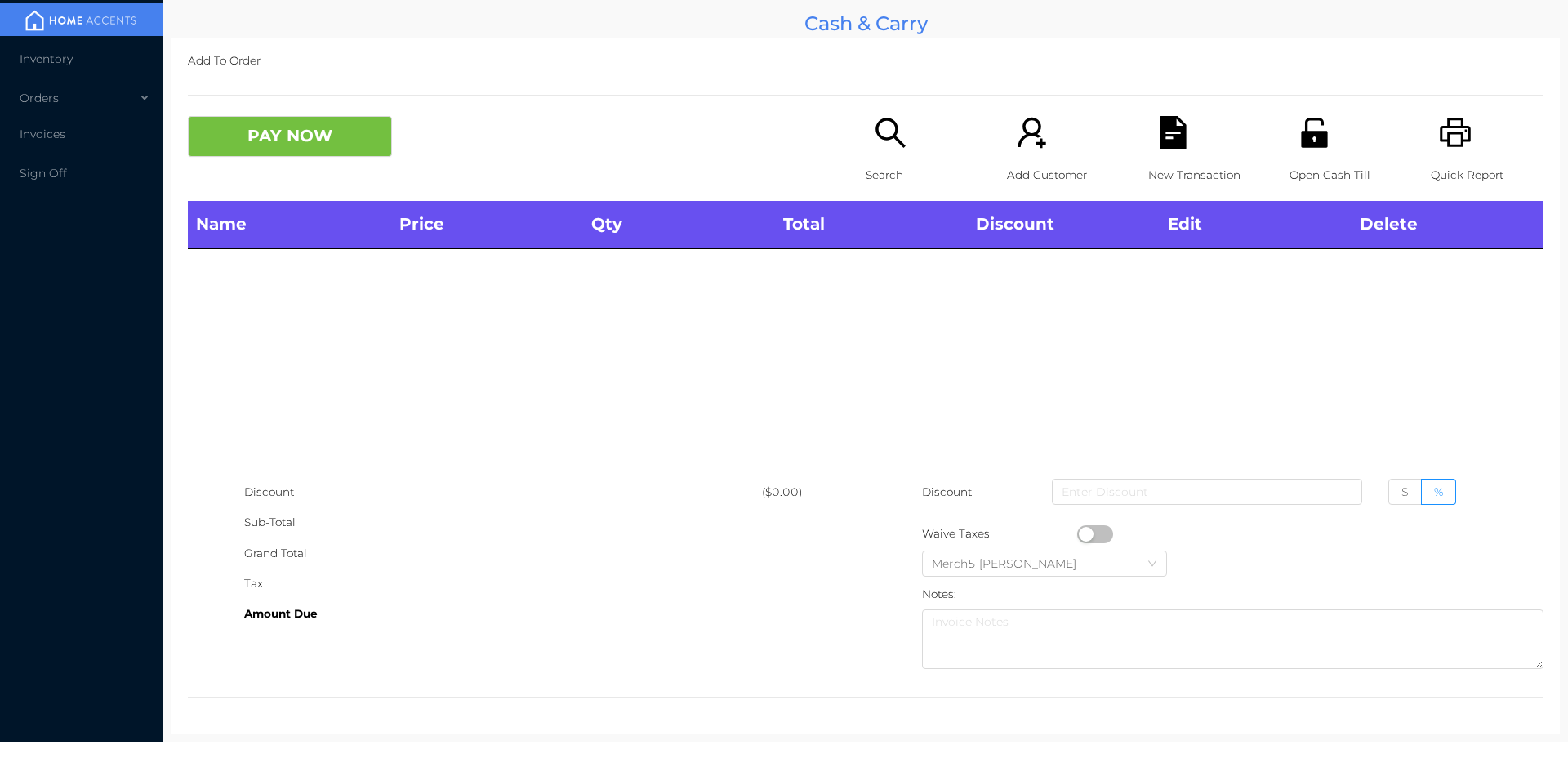
click at [928, 143] on div "Search" at bounding box center [922, 158] width 112 height 85
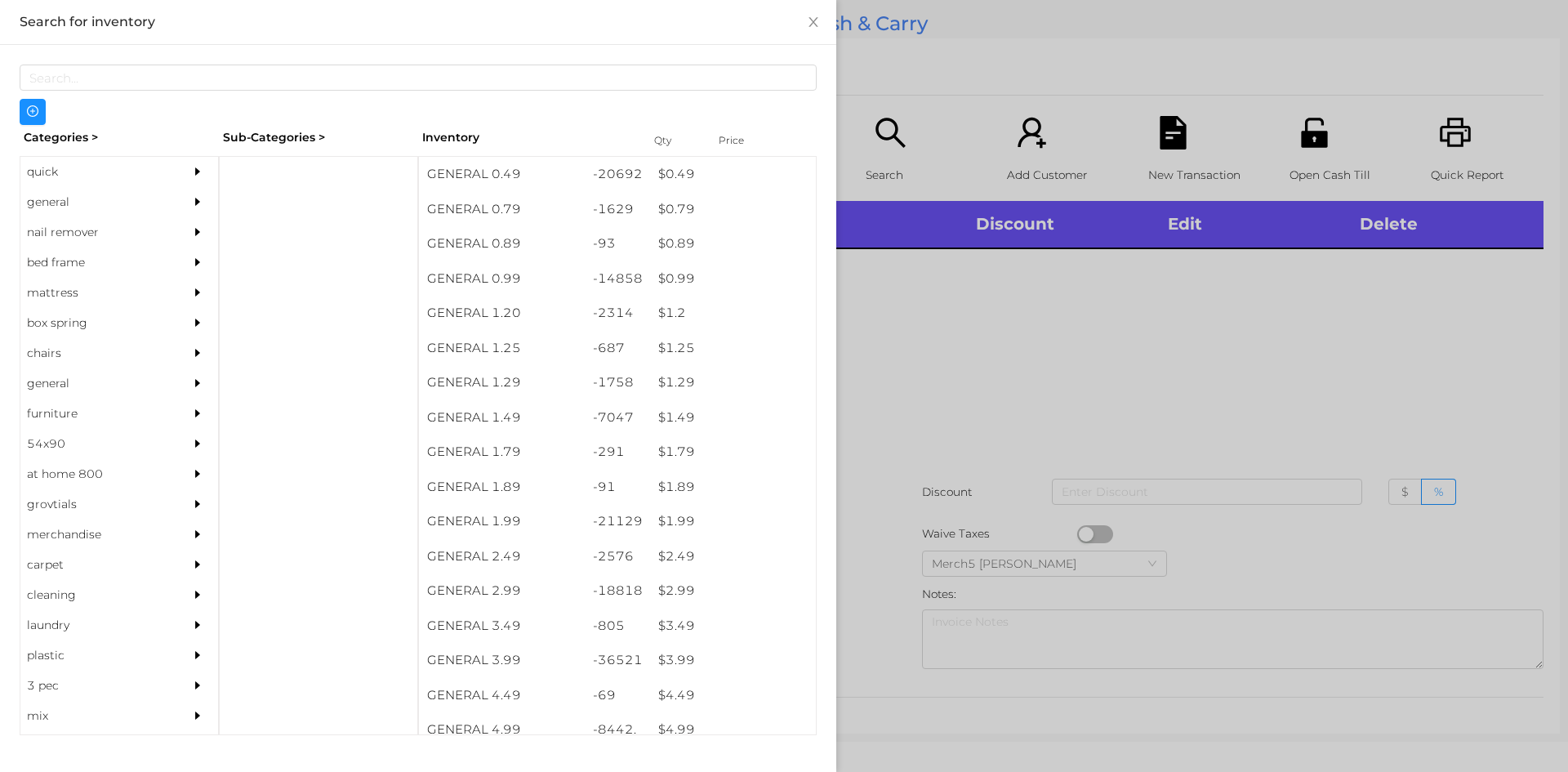
click at [159, 219] on div "nail remover" at bounding box center [94, 232] width 149 height 30
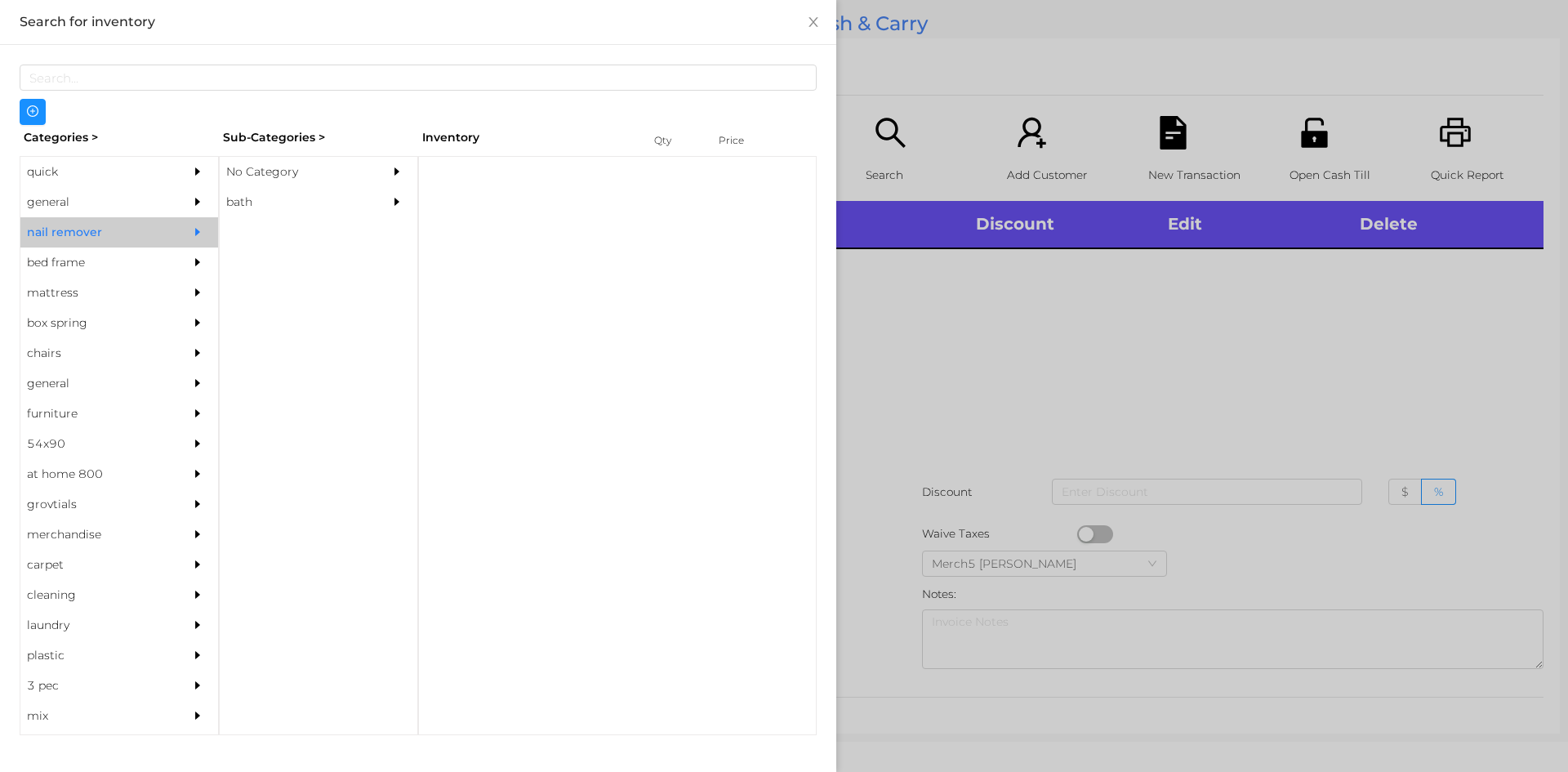
click at [366, 164] on div "No Category" at bounding box center [293, 172] width 149 height 30
click at [161, 199] on div "general" at bounding box center [119, 202] width 197 height 30
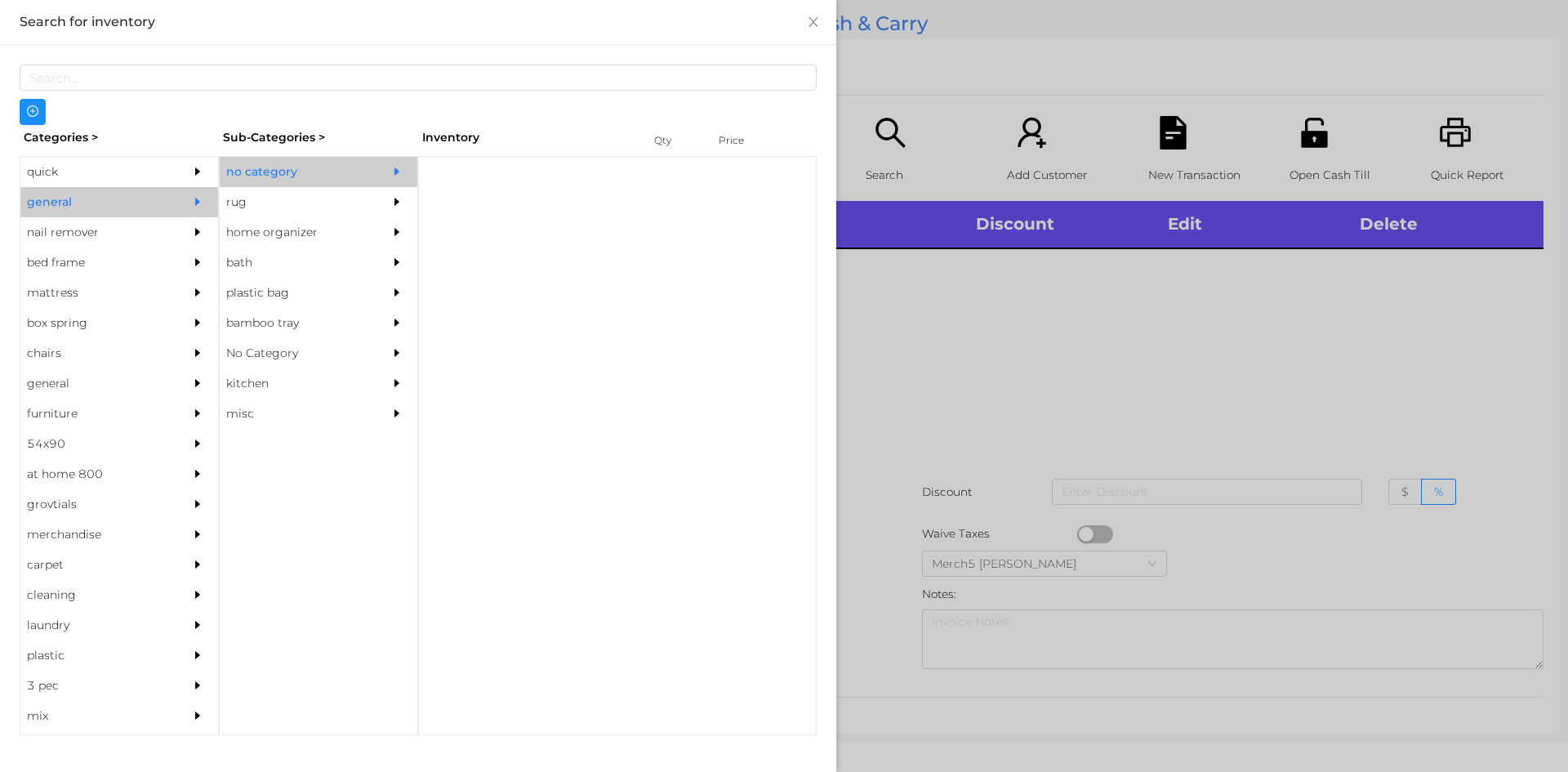
click at [397, 180] on div at bounding box center [401, 172] width 33 height 30
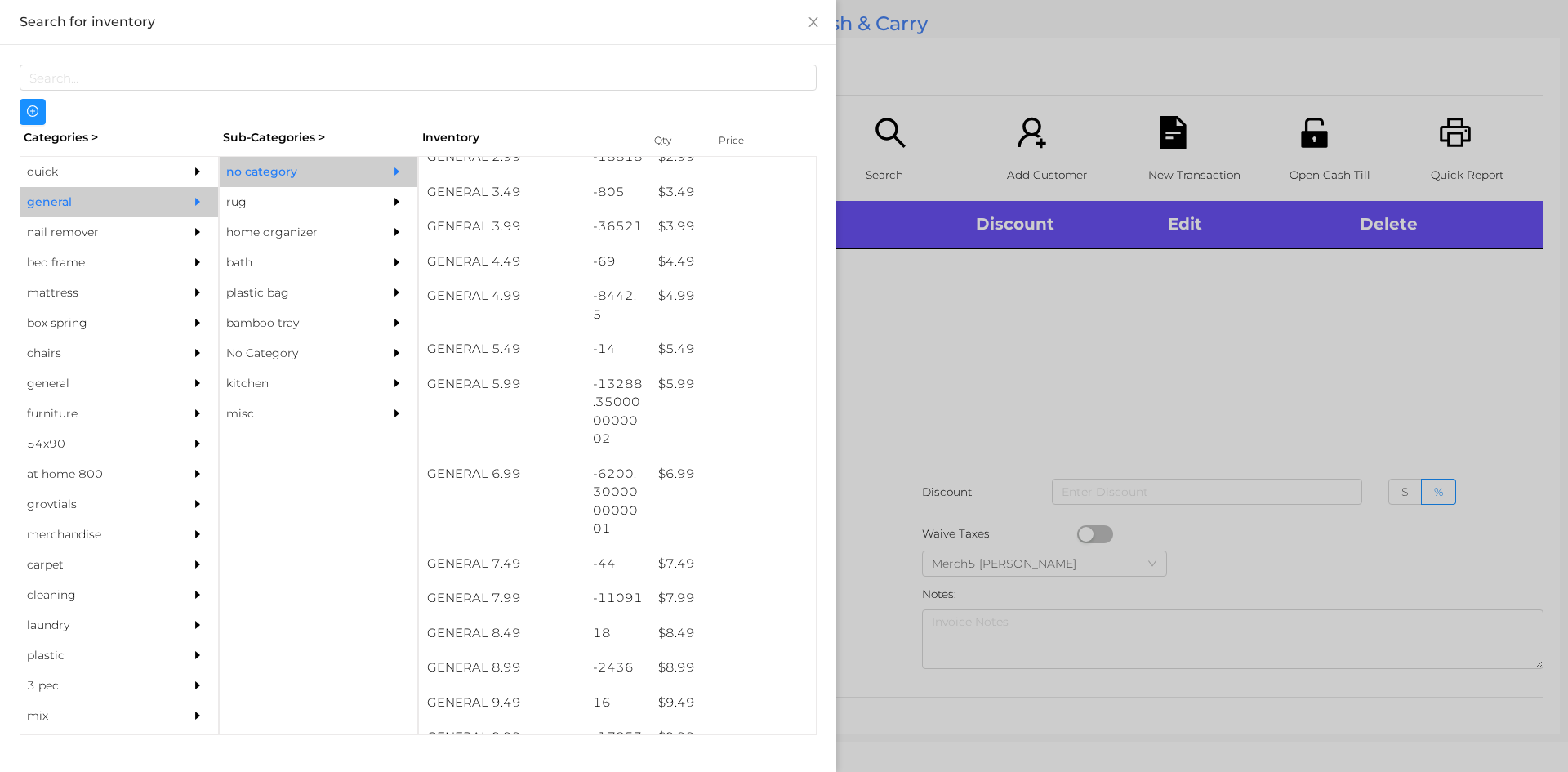
scroll to position [572, 0]
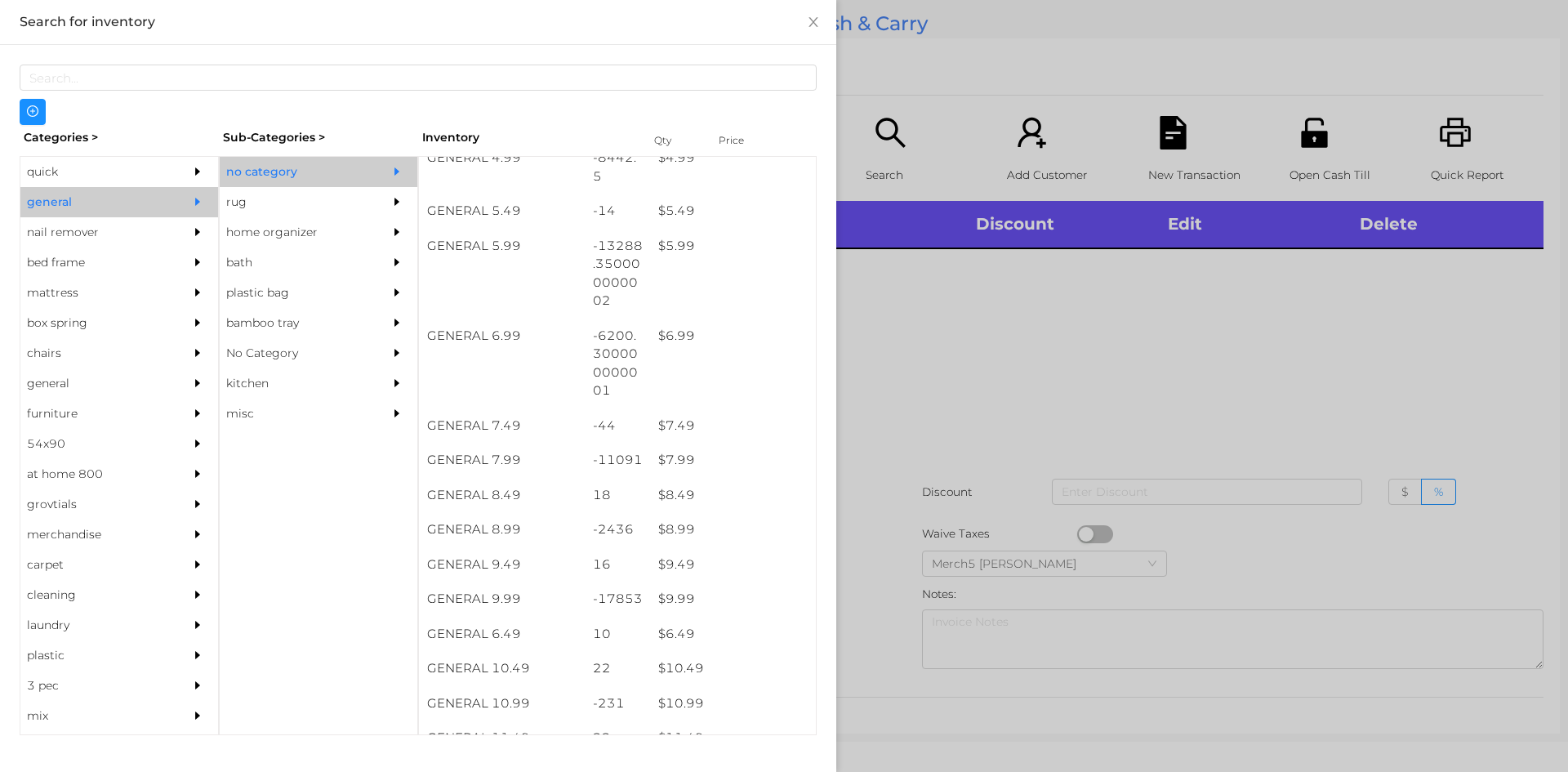
click at [1221, 357] on div at bounding box center [784, 386] width 1568 height 772
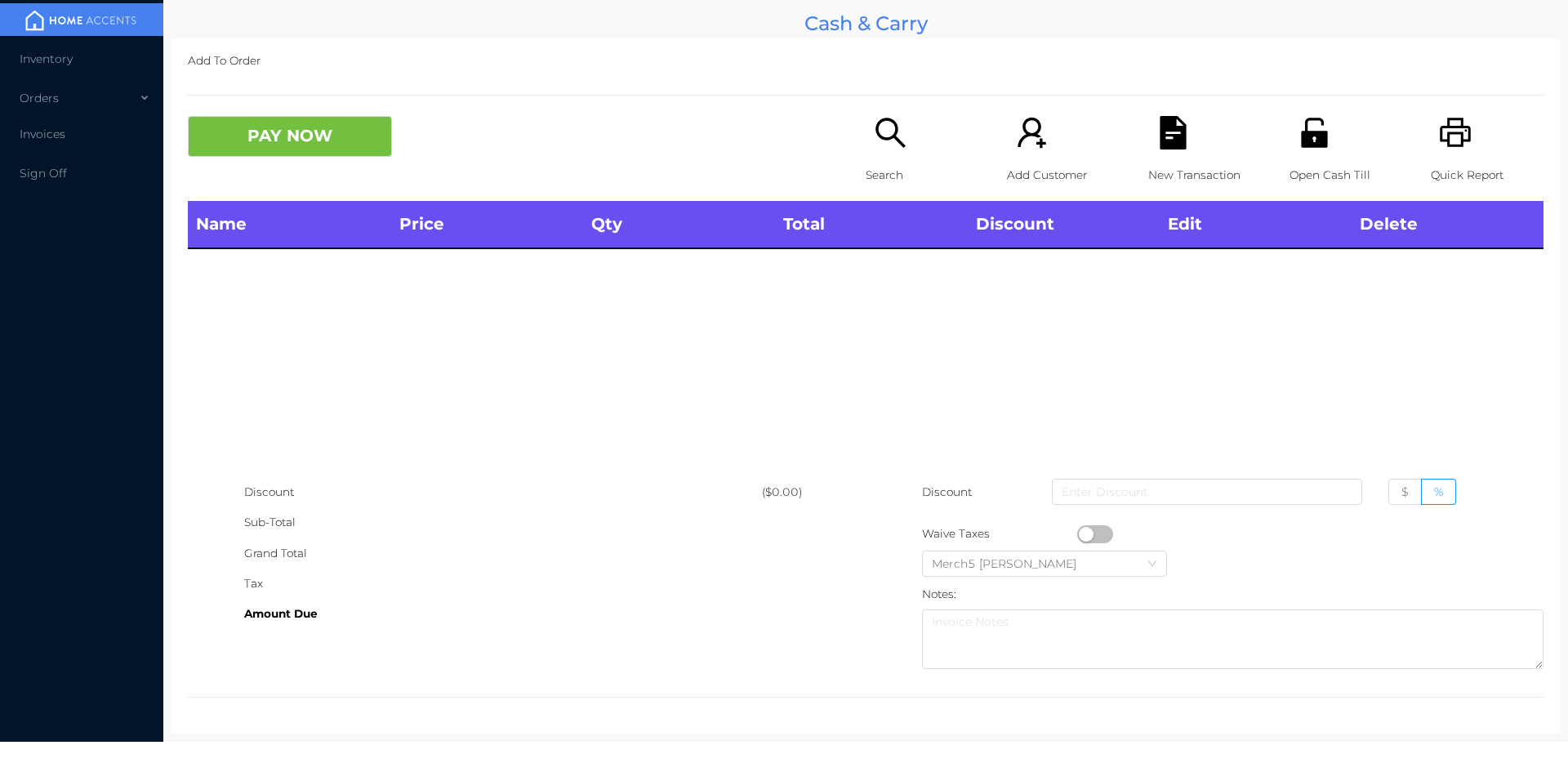
click at [925, 124] on div "Search" at bounding box center [922, 158] width 112 height 85
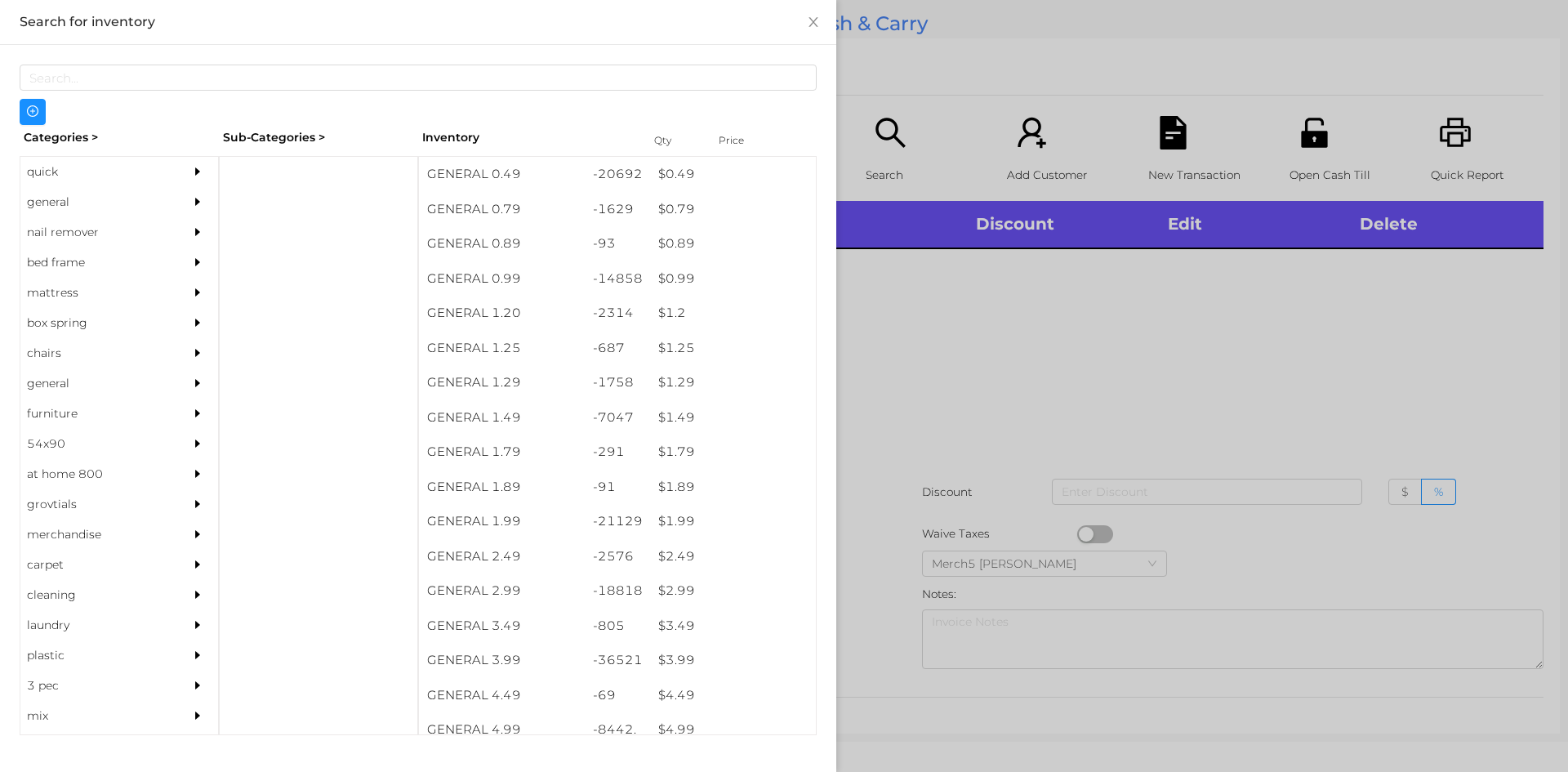
drag, startPoint x: 186, startPoint y: 196, endPoint x: 209, endPoint y: 227, distance: 38.6
click at [205, 226] on div "quick general nail remover bed frame mattress box spring chairs general furnitu…" at bounding box center [119, 446] width 199 height 579
click at [190, 207] on div at bounding box center [202, 202] width 33 height 30
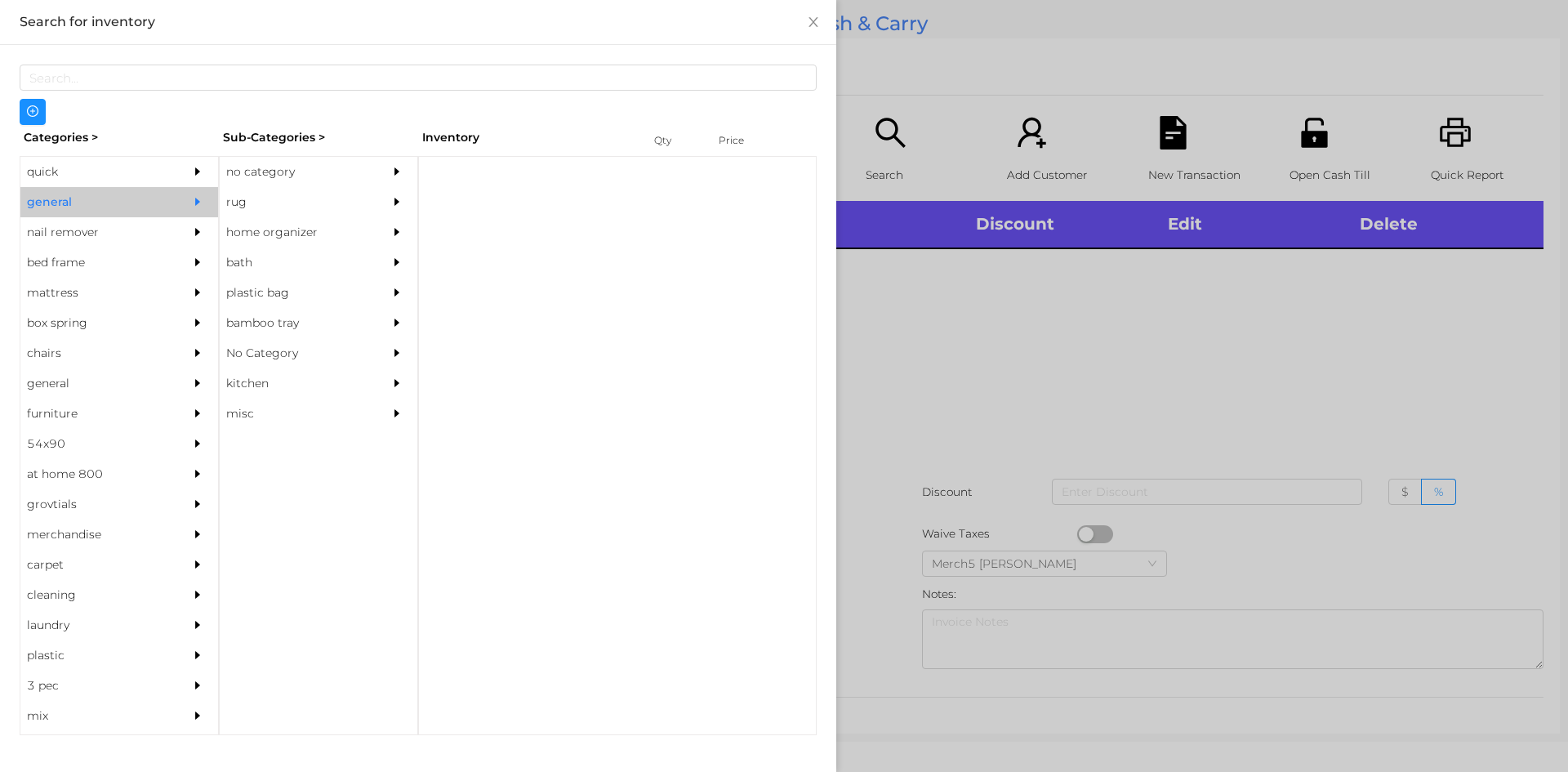
click at [353, 173] on div "no category" at bounding box center [293, 172] width 149 height 30
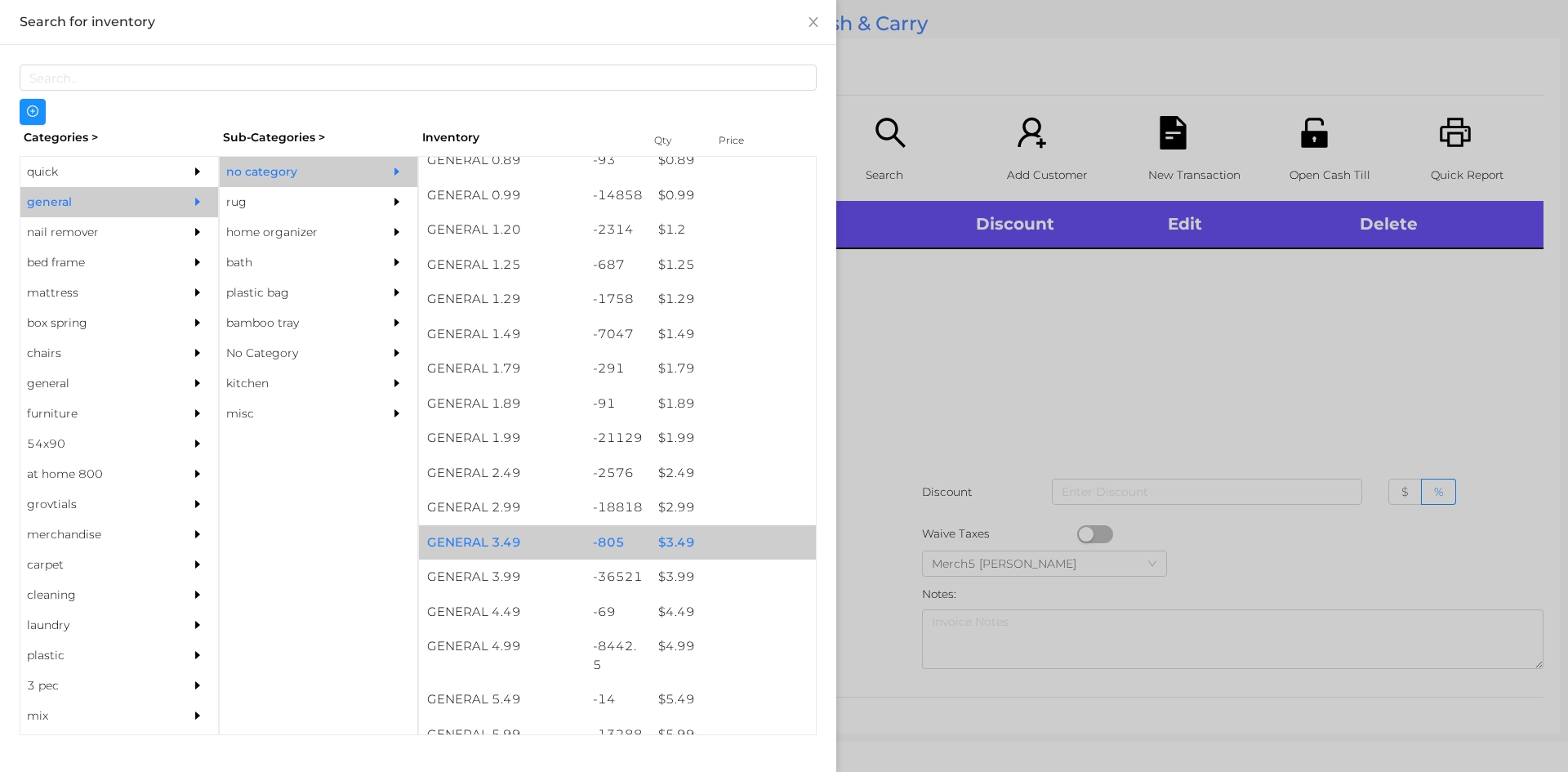
scroll to position [327, 0]
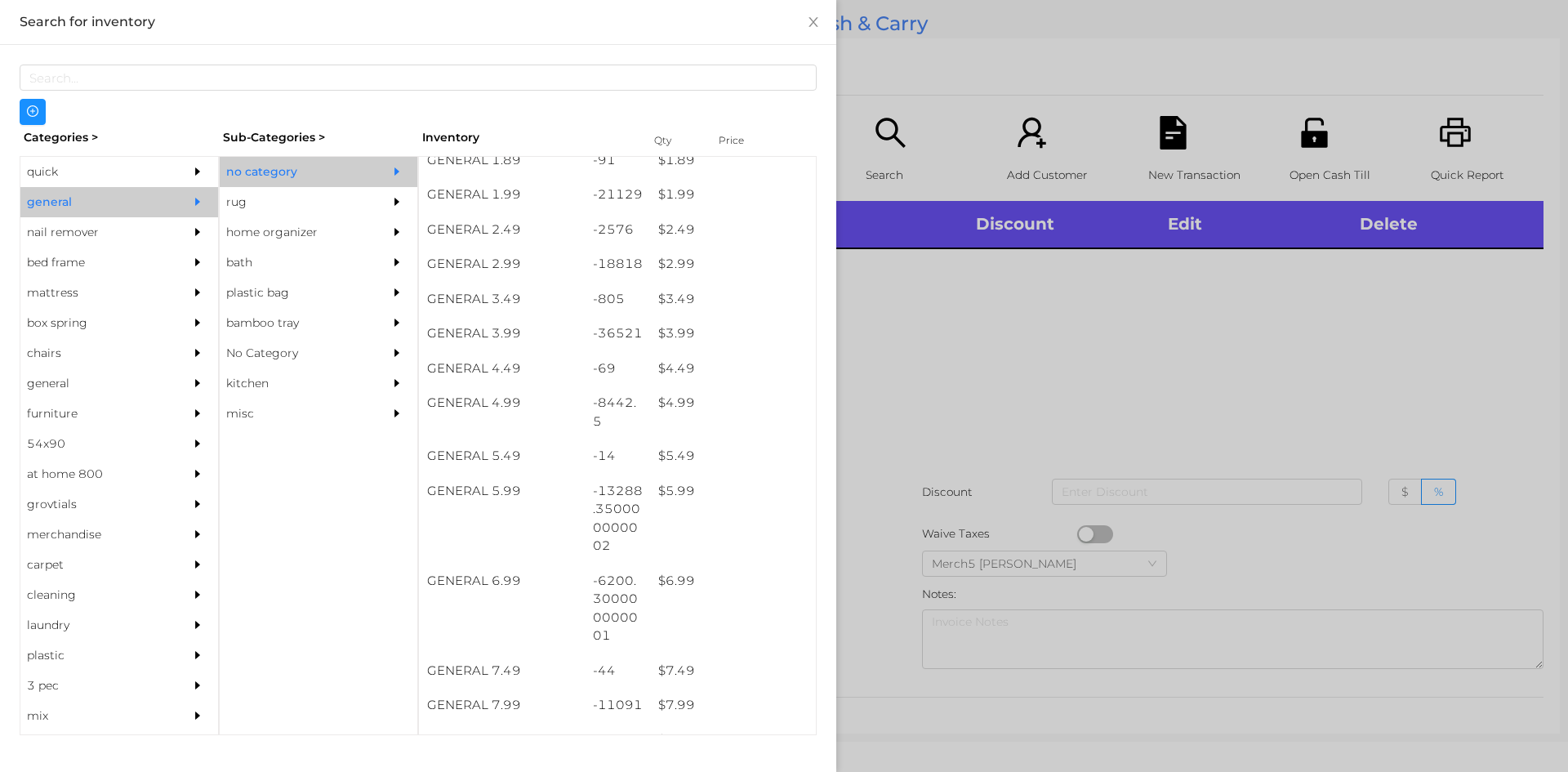
click at [979, 309] on div at bounding box center [784, 386] width 1568 height 772
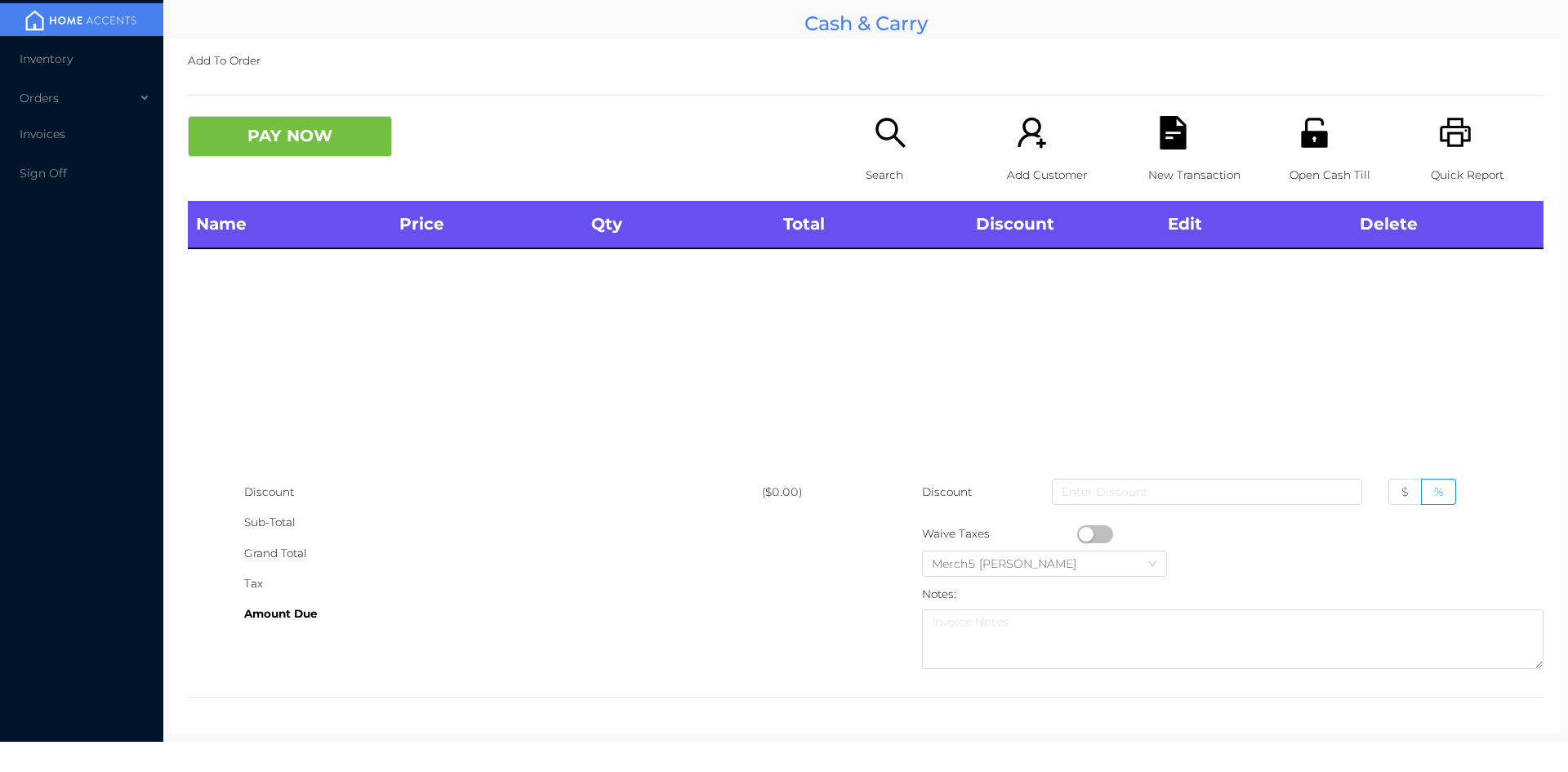
click at [909, 132] on div "Search" at bounding box center [922, 158] width 112 height 85
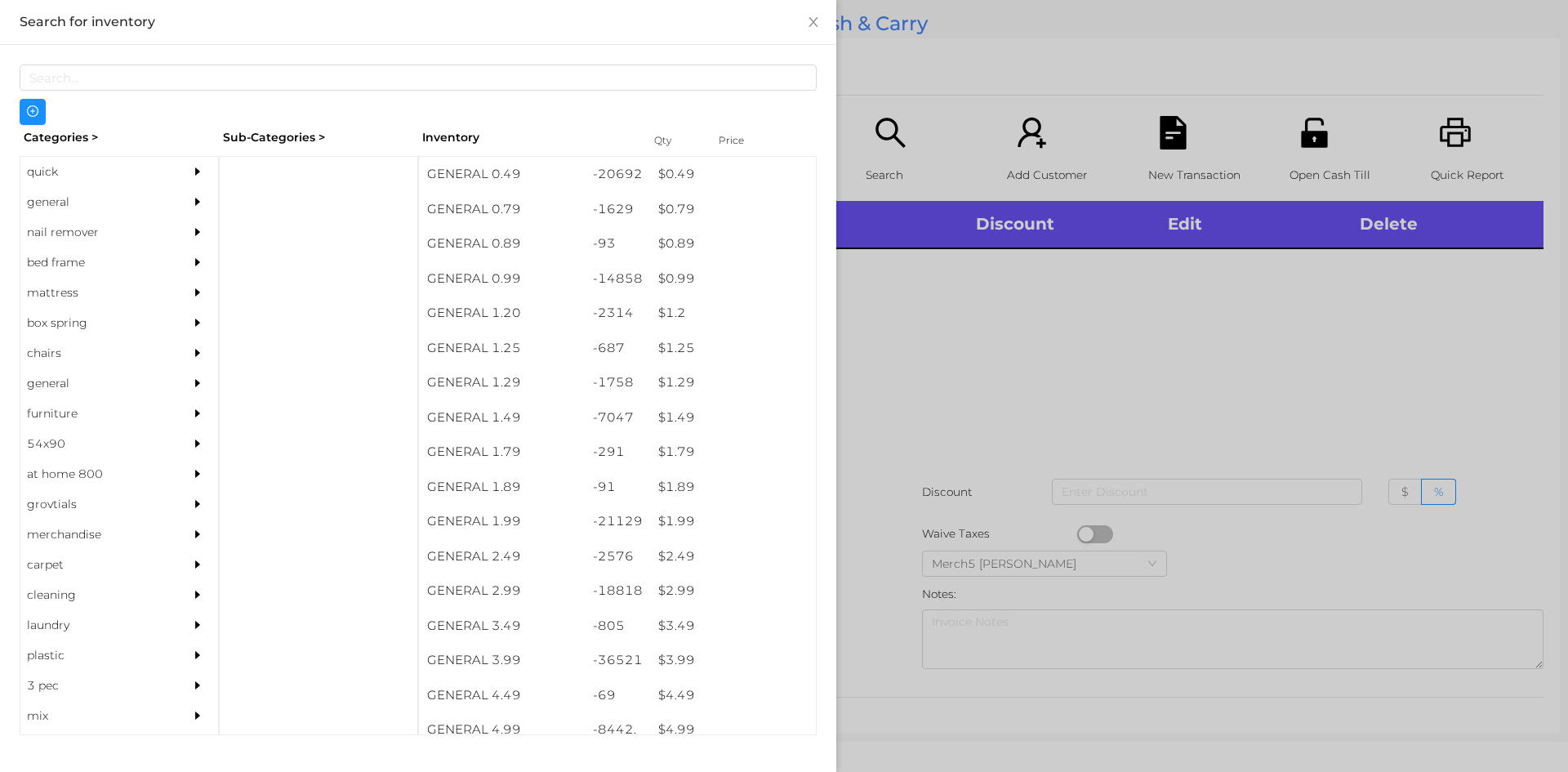
click at [154, 196] on div "general" at bounding box center [94, 202] width 149 height 30
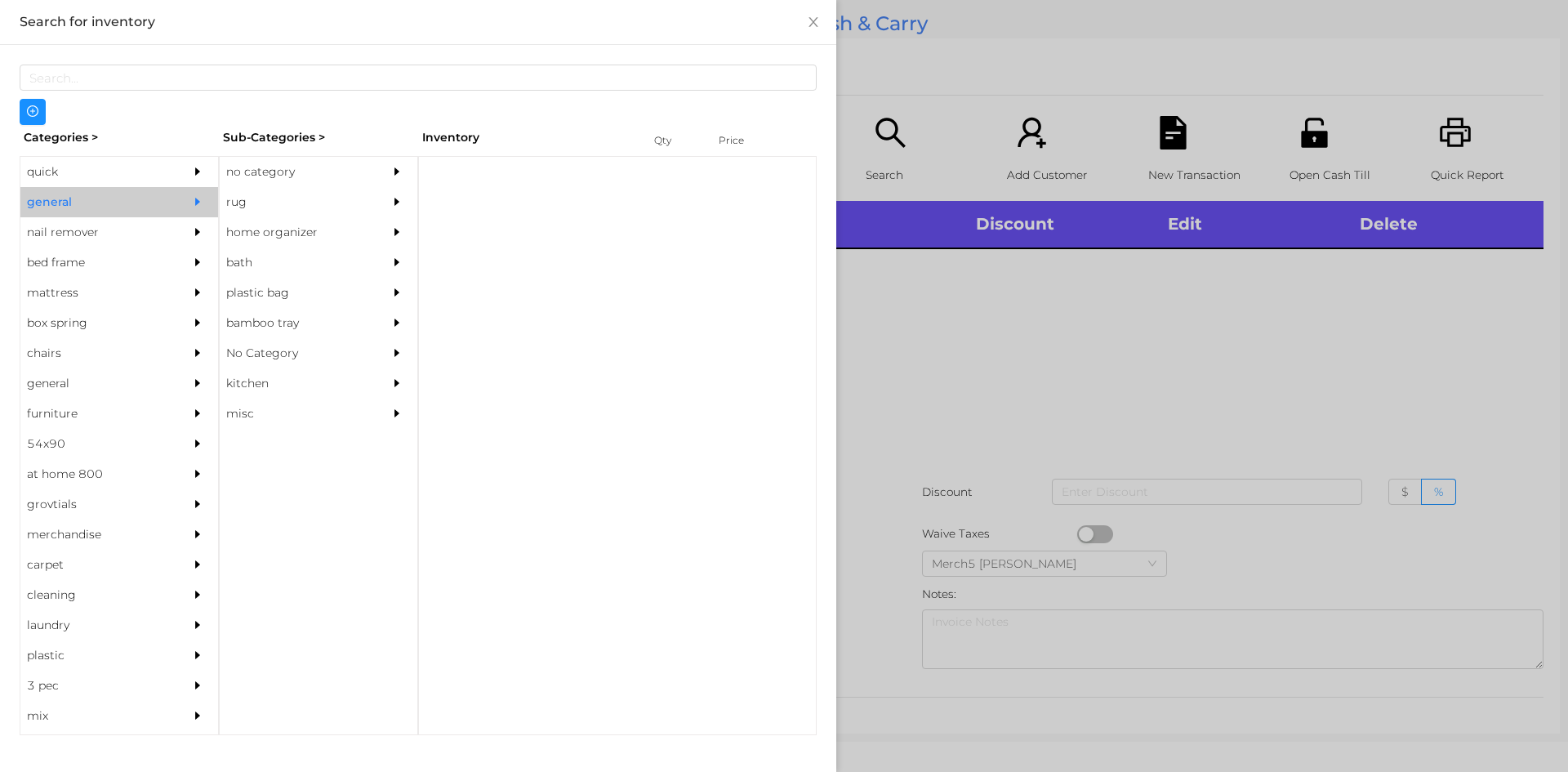
click at [289, 163] on div "no category" at bounding box center [293, 172] width 149 height 30
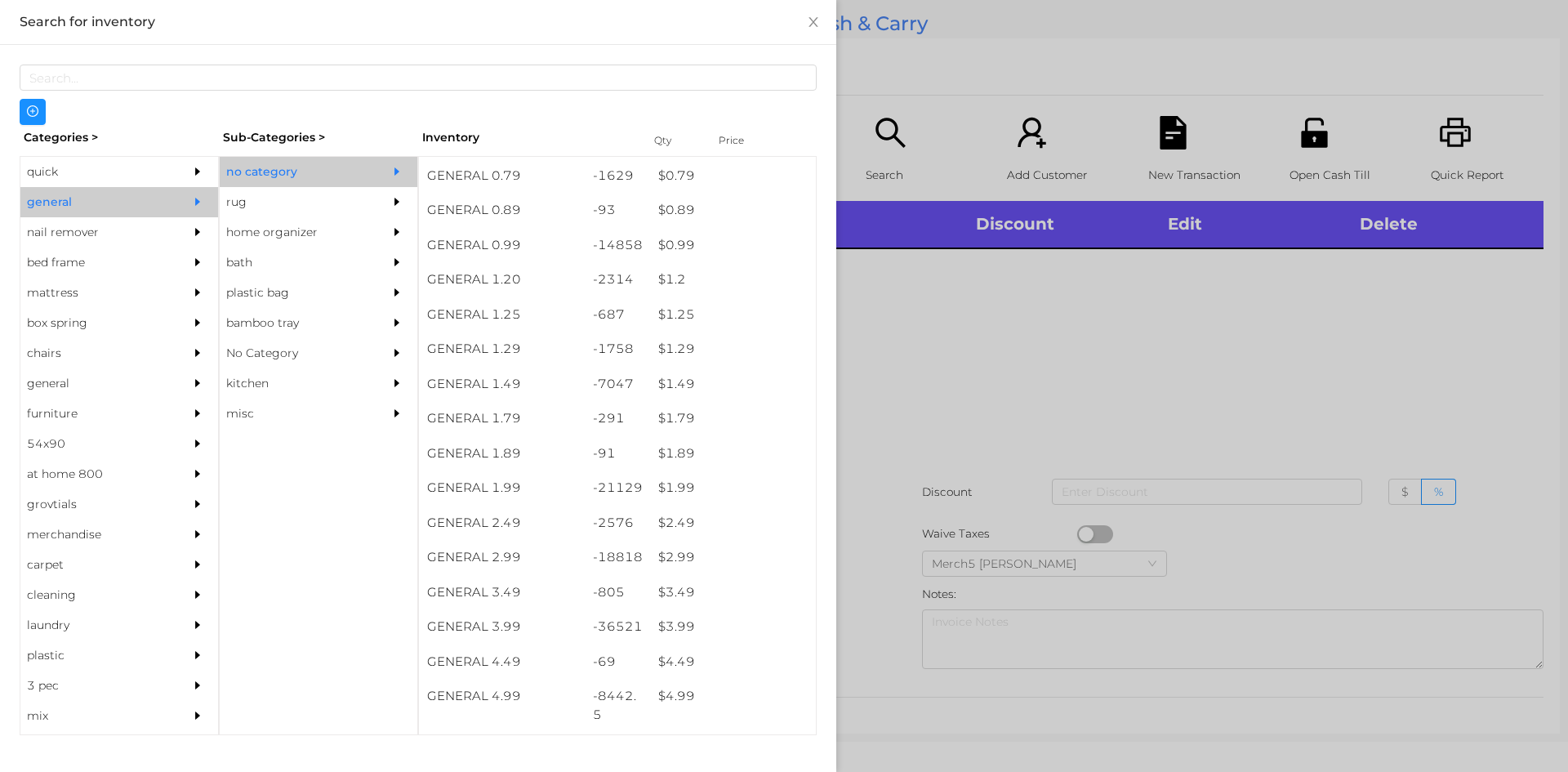
scroll to position [34, 0]
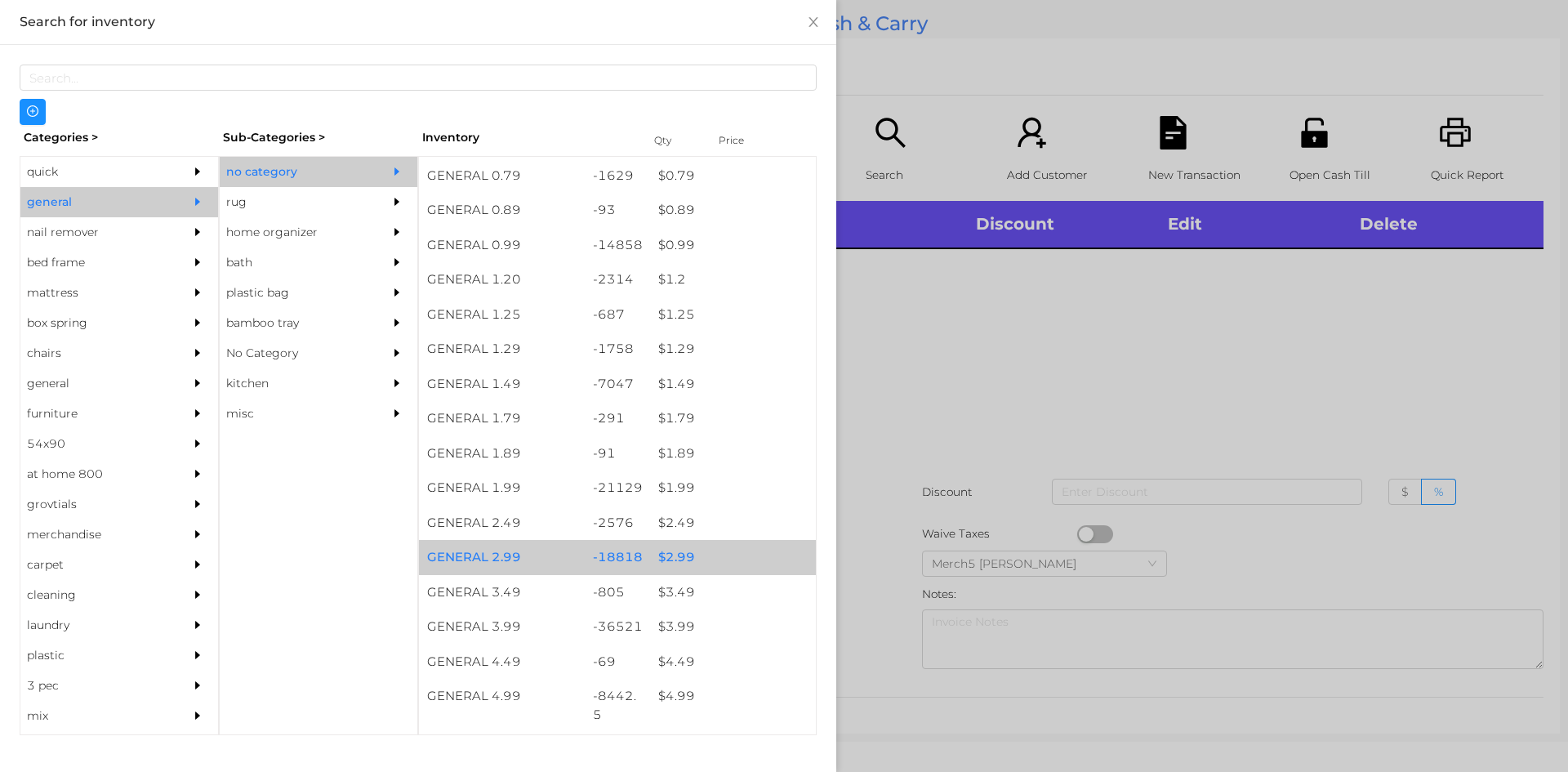
click at [724, 554] on div "$ 2.99" at bounding box center [733, 557] width 165 height 35
click at [732, 550] on div "$ 2.99" at bounding box center [733, 557] width 165 height 35
click at [730, 555] on div "$ 2.99" at bounding box center [733, 557] width 165 height 35
click at [746, 557] on div "$ 2.99" at bounding box center [733, 557] width 165 height 35
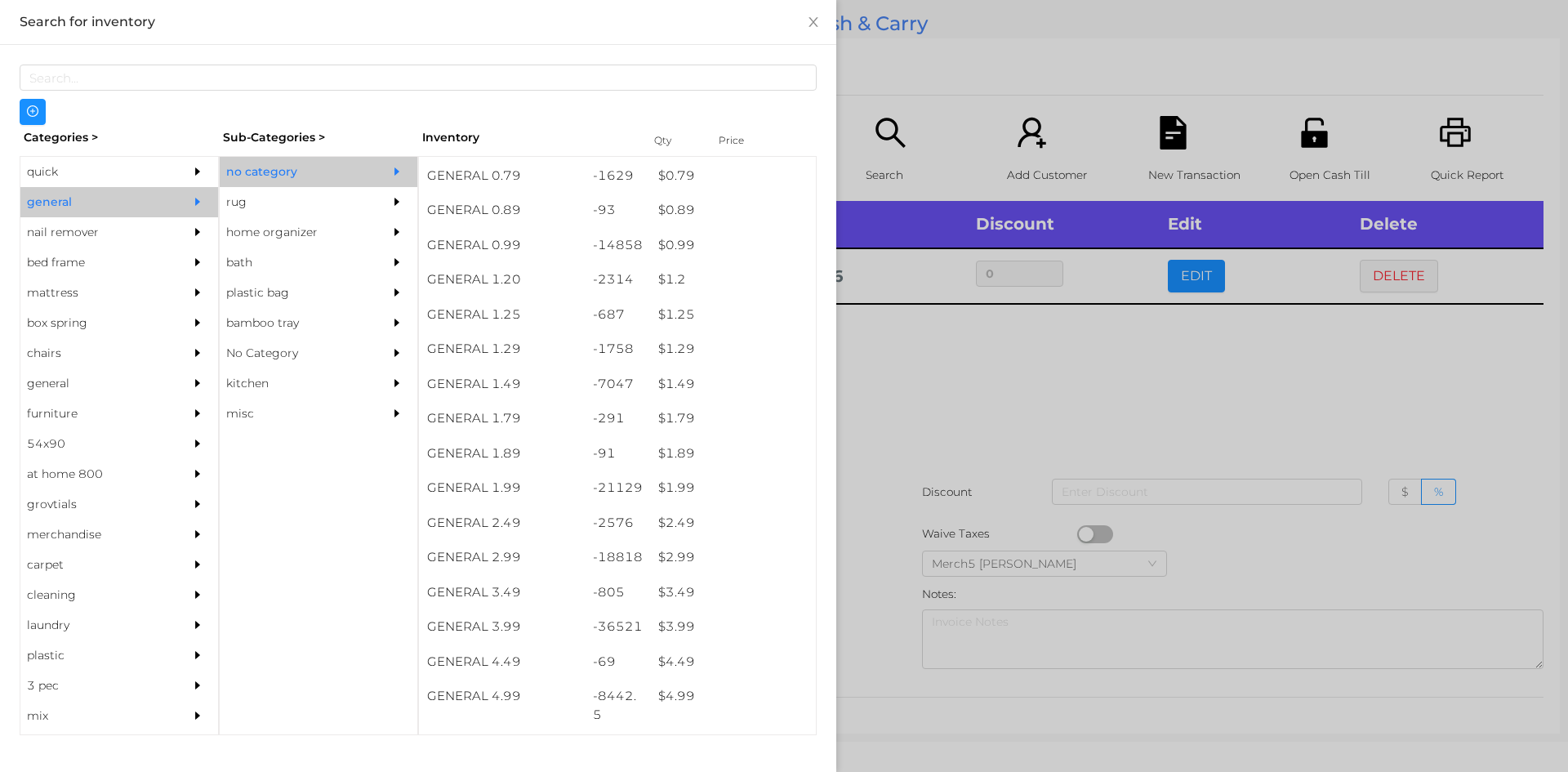
click at [985, 467] on div at bounding box center [784, 386] width 1568 height 772
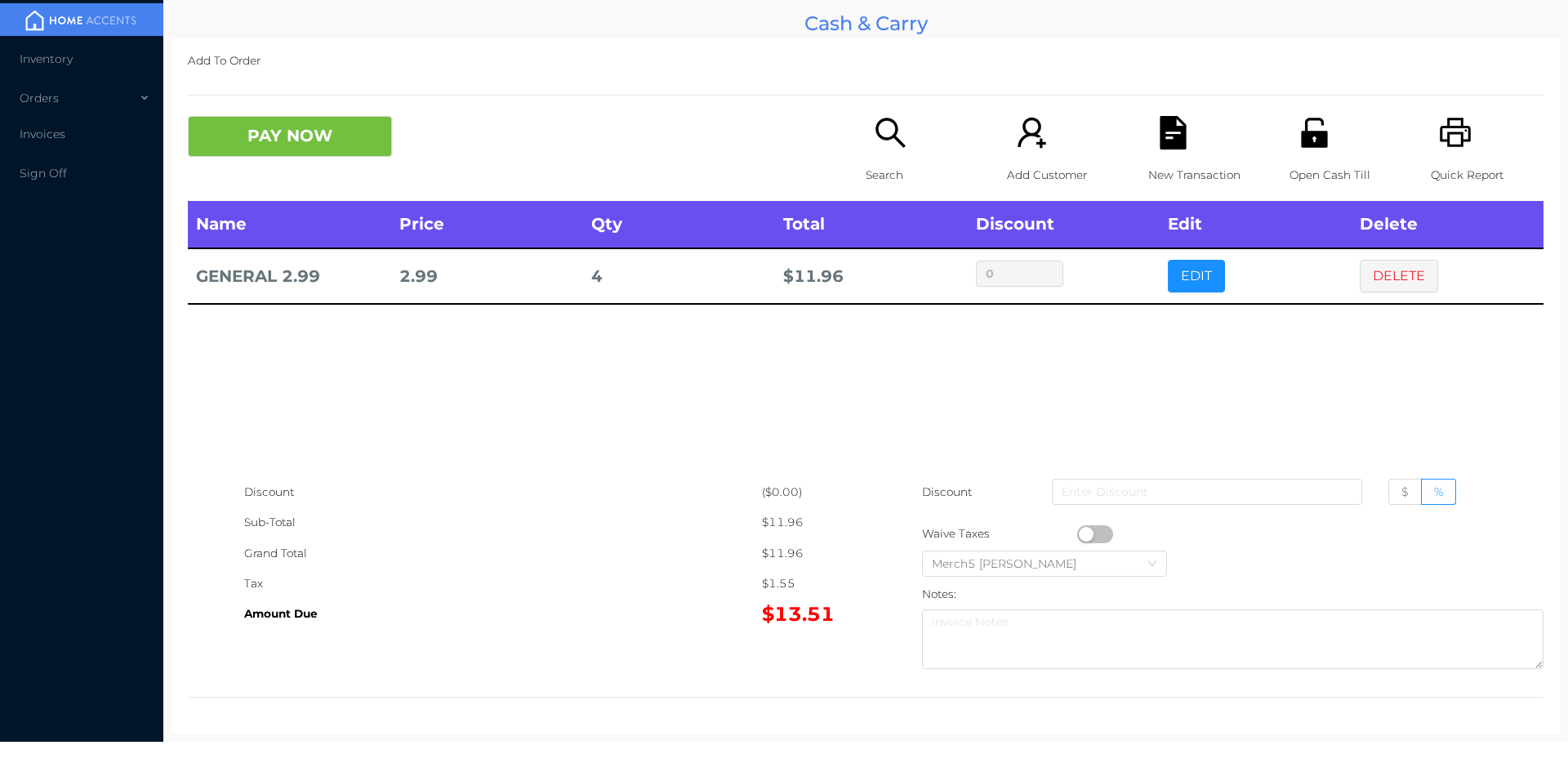
click at [1387, 272] on button "DELETE" at bounding box center [1399, 276] width 79 height 33
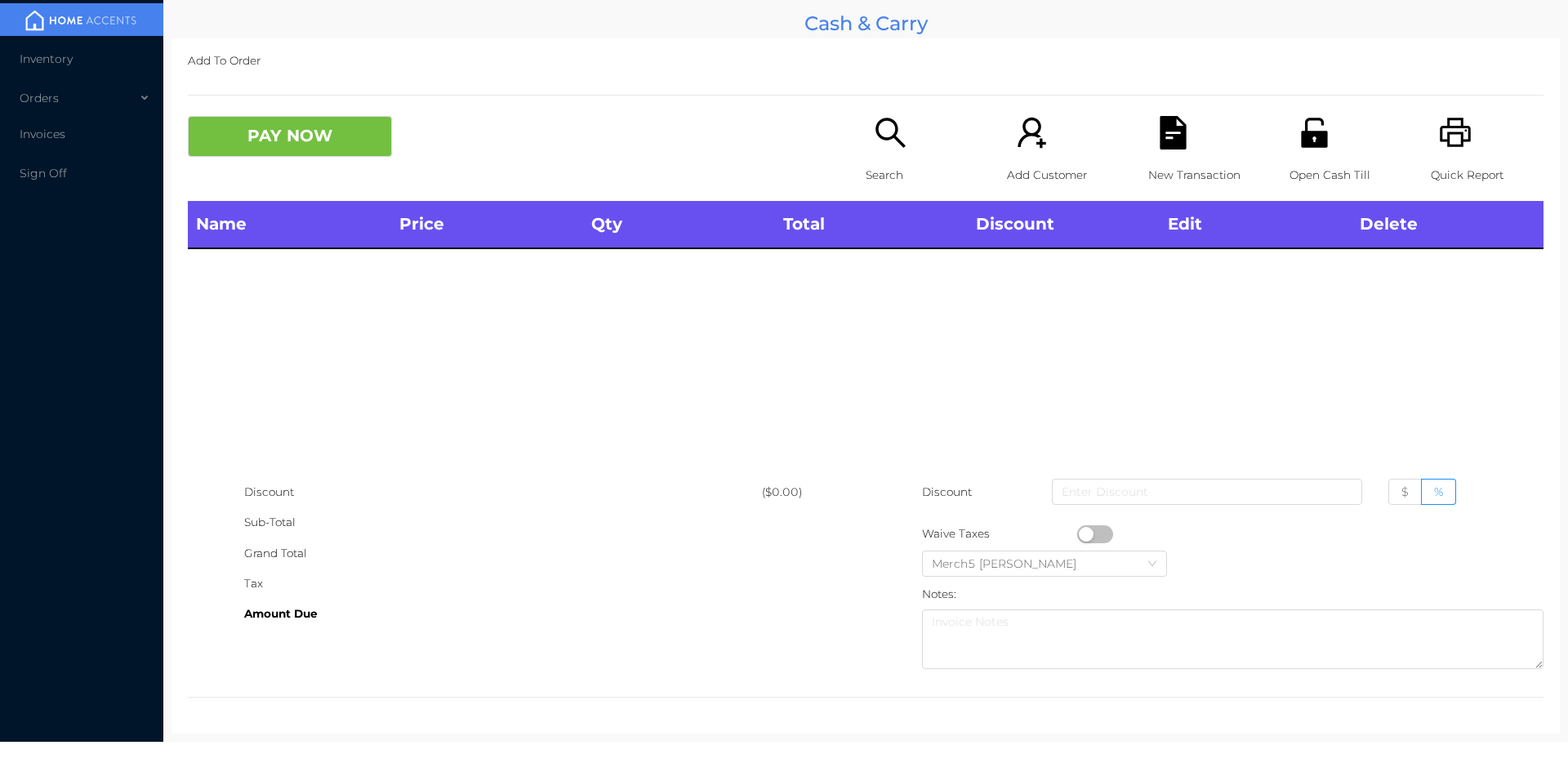
click at [877, 148] on icon "icon: search" at bounding box center [890, 132] width 34 height 34
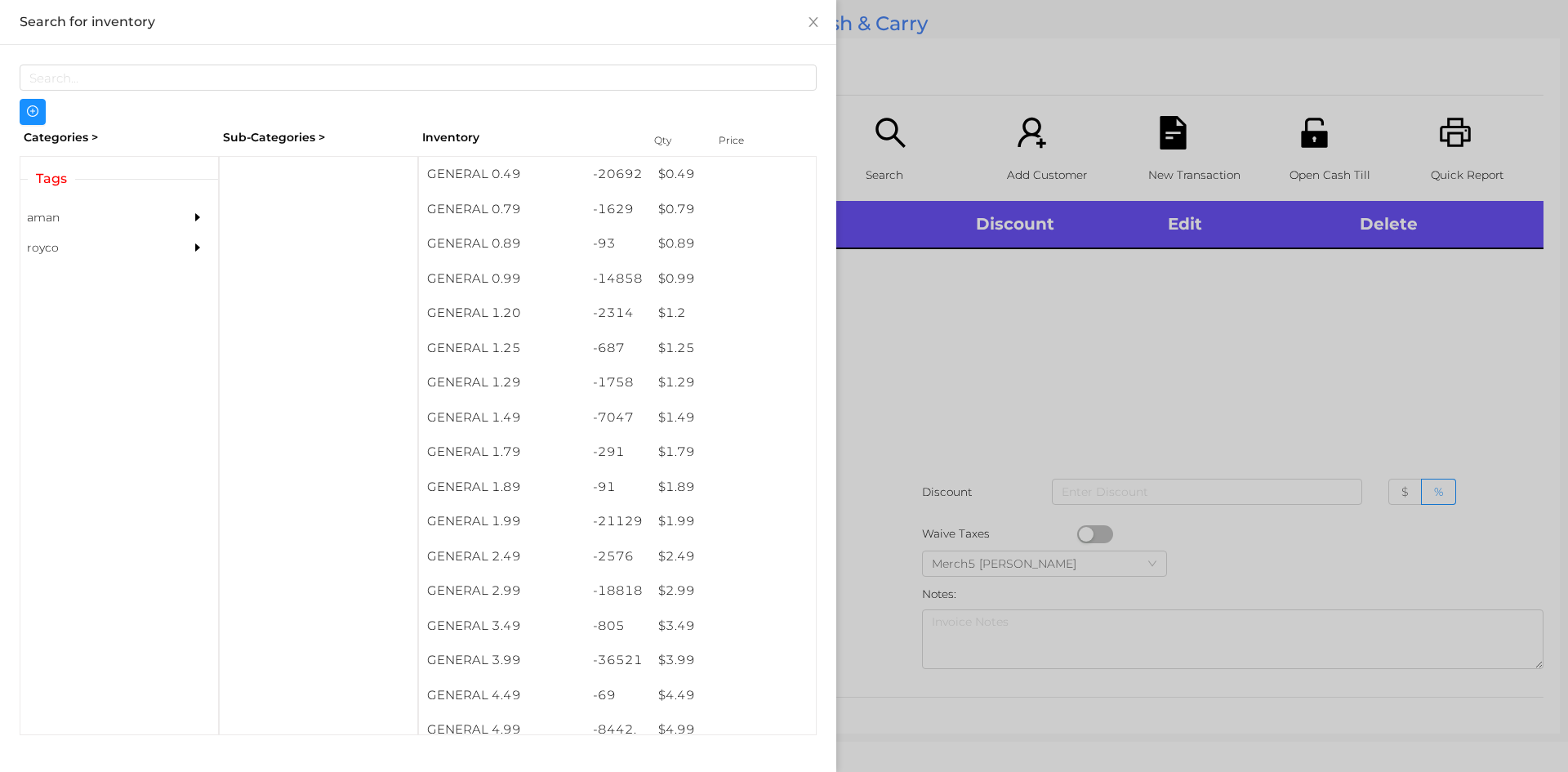
click at [170, 206] on div "aman" at bounding box center [119, 217] width 197 height 30
click at [1033, 375] on div at bounding box center [784, 386] width 1568 height 772
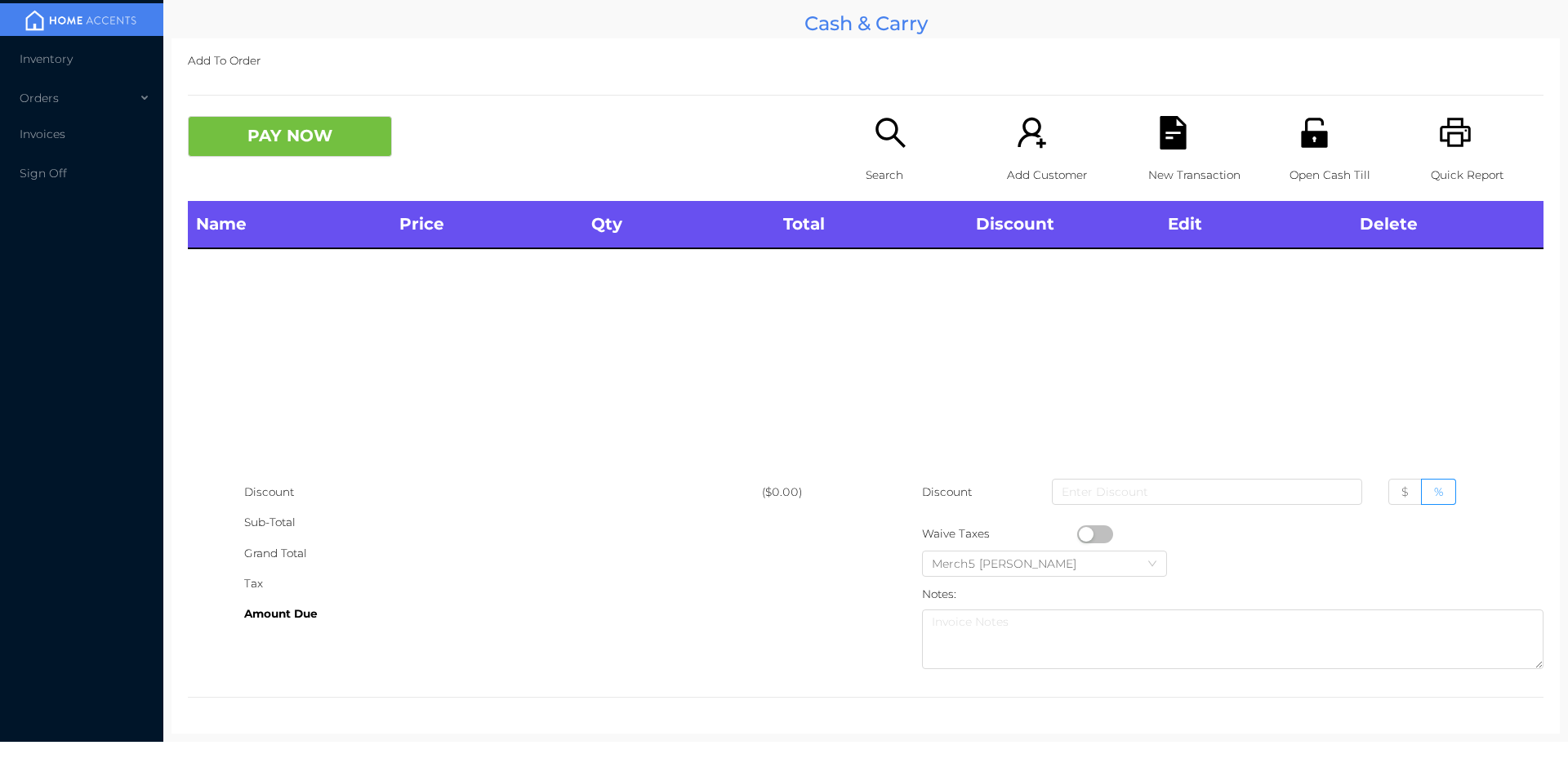
click at [878, 152] on div "Search" at bounding box center [922, 158] width 112 height 85
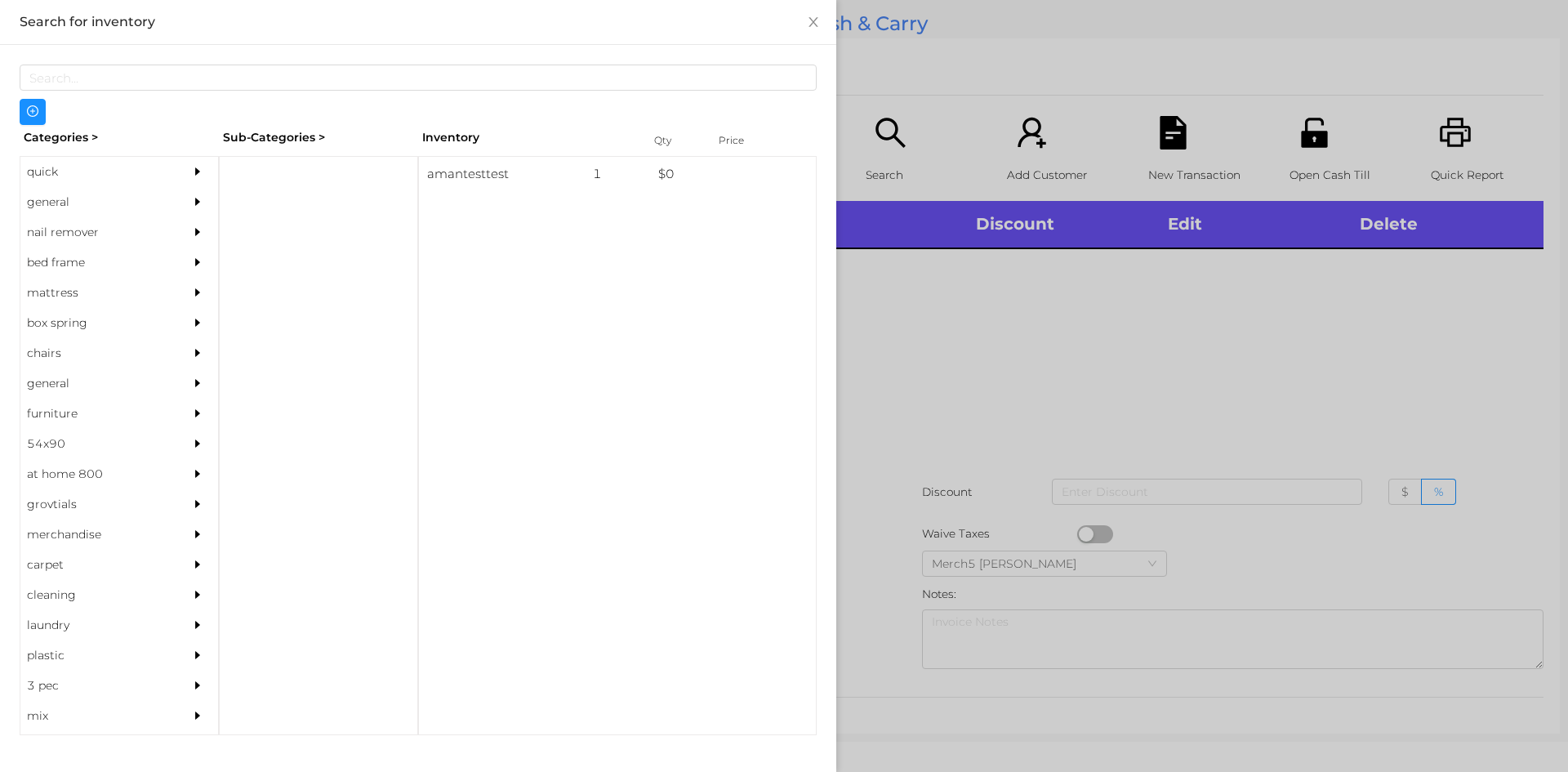
click at [196, 201] on icon "icon: caret-right" at bounding box center [197, 201] width 5 height 8
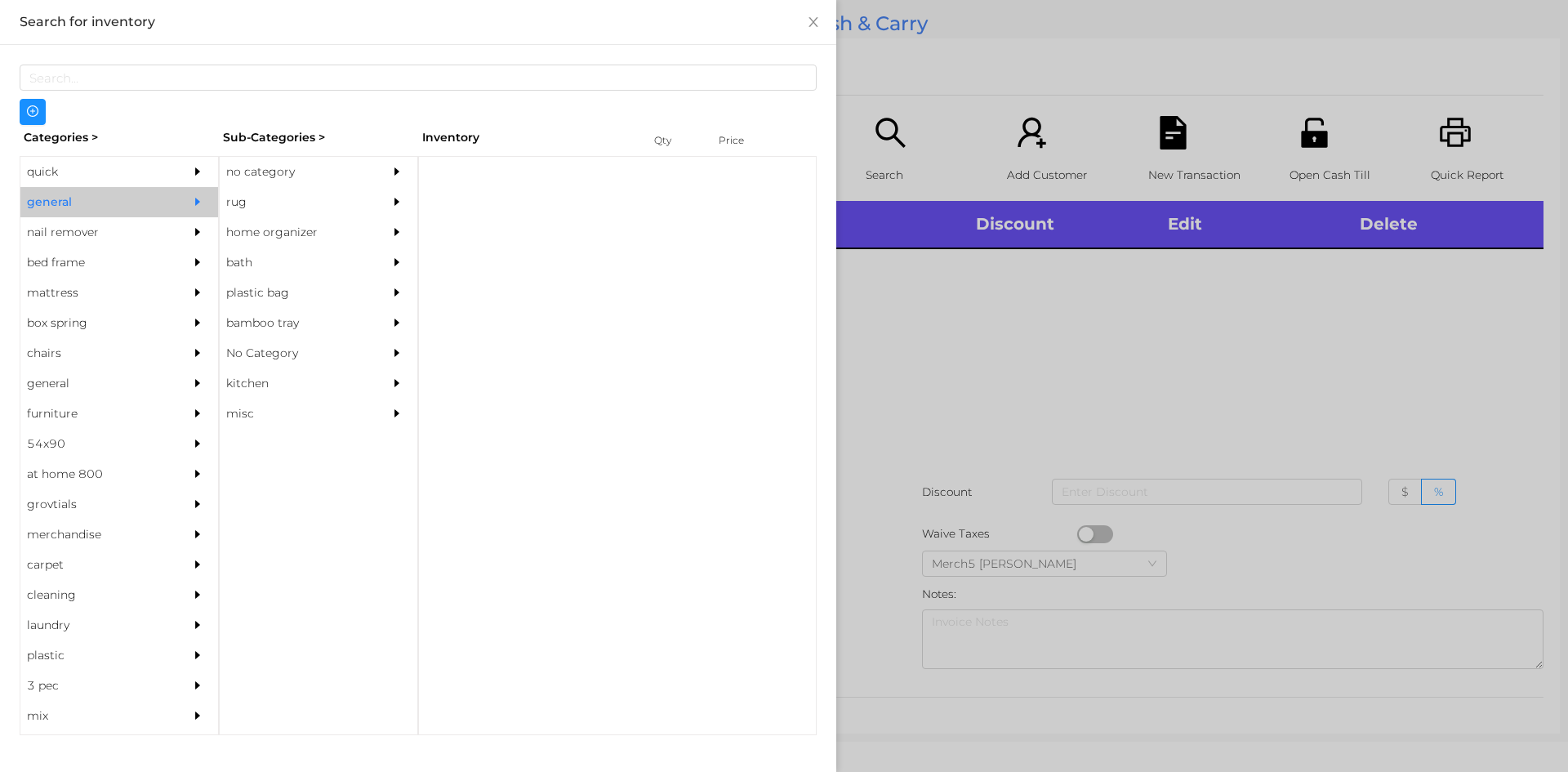
click at [320, 171] on div "no category" at bounding box center [293, 172] width 149 height 30
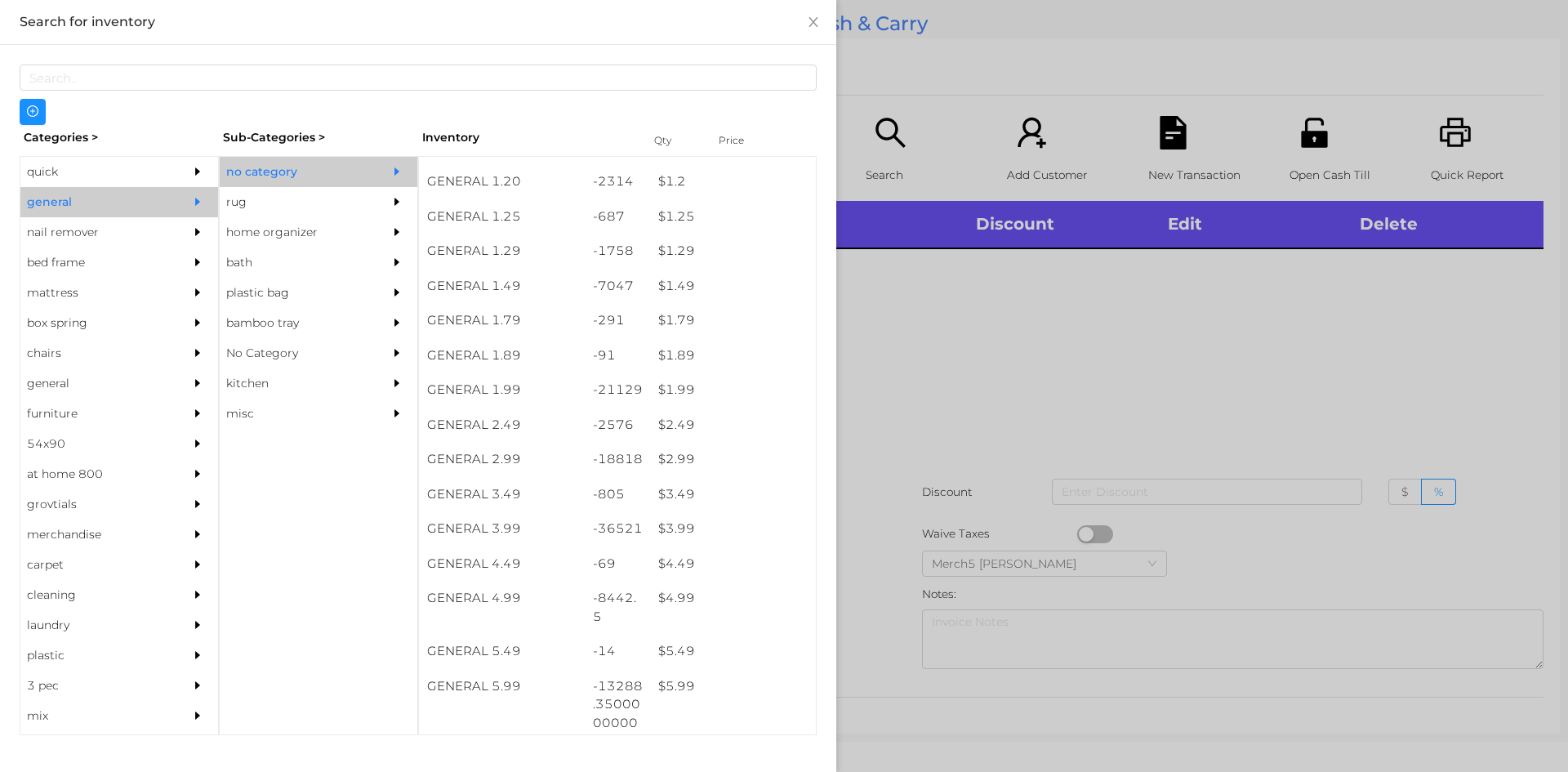
scroll to position [132, 0]
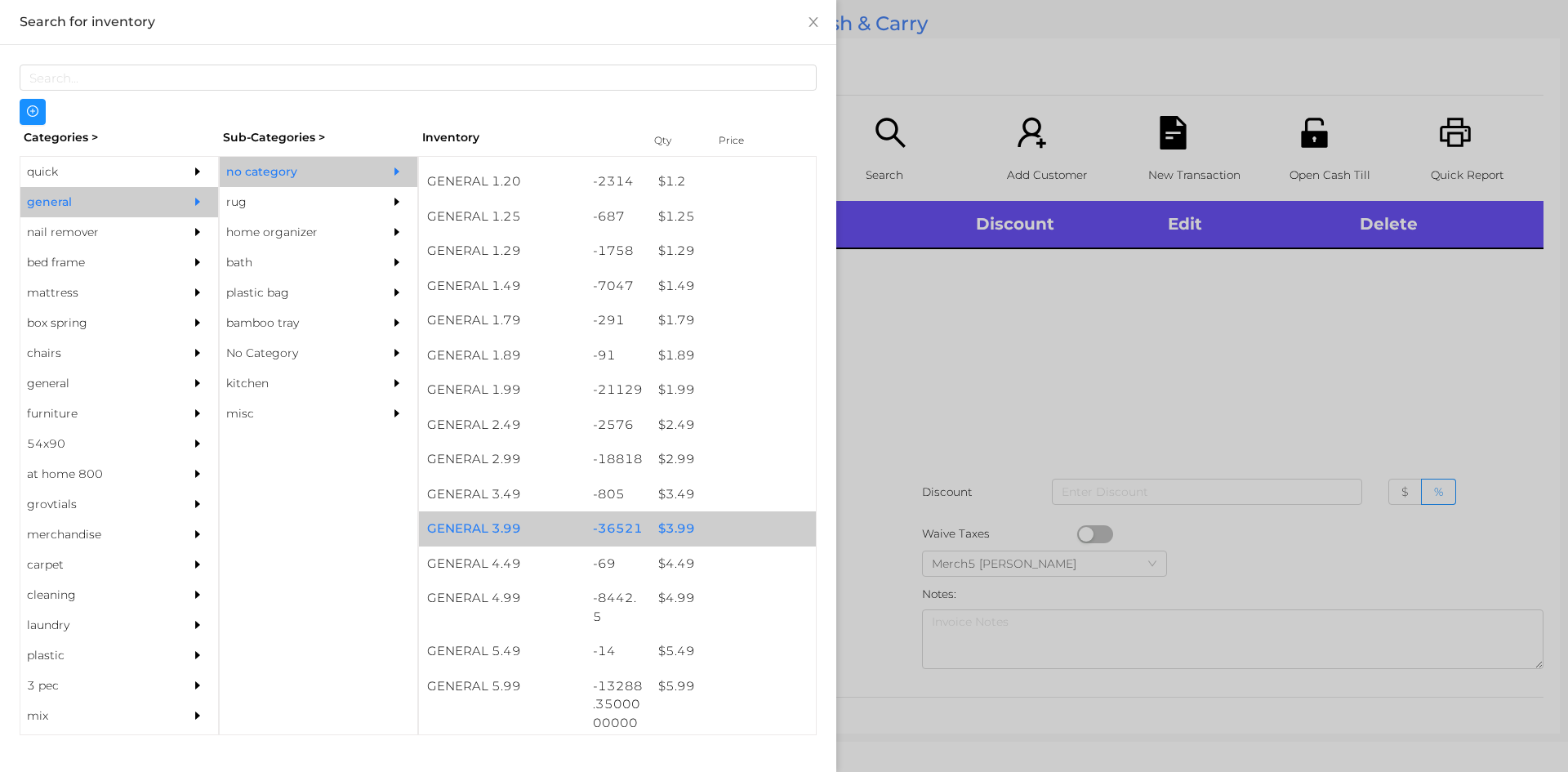
click at [729, 523] on div "$ 3.99" at bounding box center [733, 529] width 165 height 35
click at [748, 520] on div "$ 3.99" at bounding box center [733, 529] width 165 height 35
click at [767, 526] on div "$ 3.99" at bounding box center [733, 529] width 165 height 35
click at [780, 527] on div "$ 3.99" at bounding box center [733, 529] width 165 height 35
click at [1002, 448] on div at bounding box center [784, 386] width 1568 height 772
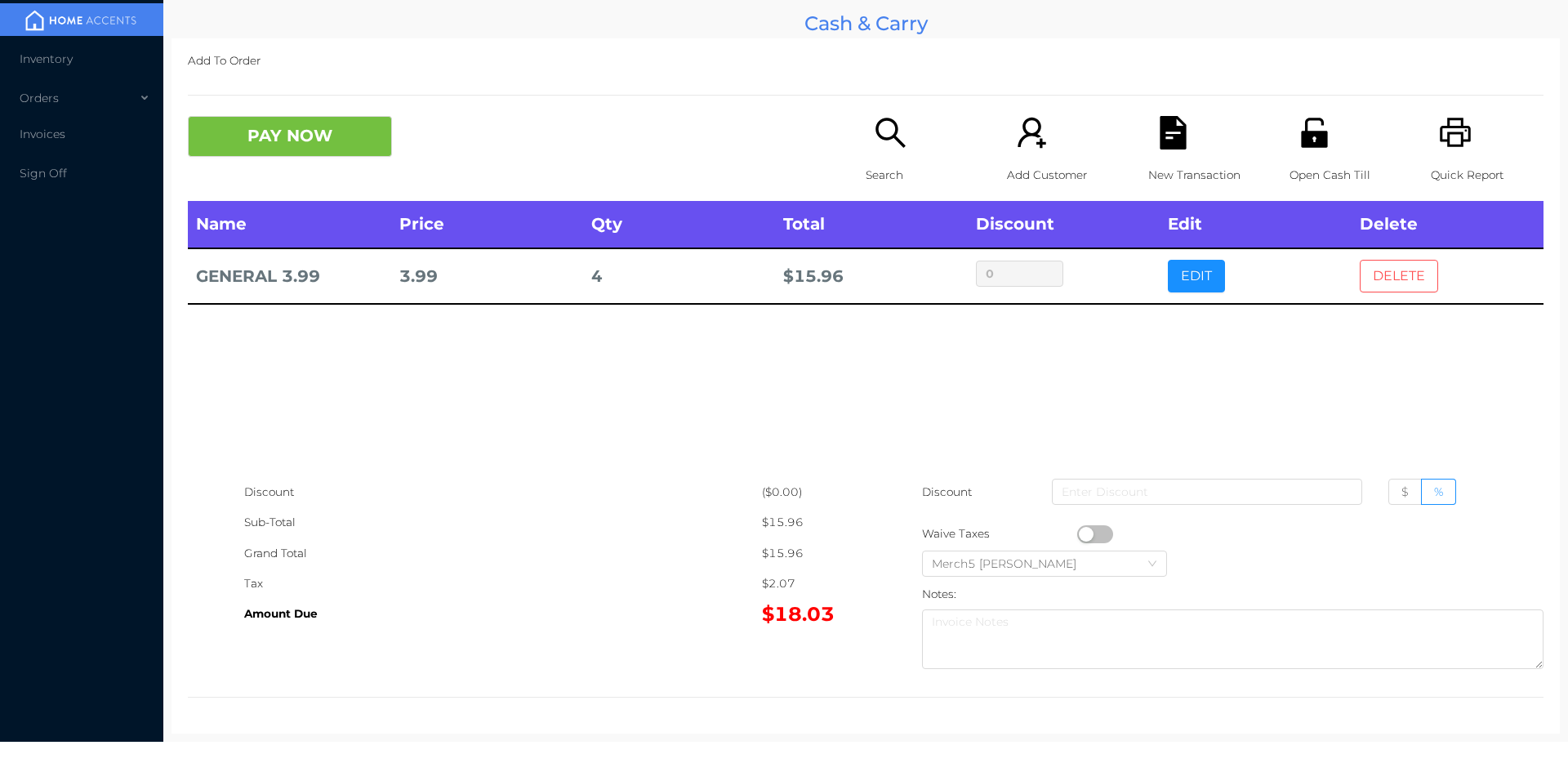
click at [1360, 282] on button "DELETE" at bounding box center [1399, 276] width 79 height 33
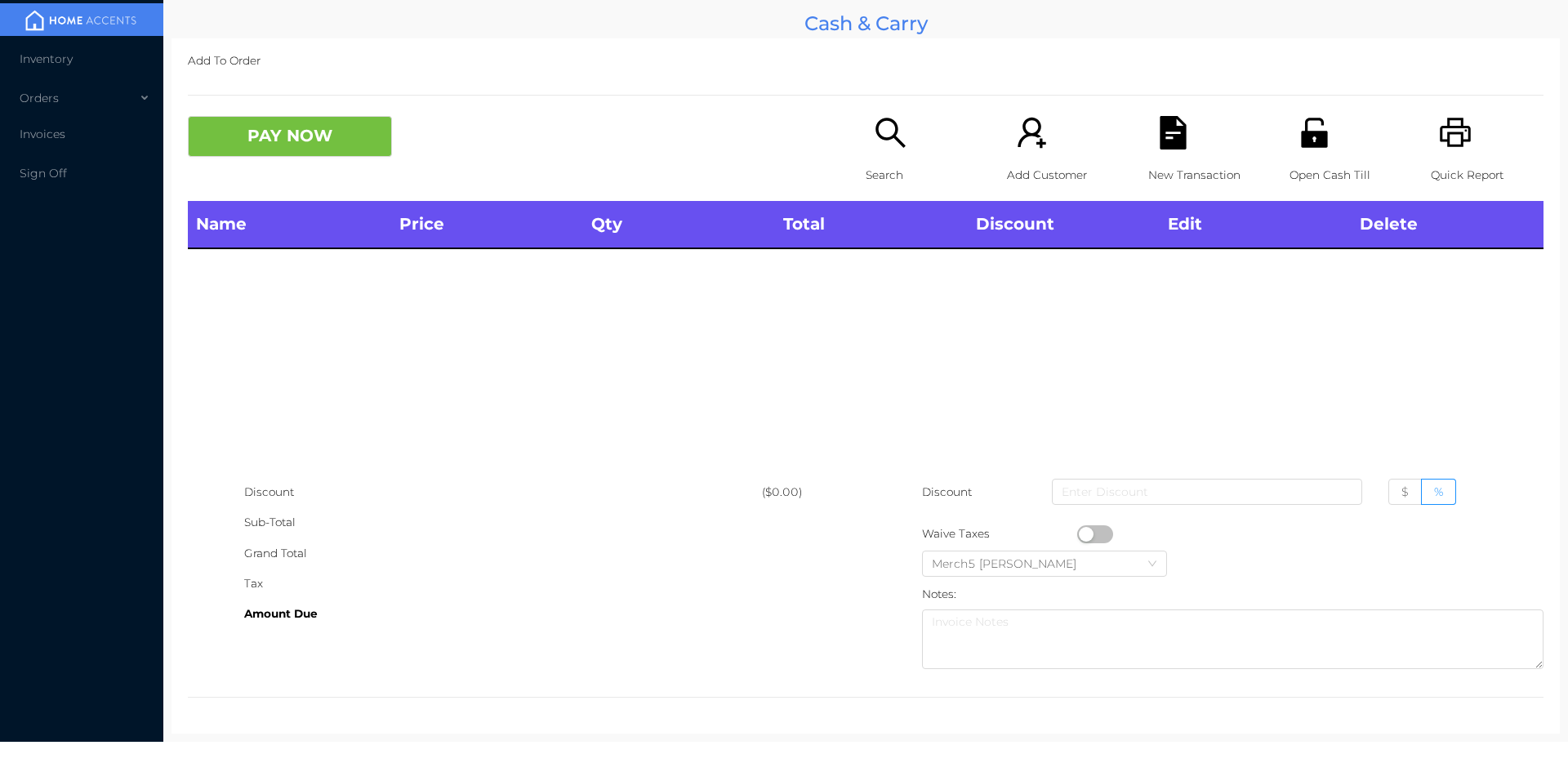
click at [893, 127] on icon "icon: search" at bounding box center [890, 132] width 34 height 34
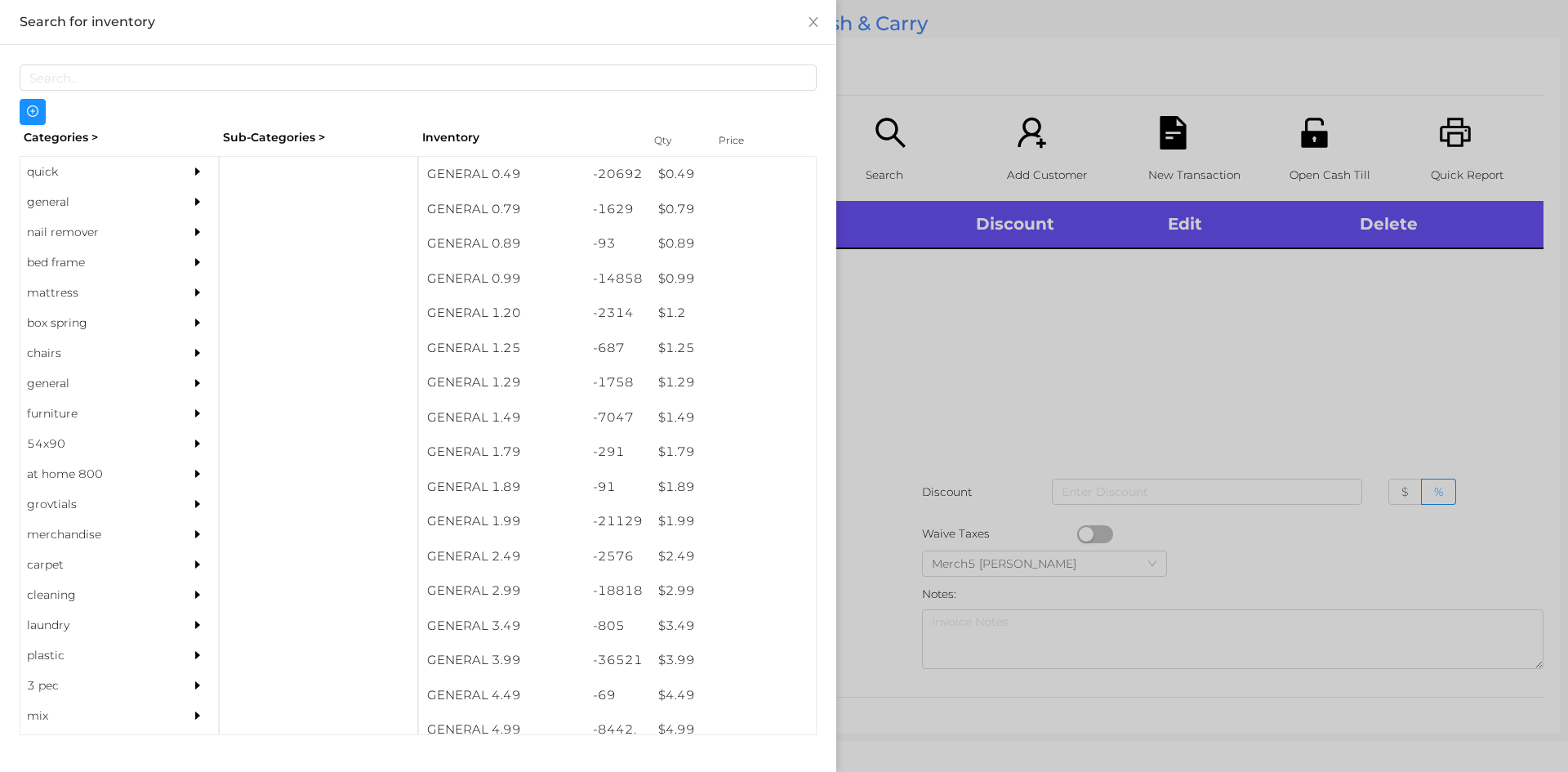
click at [174, 209] on div "general" at bounding box center [119, 202] width 197 height 30
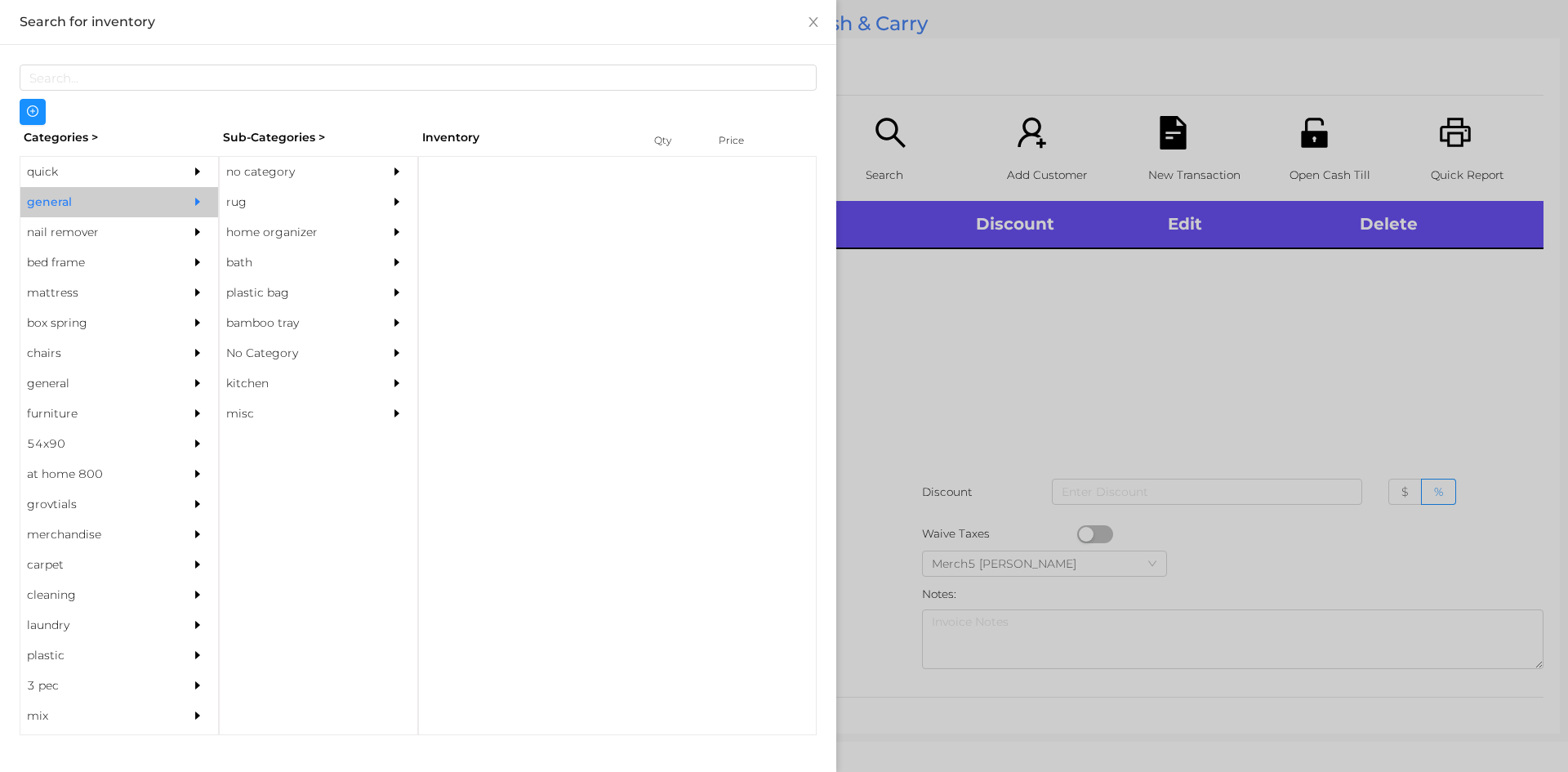
click at [349, 157] on div "no category" at bounding box center [293, 172] width 149 height 30
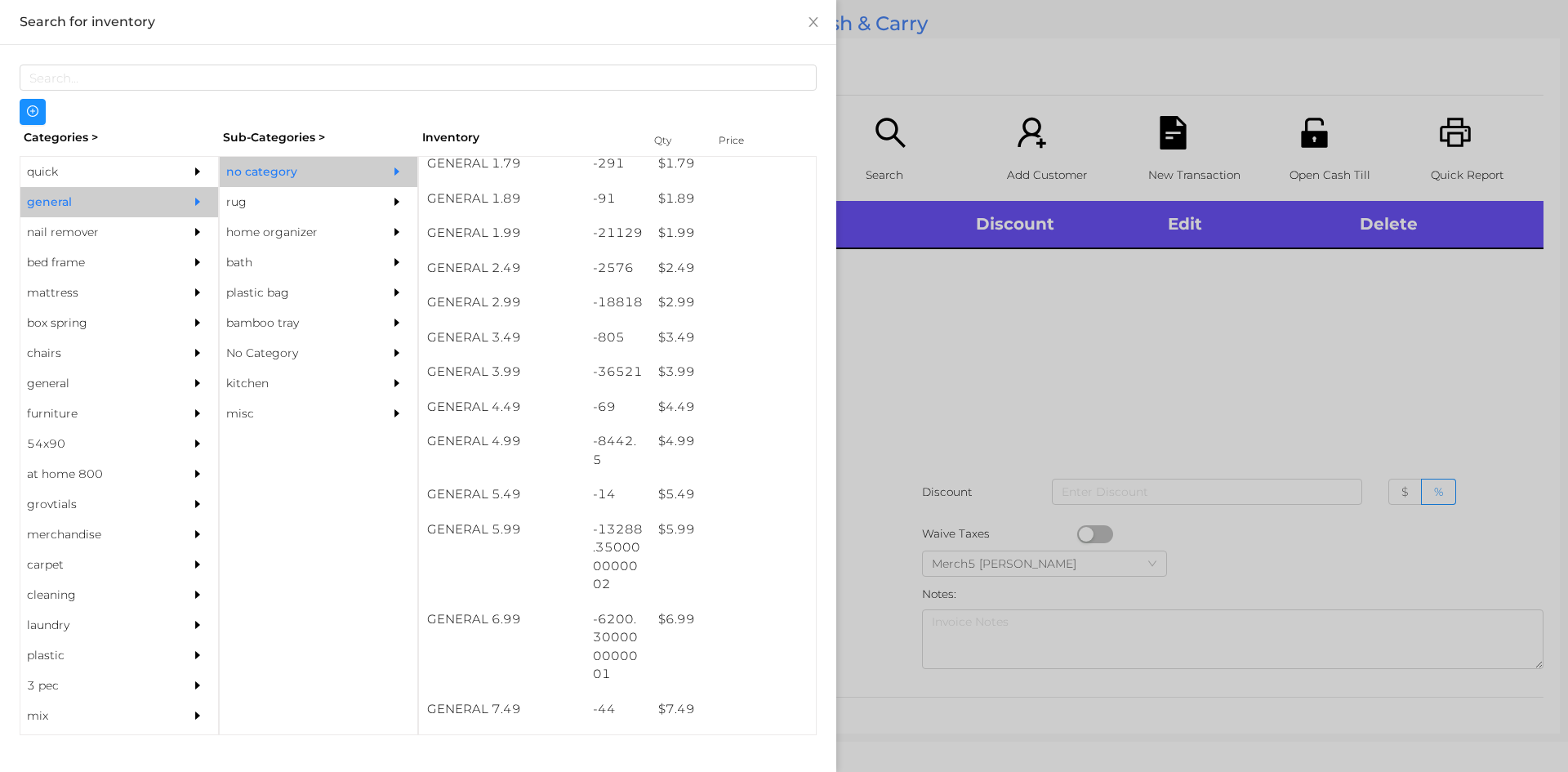
scroll to position [289, 0]
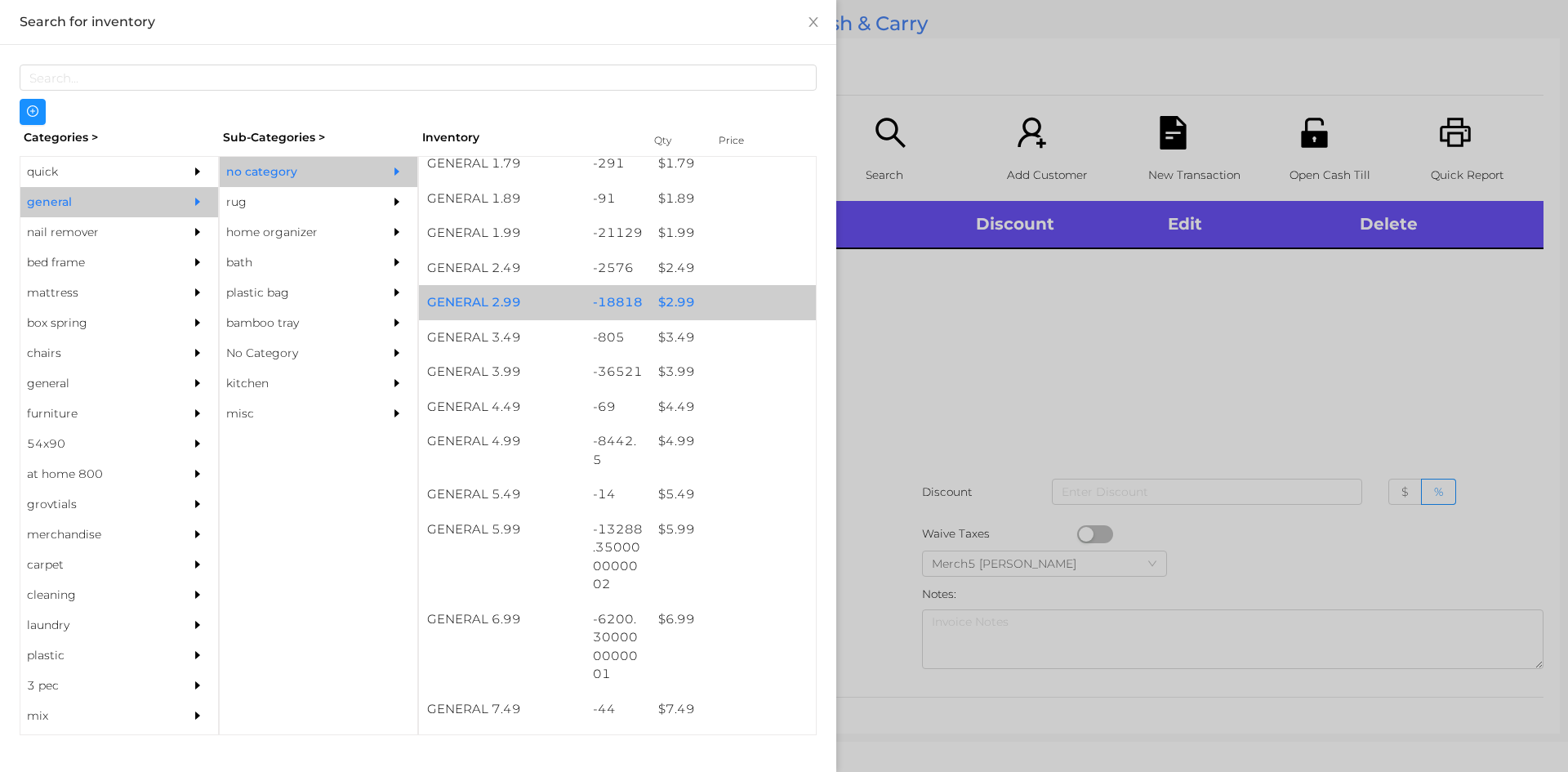
click at [719, 304] on div "$ 2.99" at bounding box center [733, 302] width 165 height 35
click at [726, 314] on div "$ 2.99" at bounding box center [733, 302] width 165 height 35
click at [744, 303] on div "$ 2.99" at bounding box center [733, 302] width 165 height 35
click at [759, 304] on div "$ 2.99" at bounding box center [733, 302] width 165 height 35
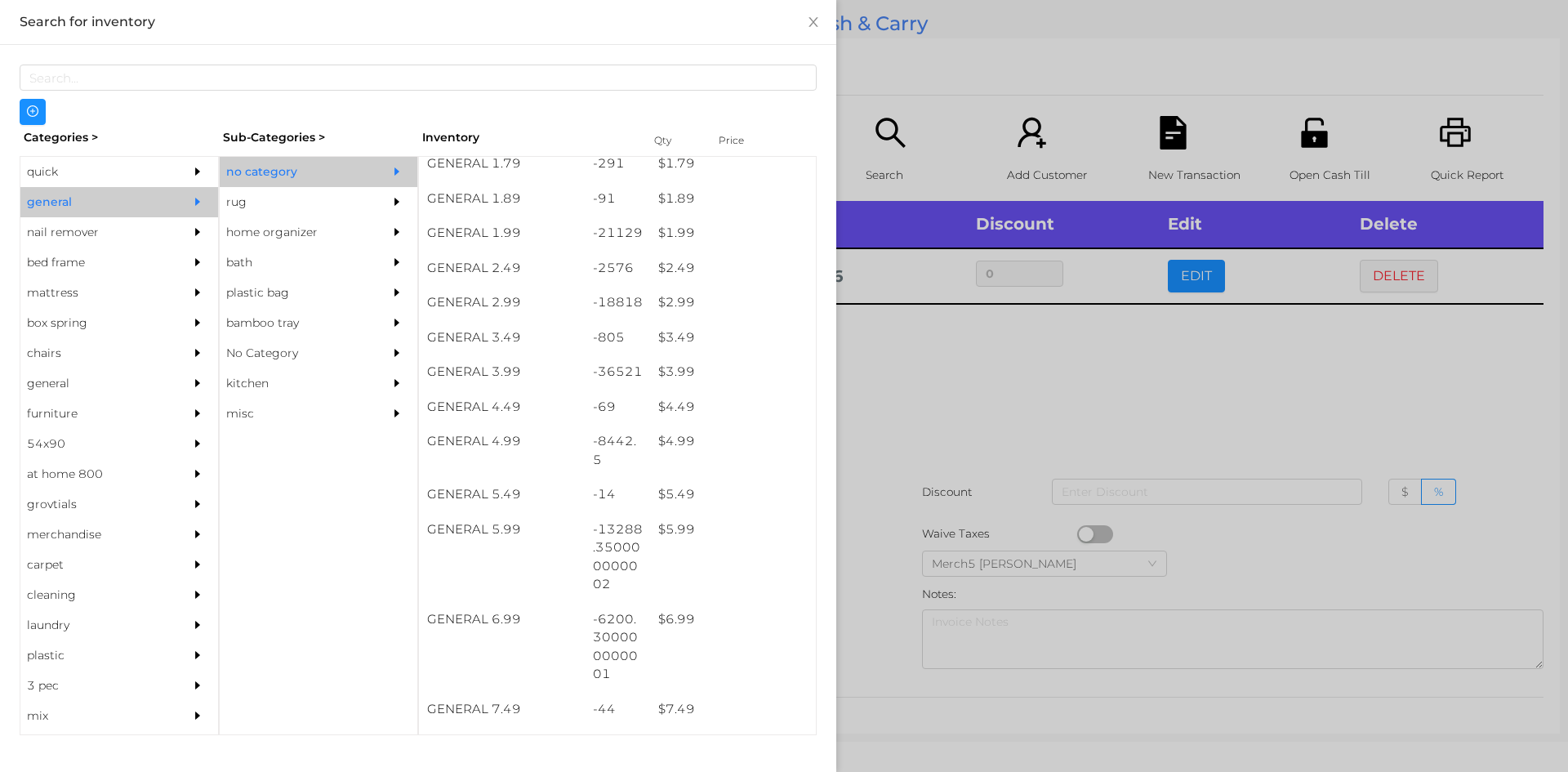
click at [1034, 390] on div at bounding box center [784, 386] width 1568 height 772
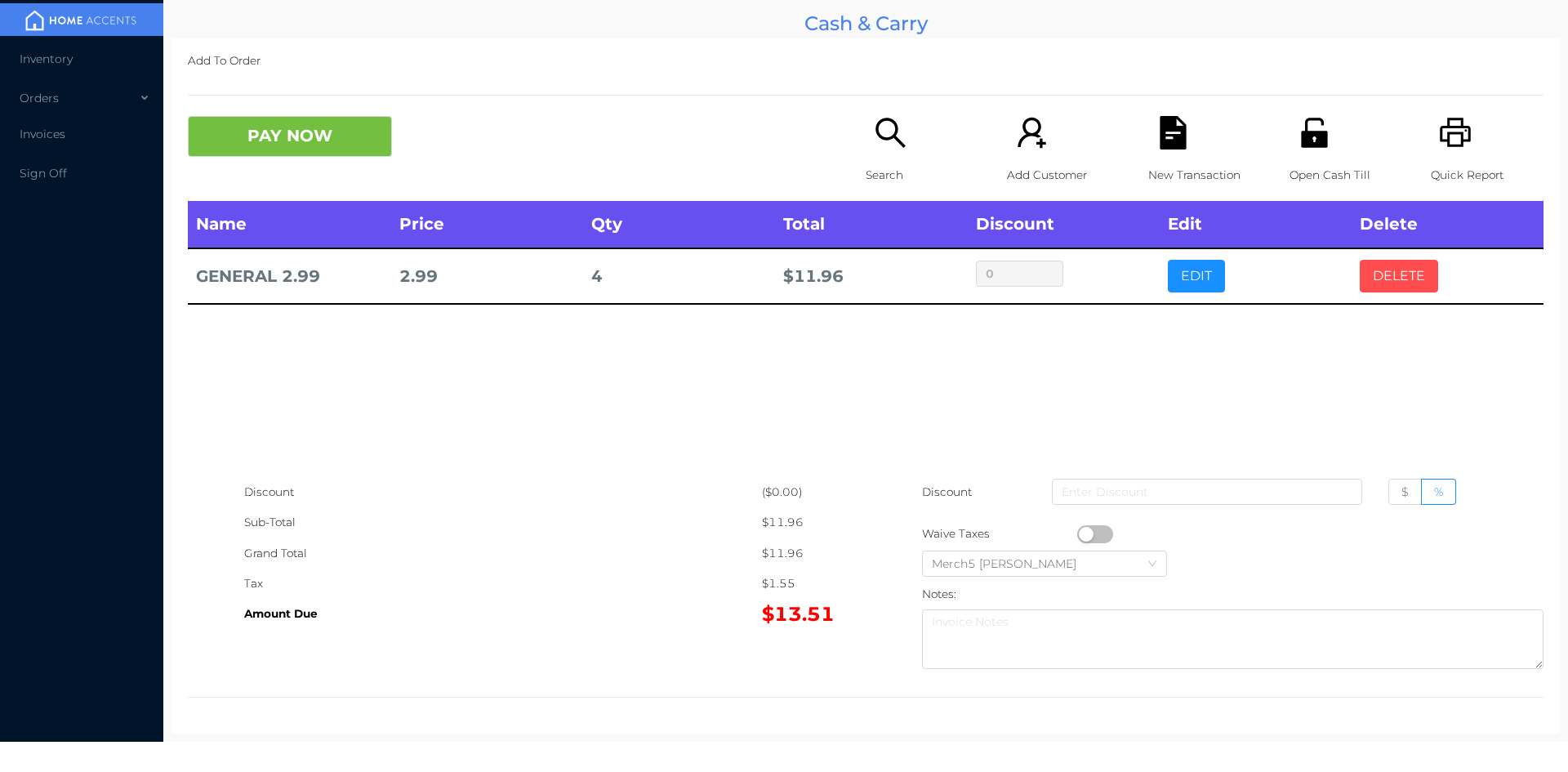
click at [1409, 268] on button "DELETE" at bounding box center [1399, 276] width 79 height 33
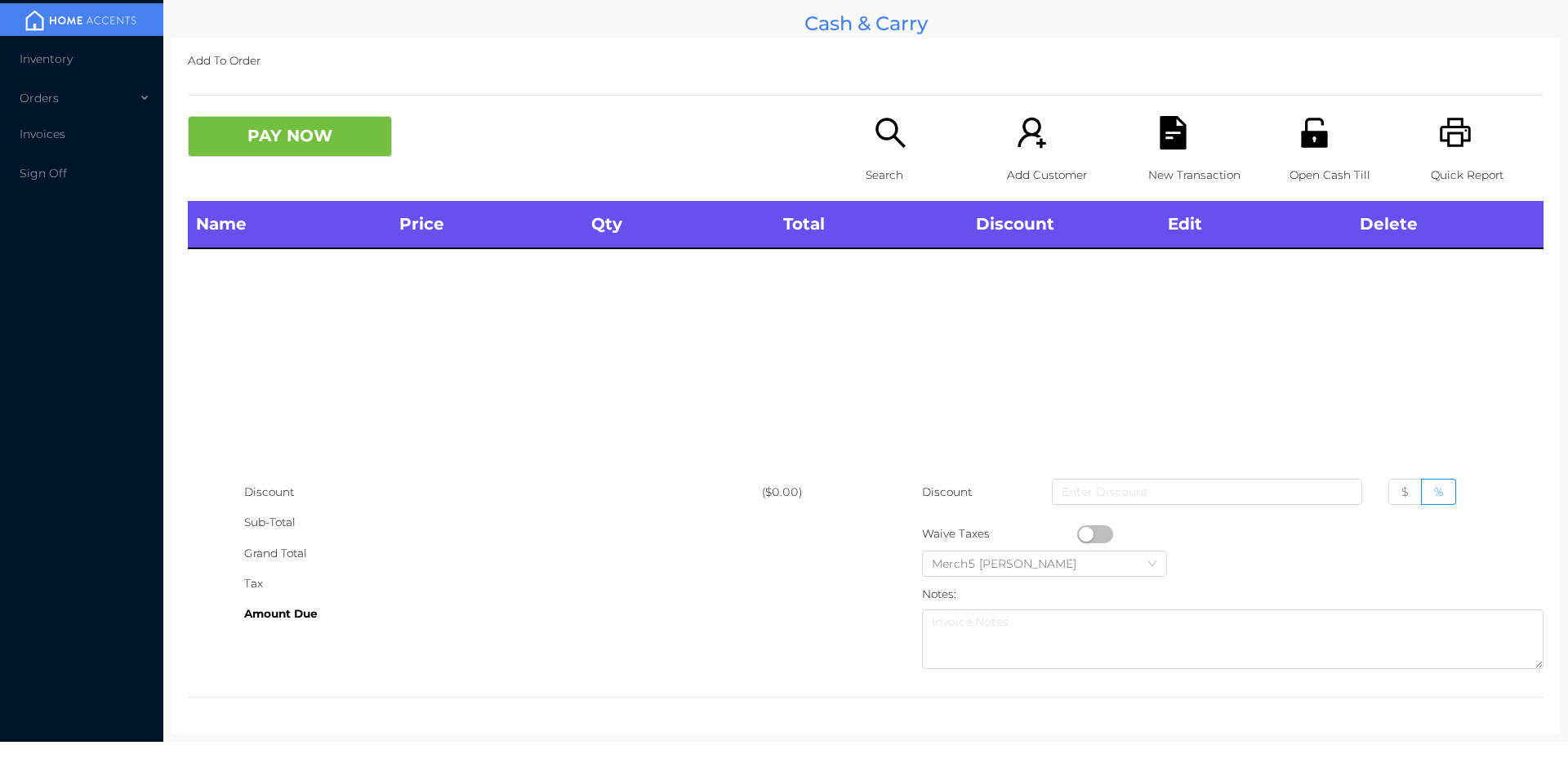
click at [887, 120] on icon "icon: search" at bounding box center [890, 132] width 29 height 29
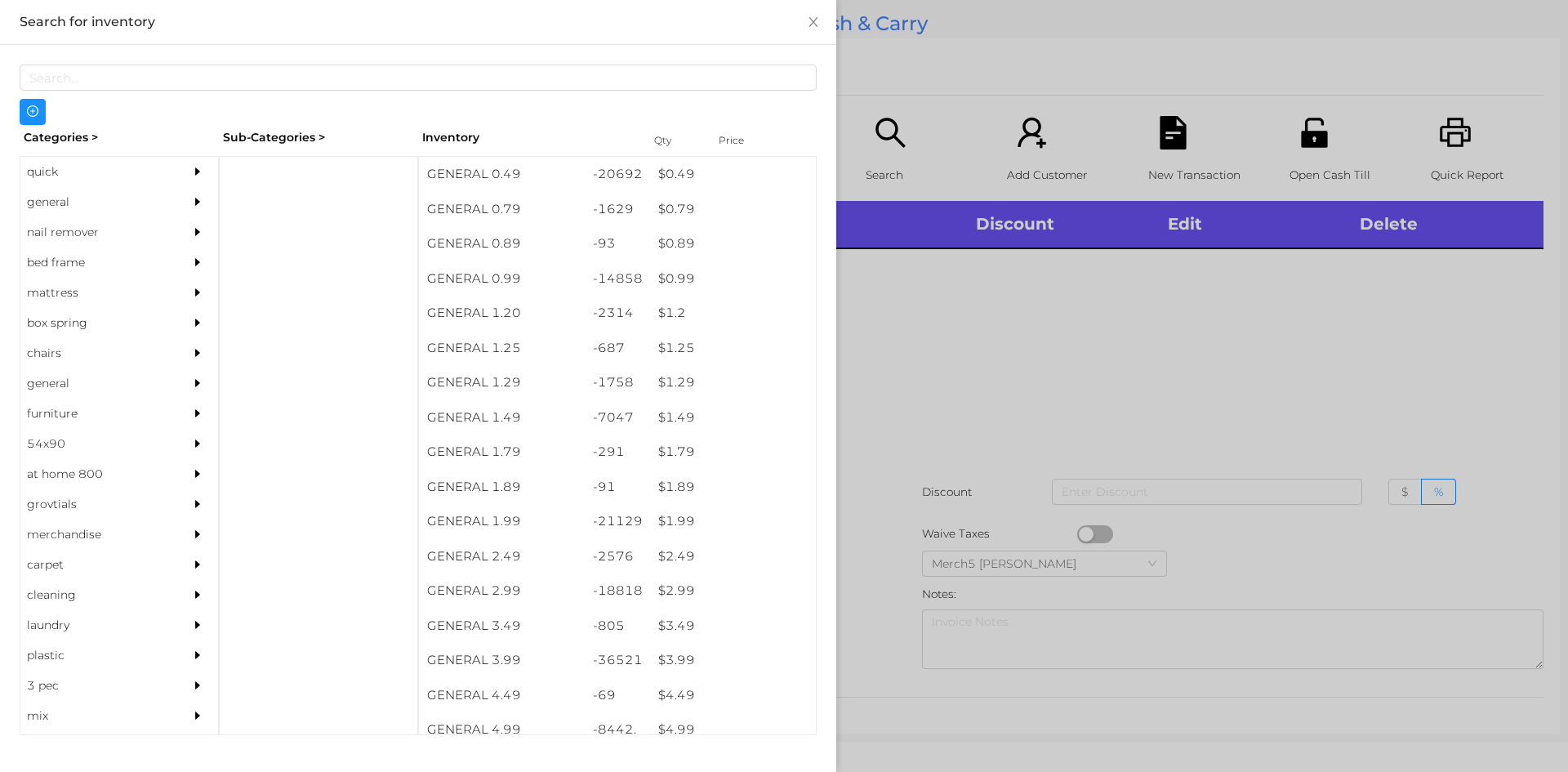
click at [1080, 297] on div at bounding box center [784, 386] width 1568 height 772
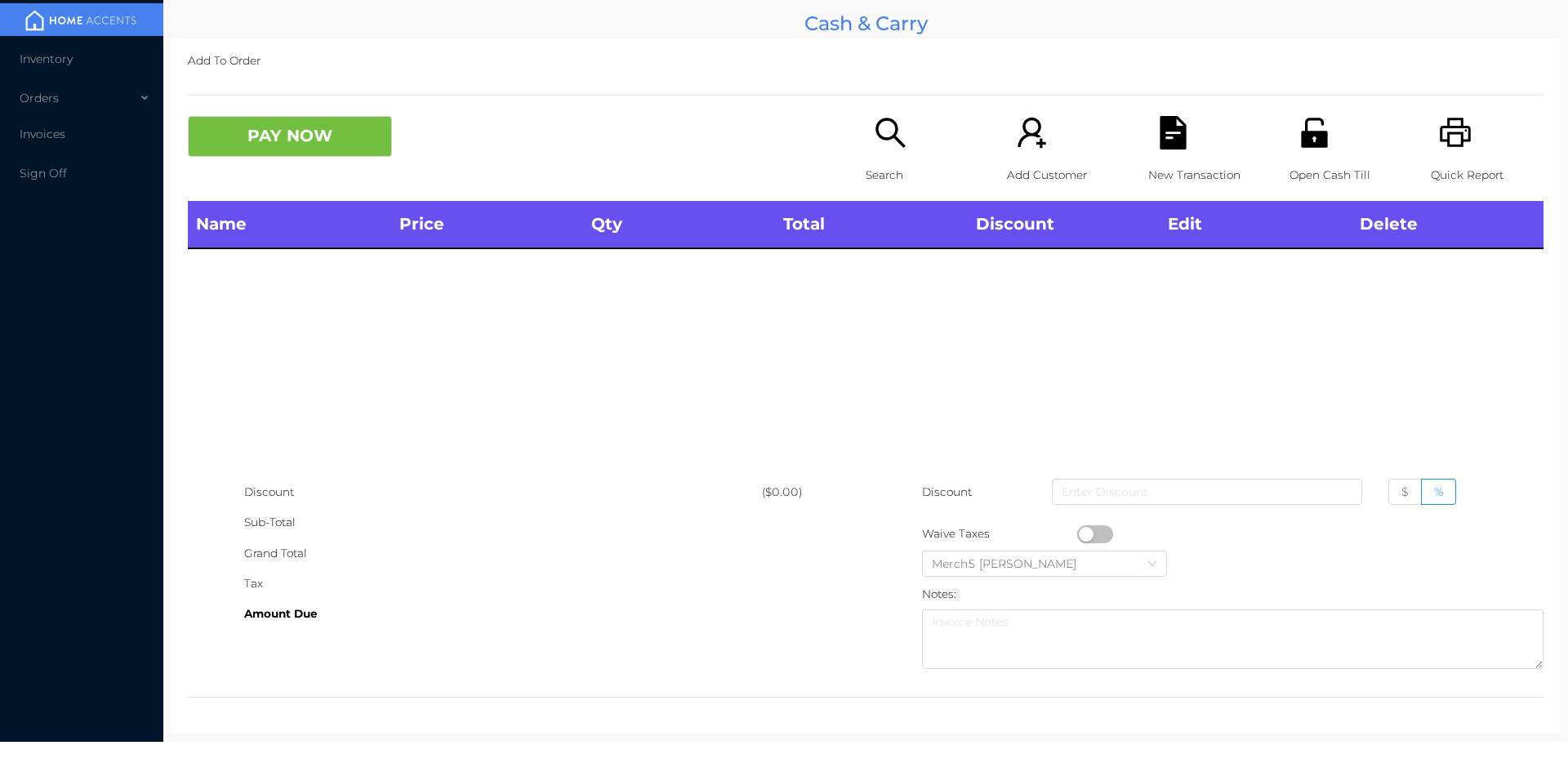
click at [891, 138] on icon "icon: search" at bounding box center [890, 132] width 29 height 29
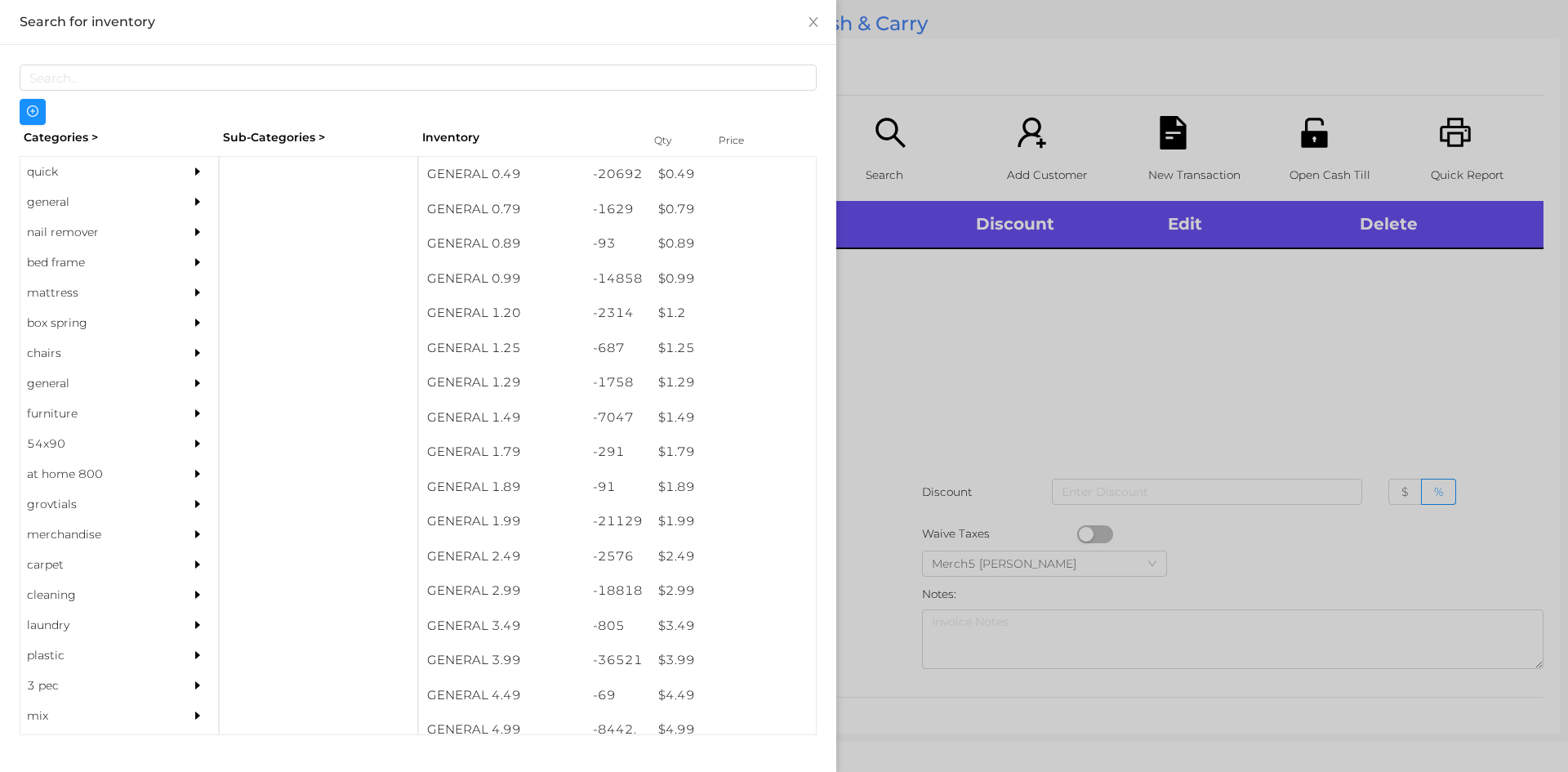
click at [1227, 328] on div at bounding box center [784, 386] width 1568 height 772
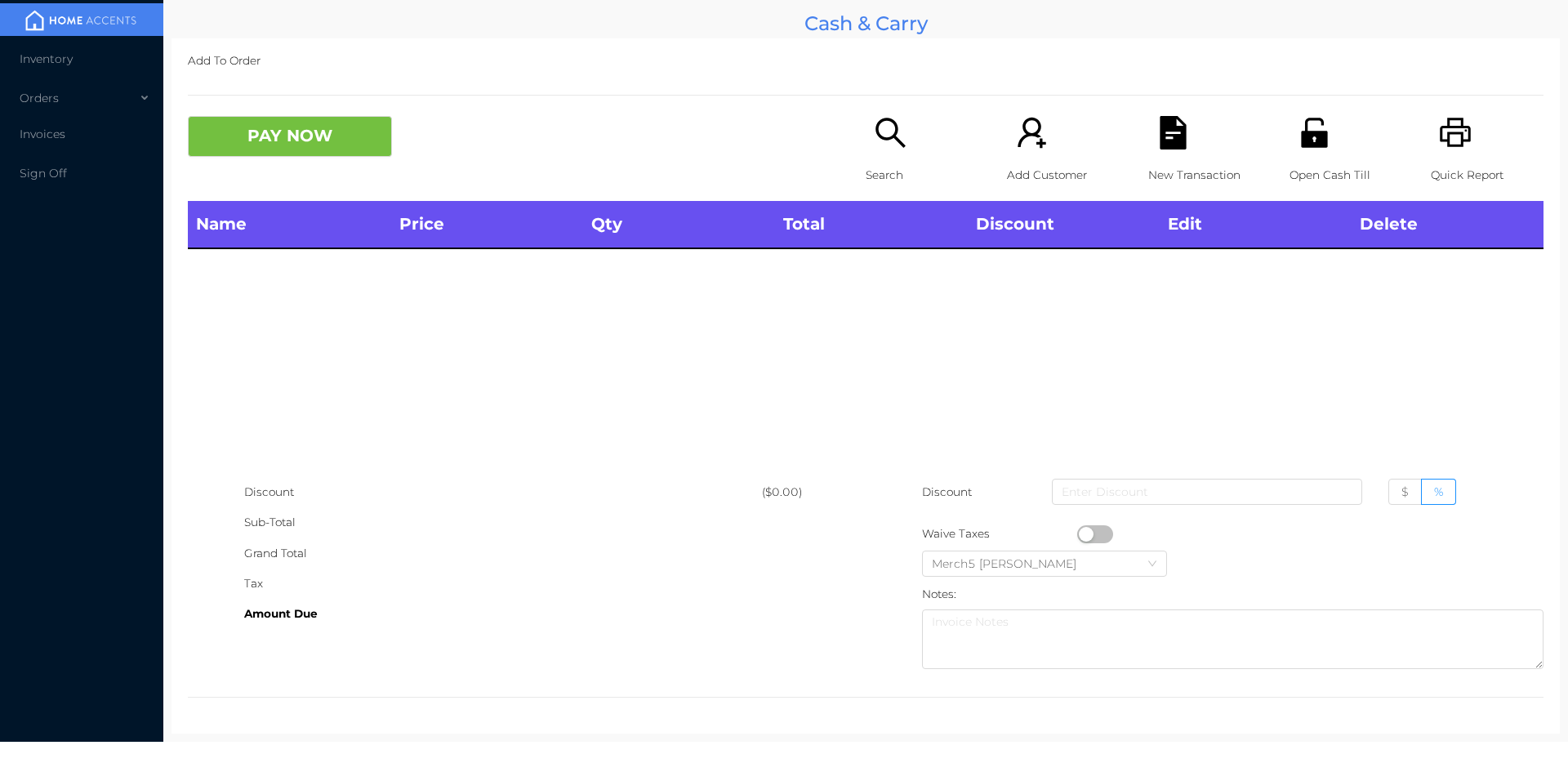
click at [889, 145] on icon "icon: search" at bounding box center [890, 132] width 34 height 34
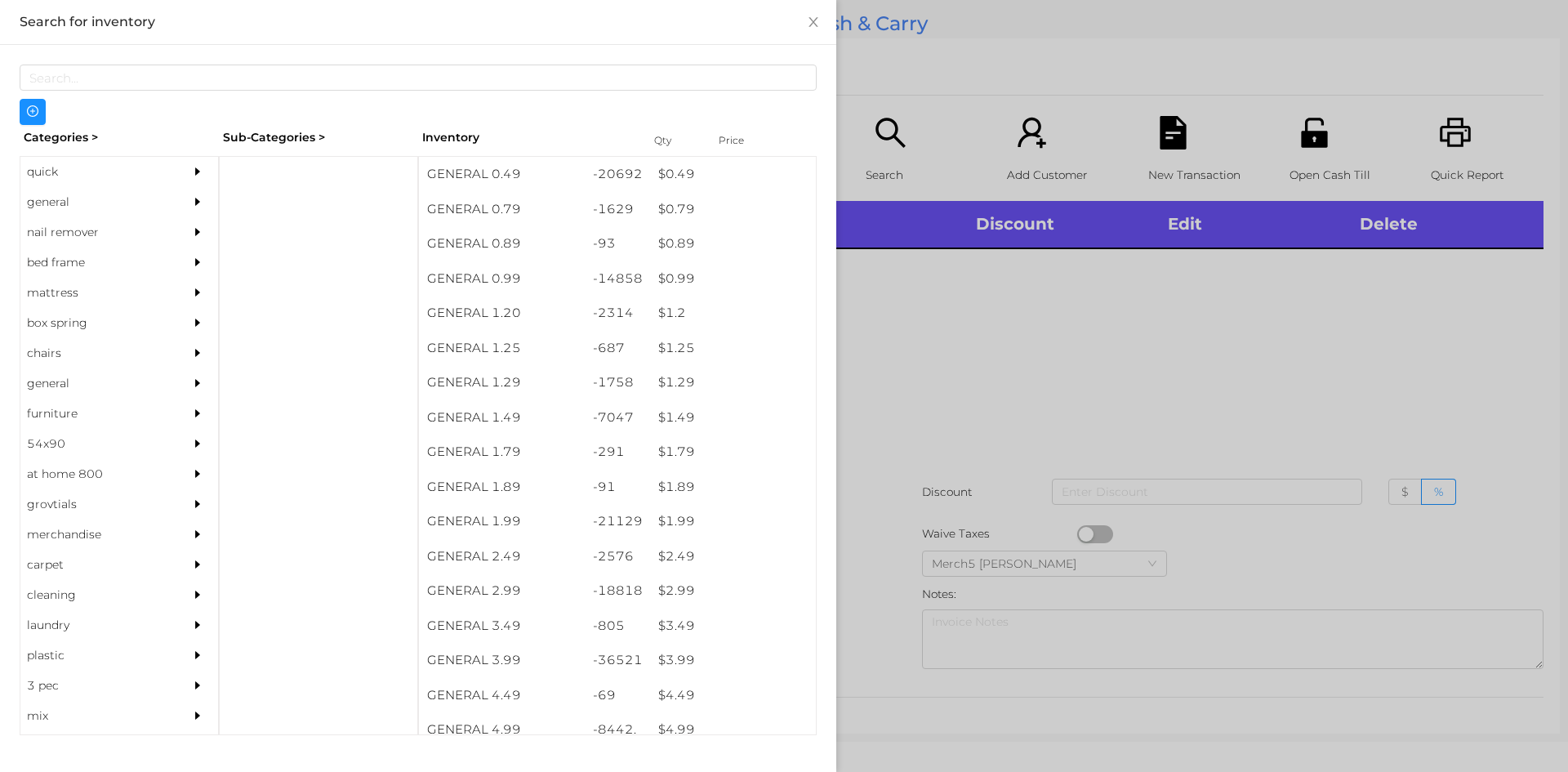
click at [163, 192] on div "general" at bounding box center [119, 202] width 197 height 30
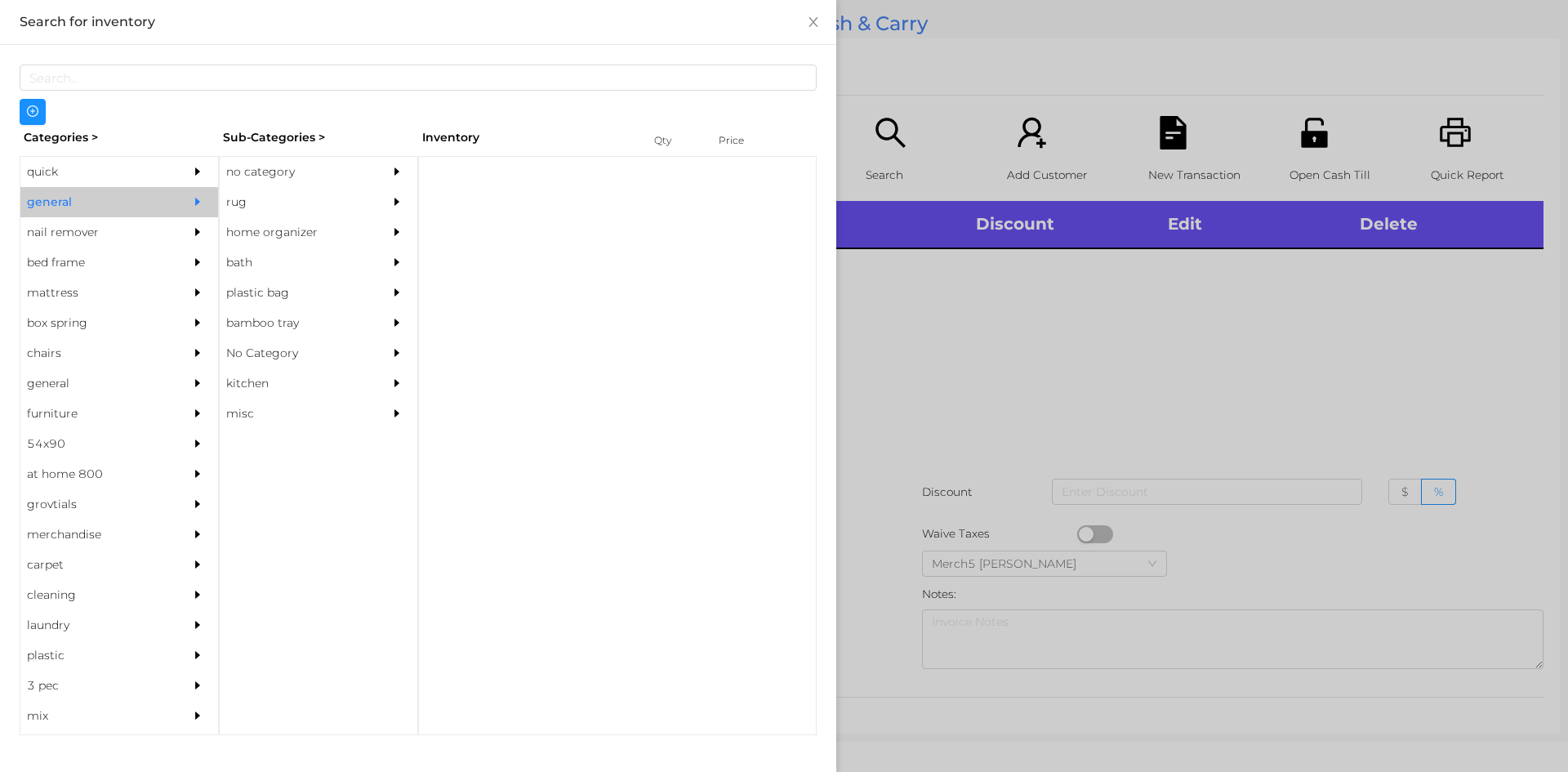
click at [325, 161] on div "no category" at bounding box center [293, 172] width 149 height 30
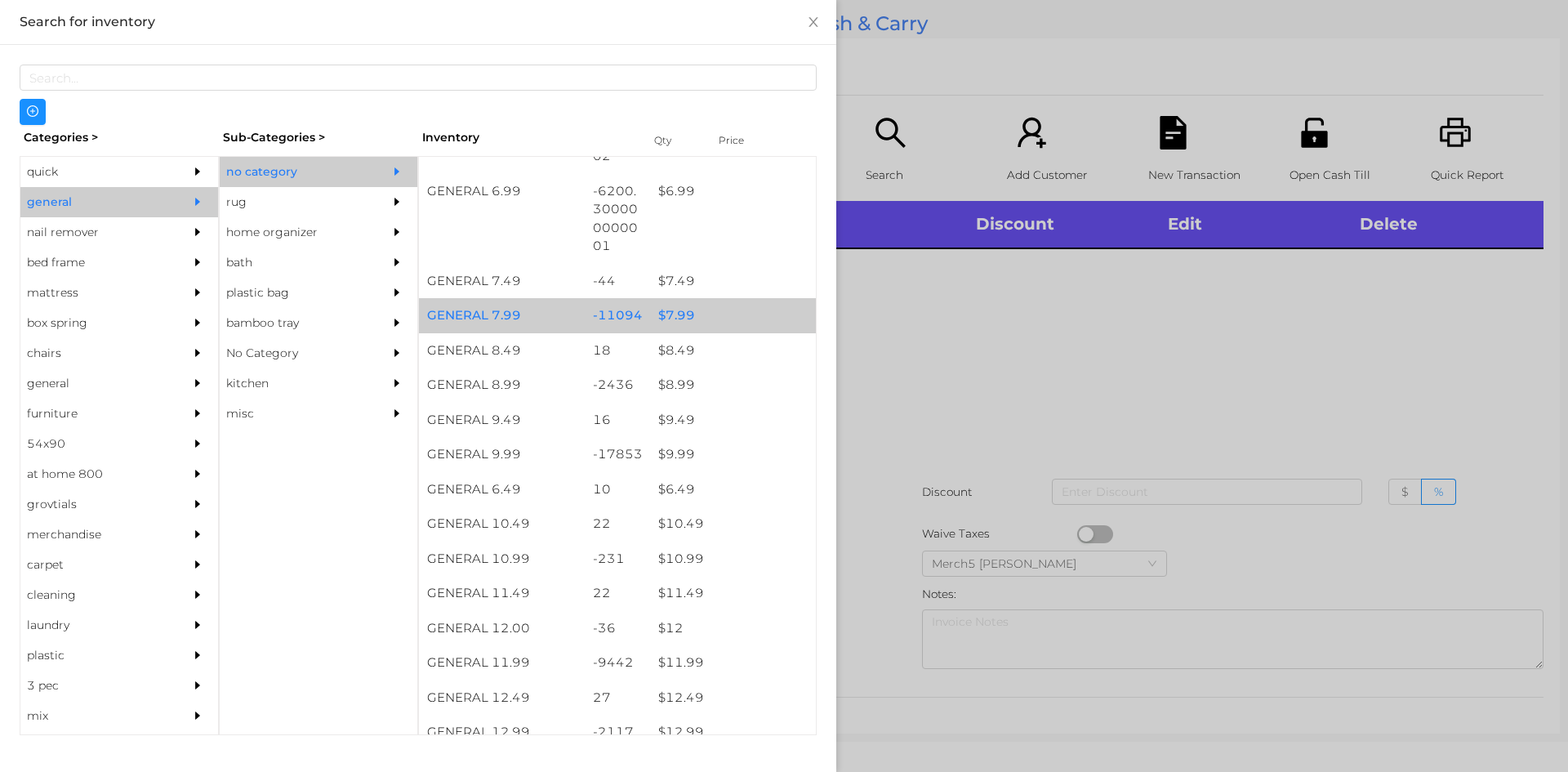
scroll to position [735, 0]
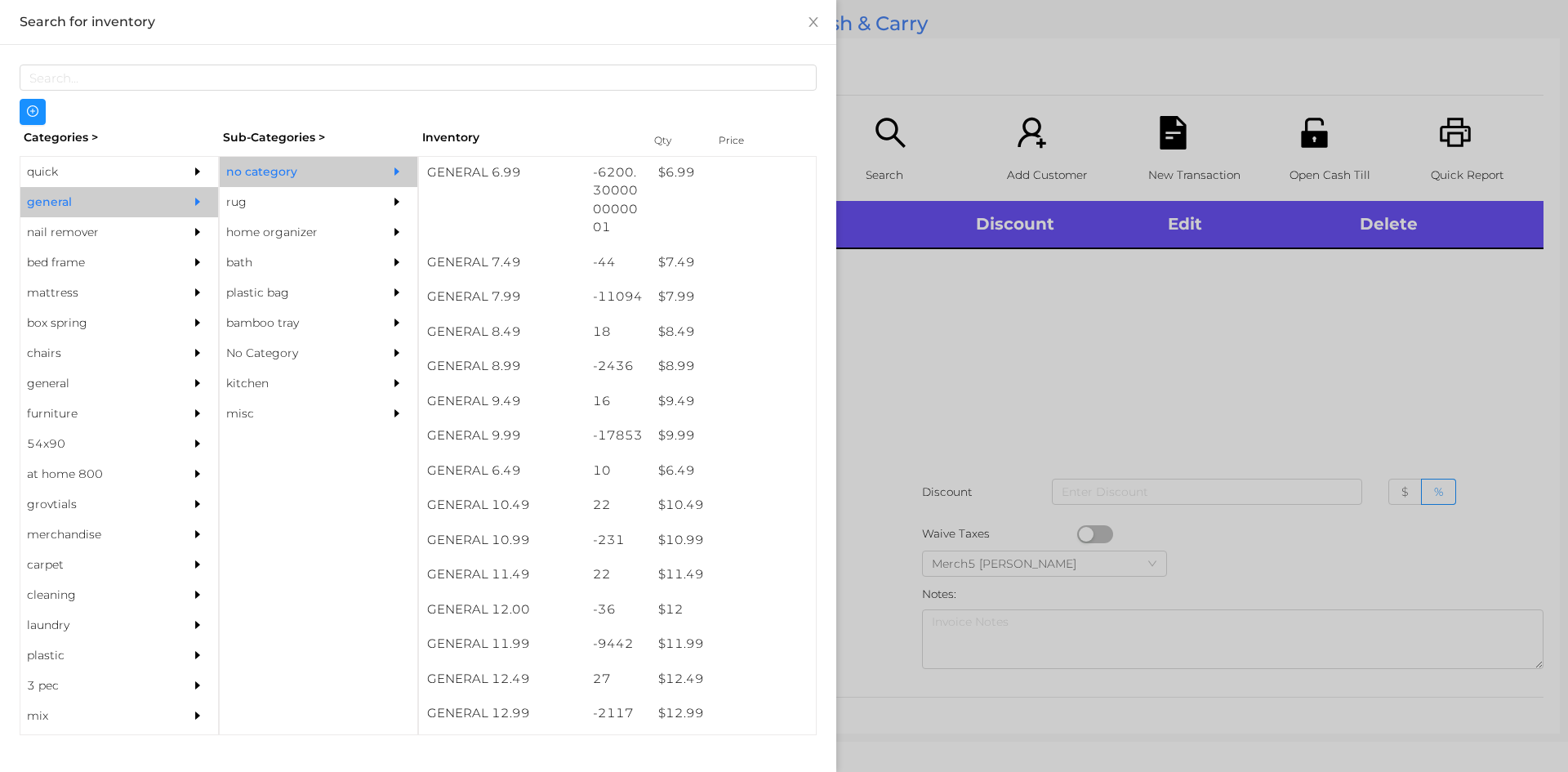
click at [1193, 317] on div at bounding box center [784, 386] width 1568 height 772
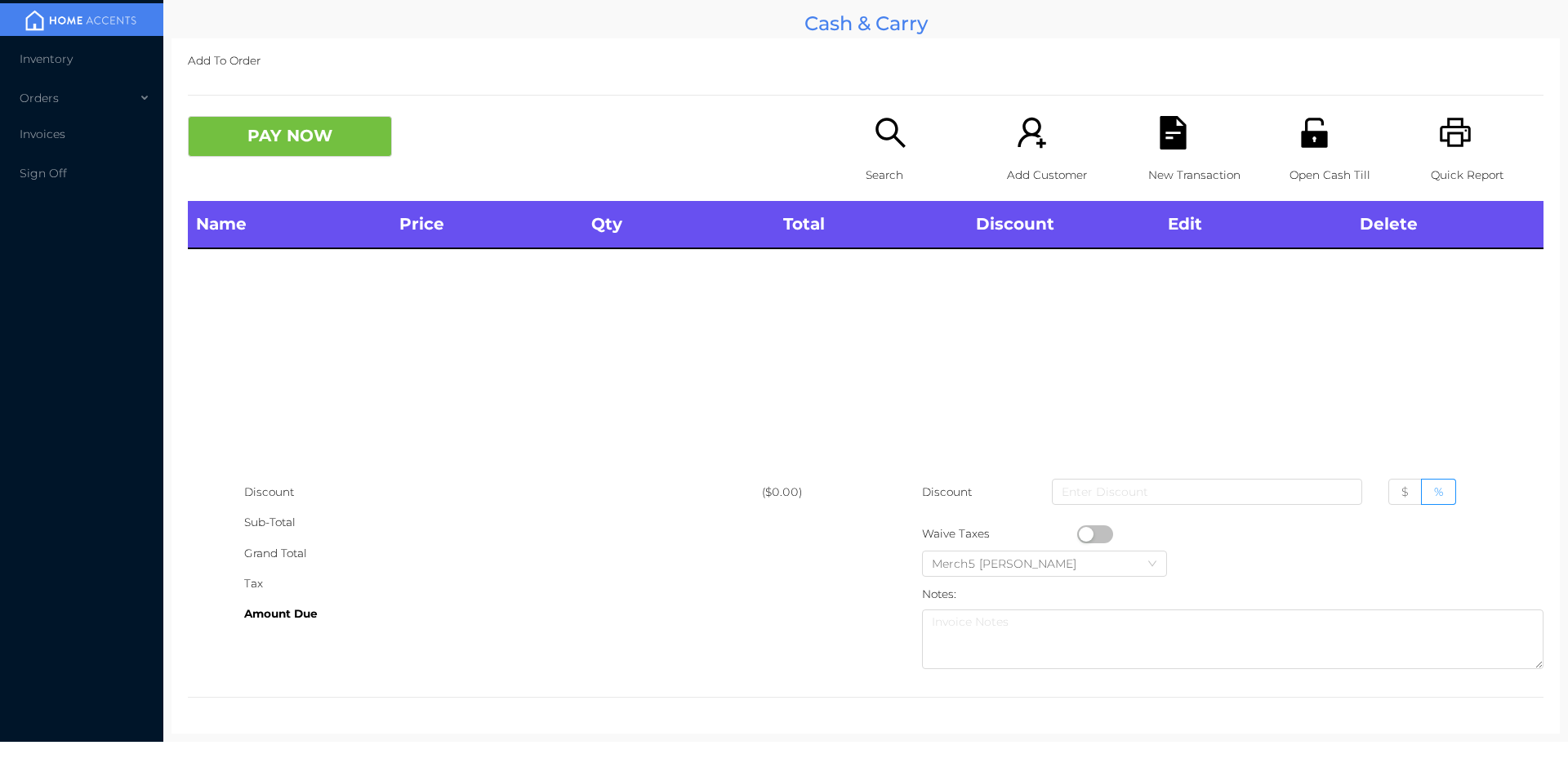
click at [937, 143] on div "Search" at bounding box center [922, 158] width 112 height 85
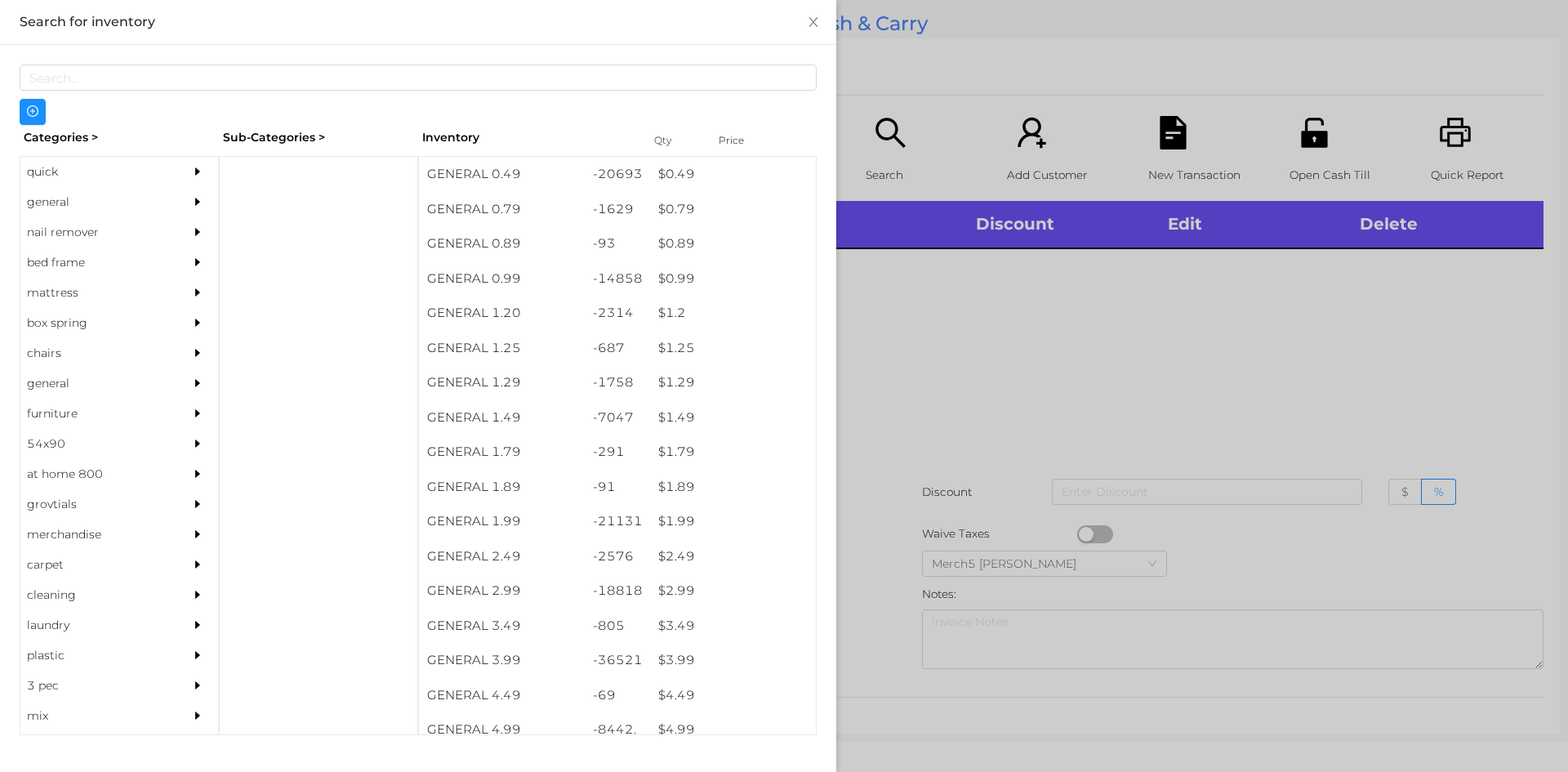
click at [154, 201] on div "general" at bounding box center [94, 202] width 149 height 30
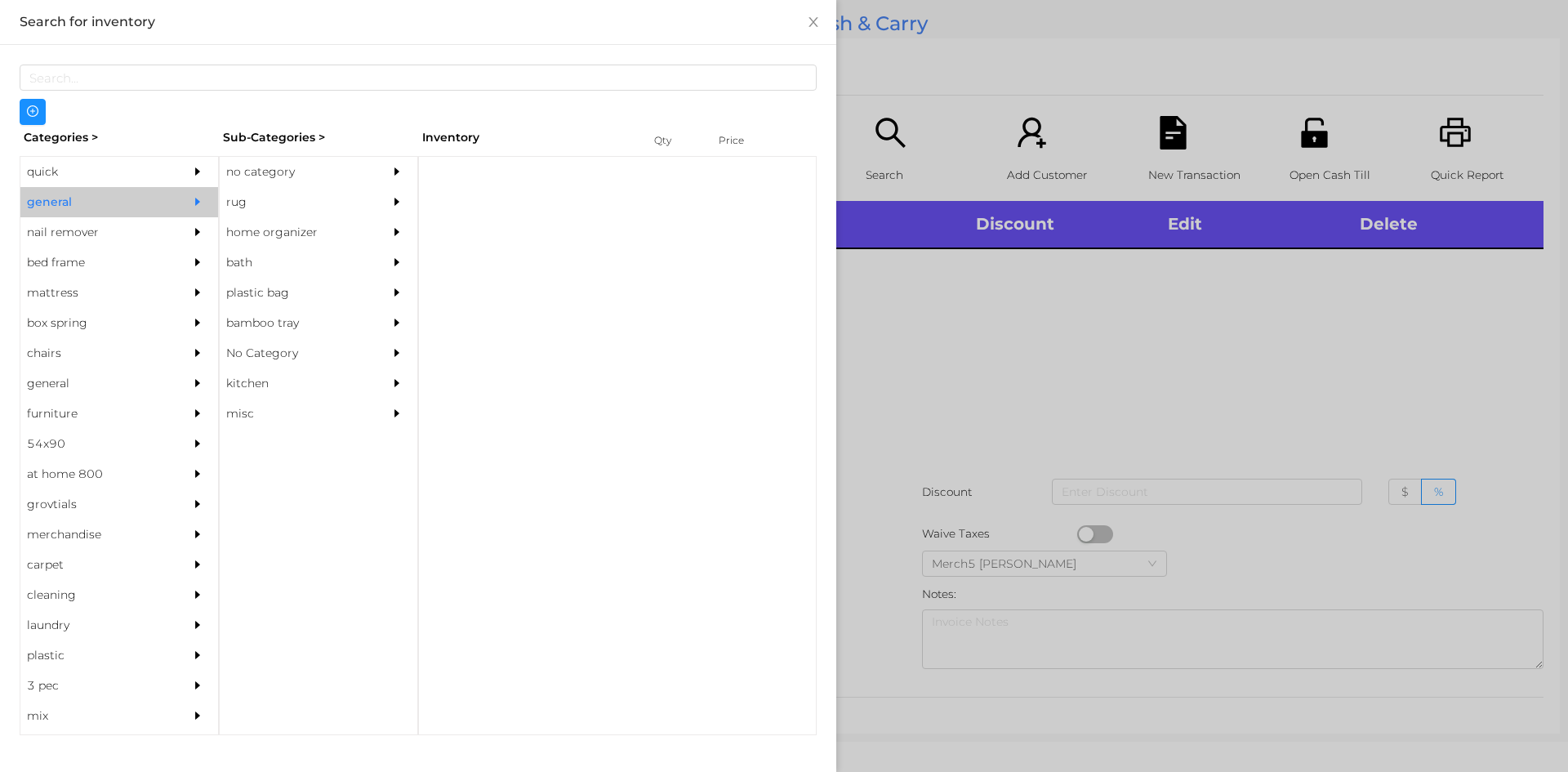
click at [299, 169] on div "no category" at bounding box center [293, 172] width 149 height 30
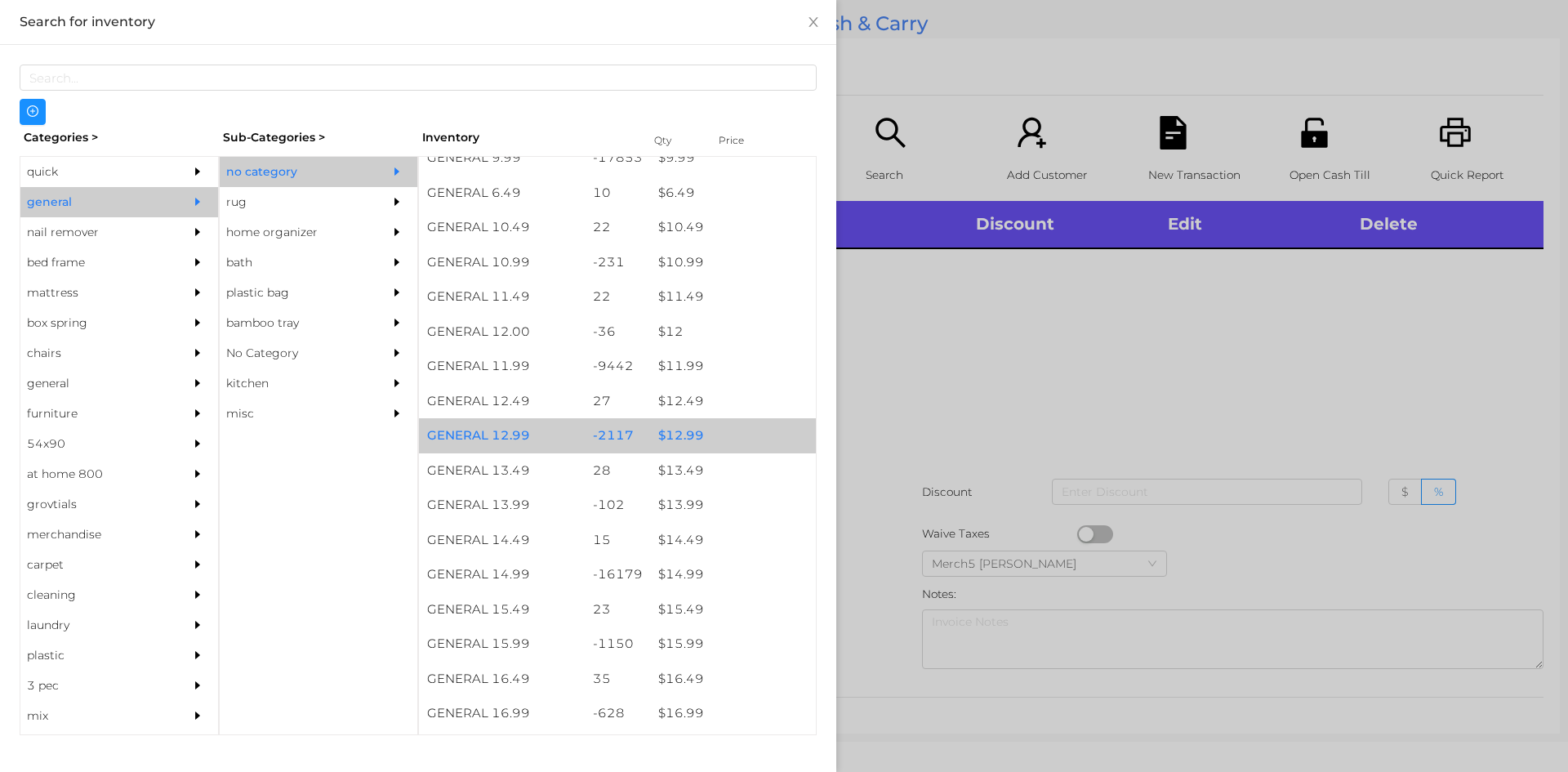
scroll to position [1143, 0]
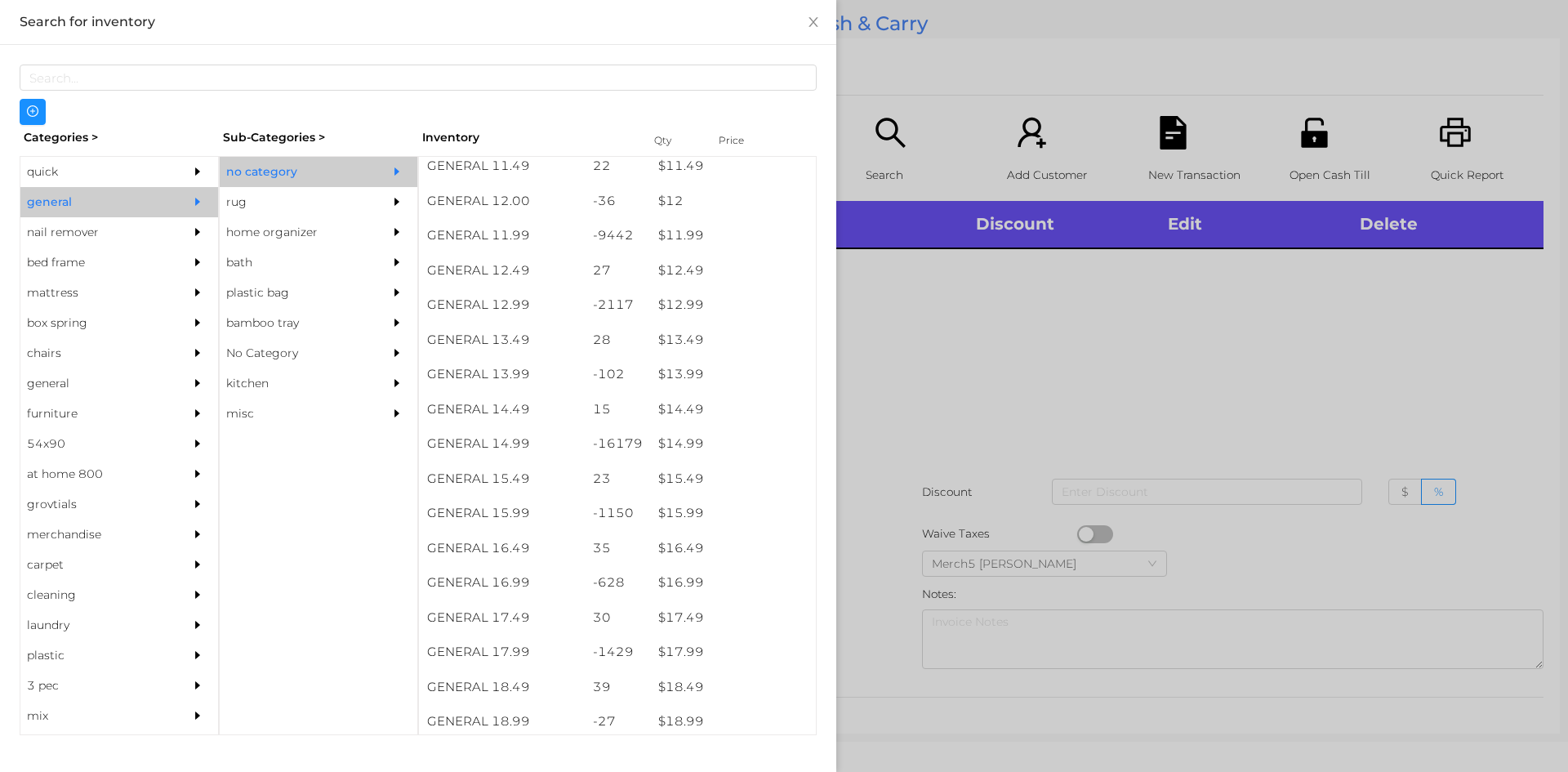
click at [1287, 308] on div at bounding box center [784, 386] width 1568 height 772
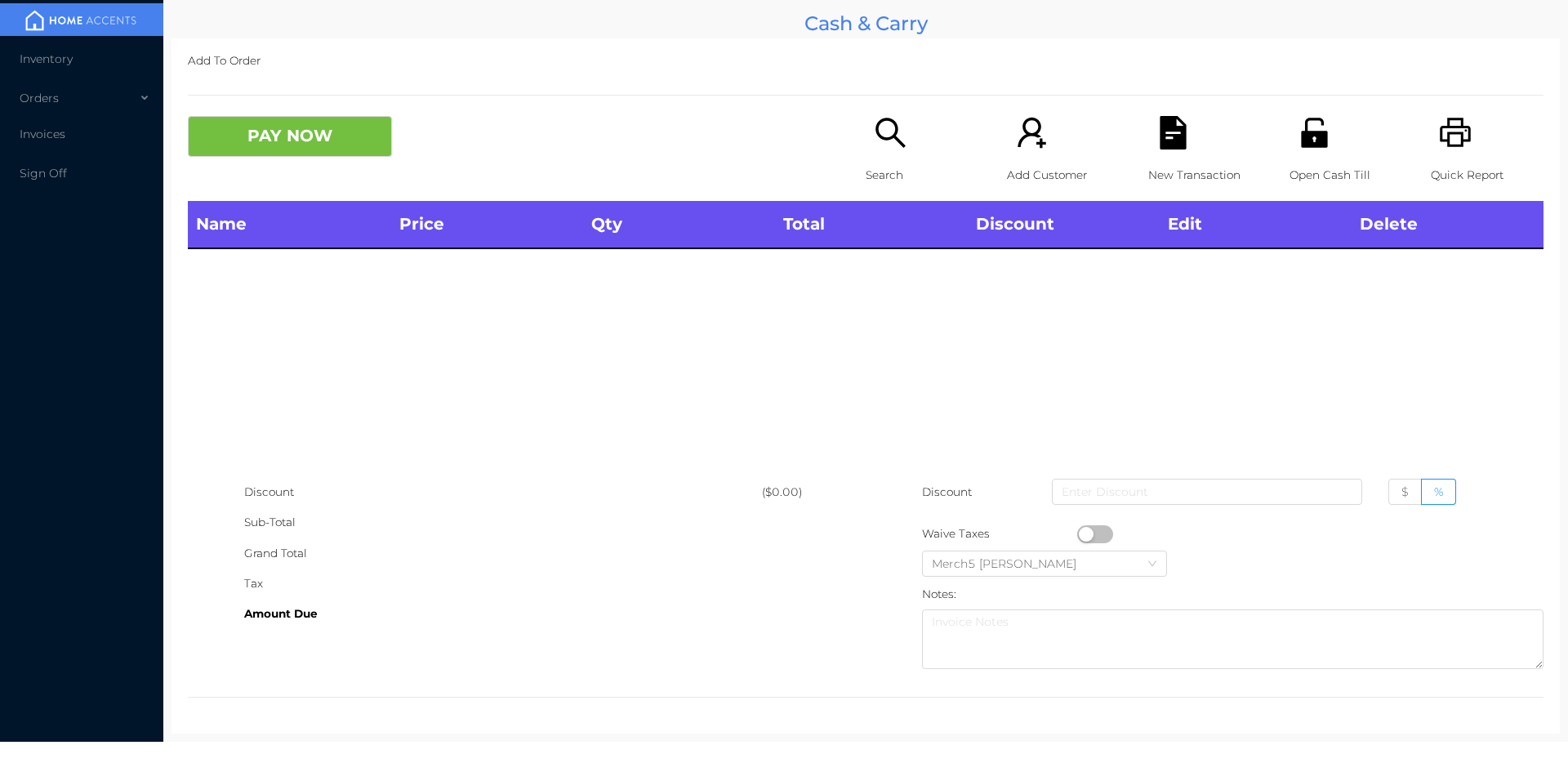
click at [885, 148] on icon "icon: search" at bounding box center [890, 132] width 34 height 34
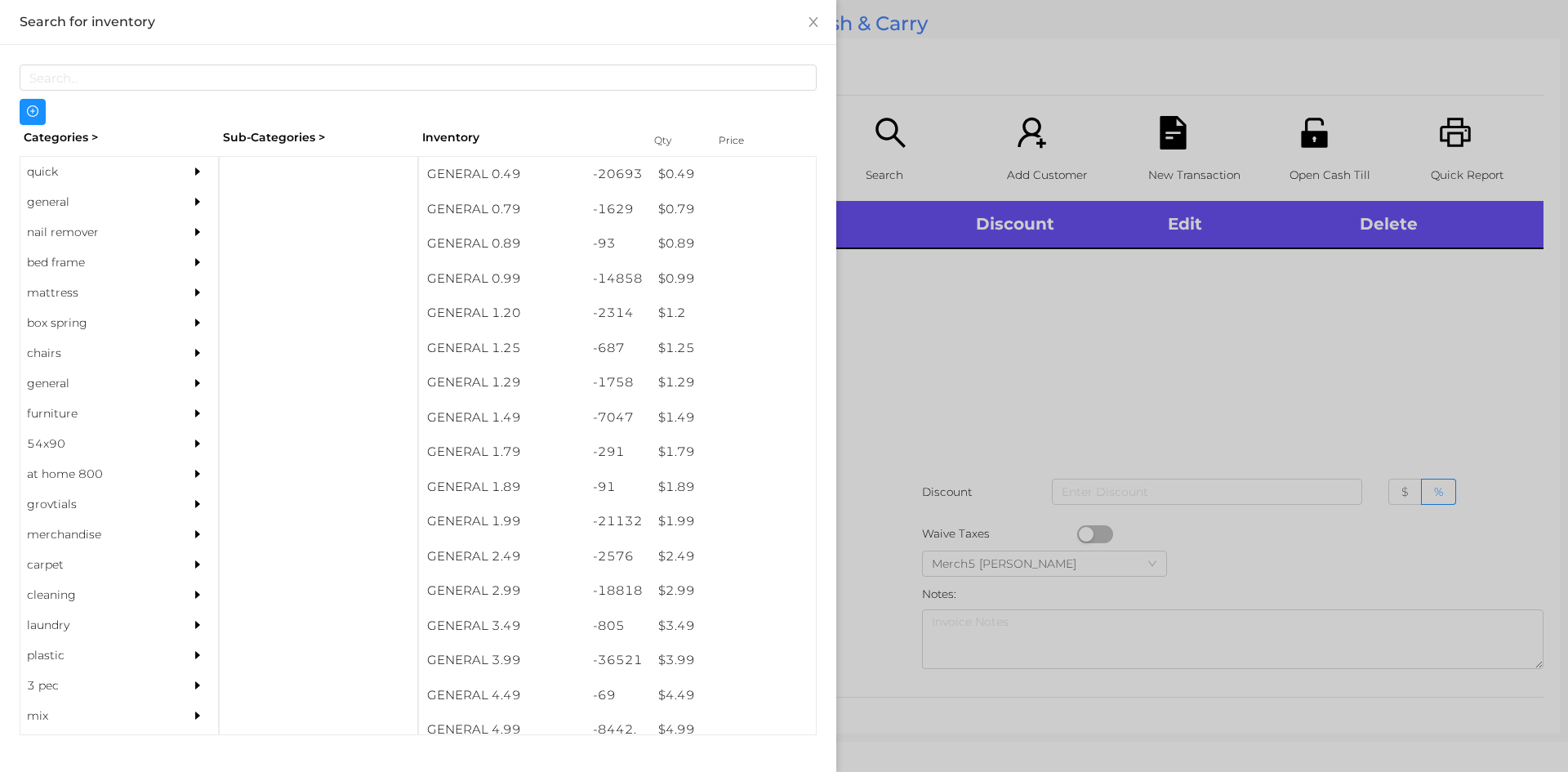
click at [185, 219] on div at bounding box center [202, 232] width 33 height 30
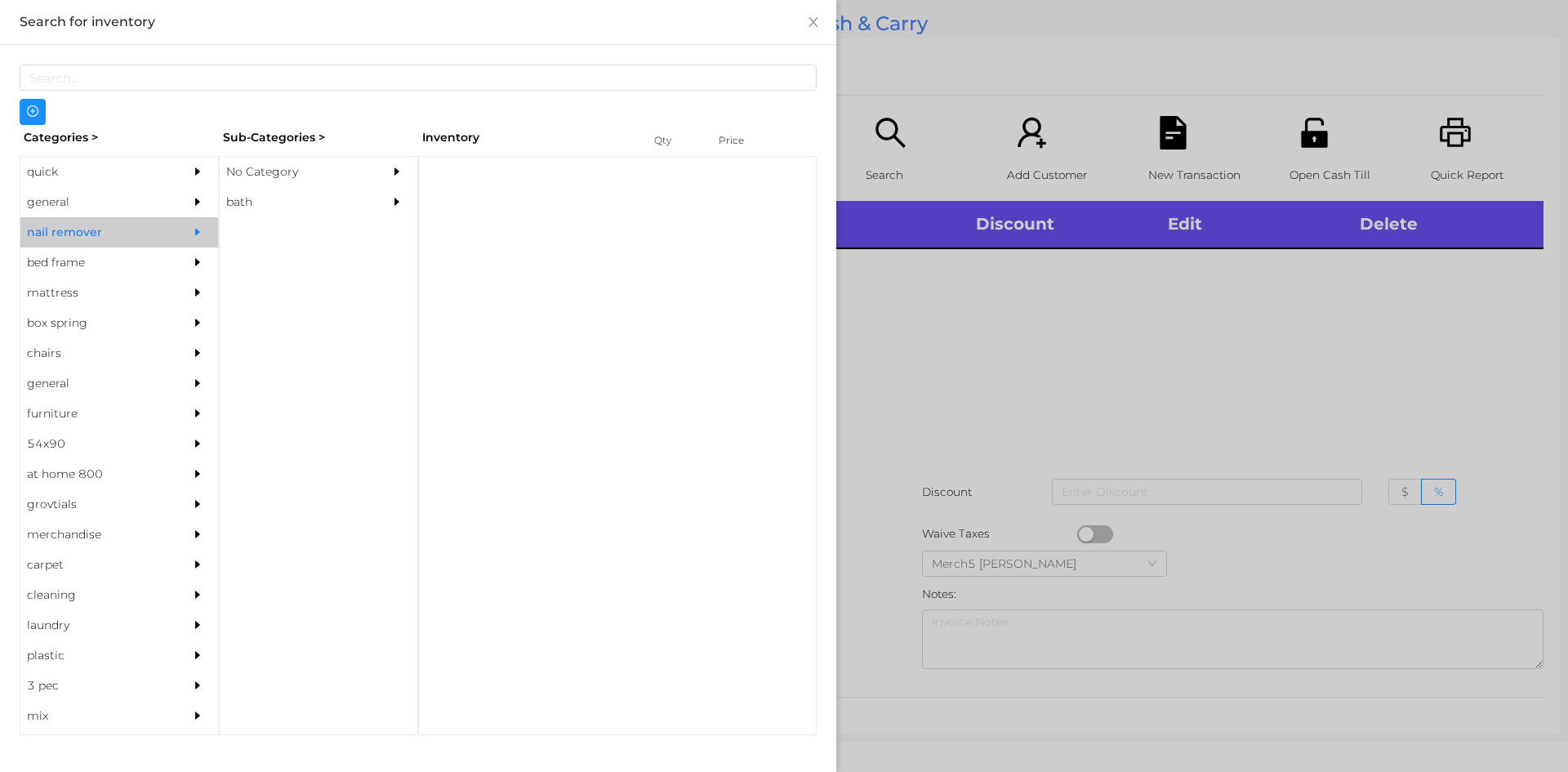
click at [154, 200] on div "general" at bounding box center [94, 202] width 149 height 30
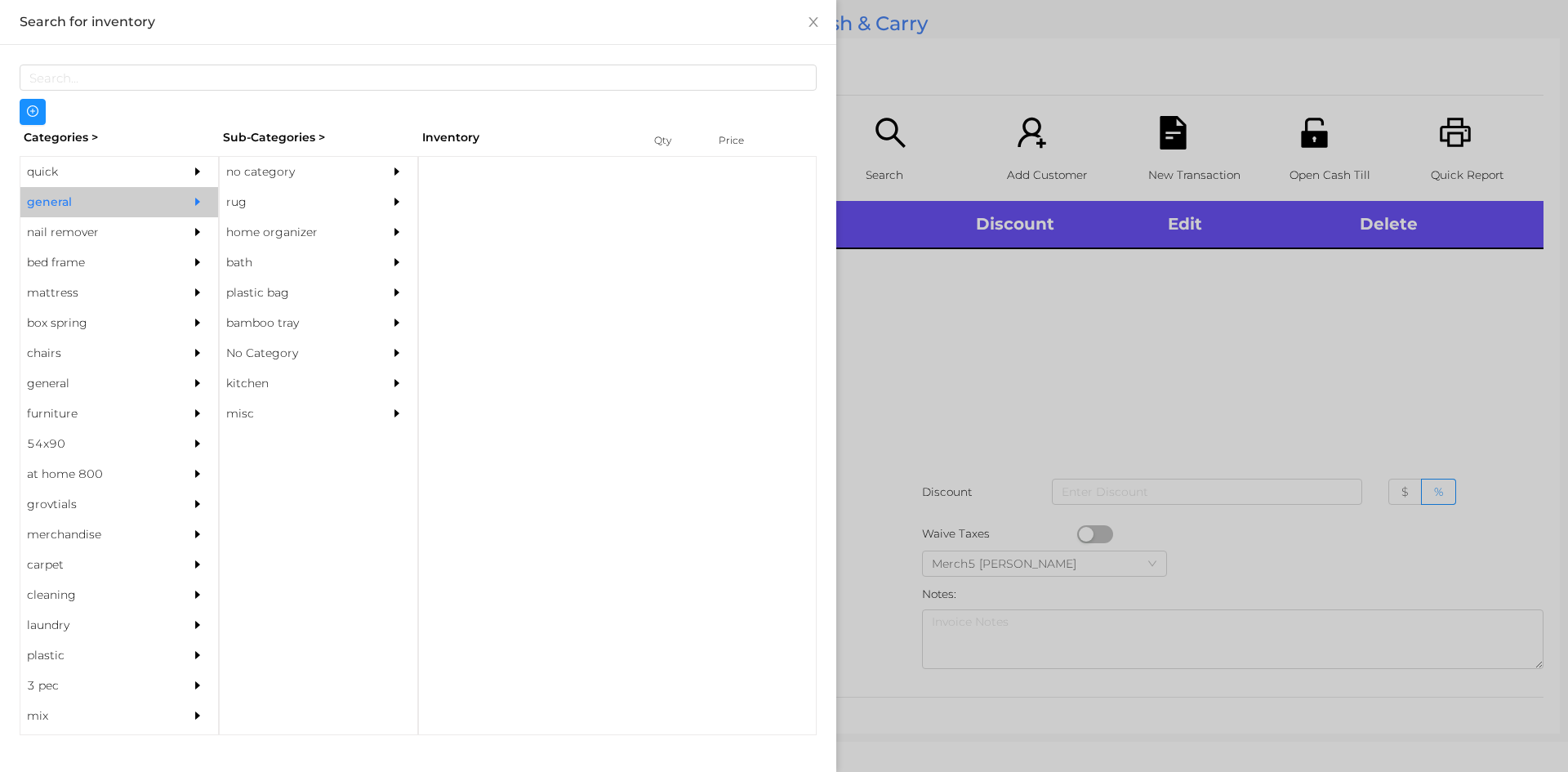
drag, startPoint x: 369, startPoint y: 169, endPoint x: 429, endPoint y: 194, distance: 65.0
click at [419, 125] on div "quick general nail remover bed frame mattress box spring chairs general furnitu…" at bounding box center [418, 125] width 797 height 0
click at [375, 181] on div "no category" at bounding box center [318, 172] width 197 height 30
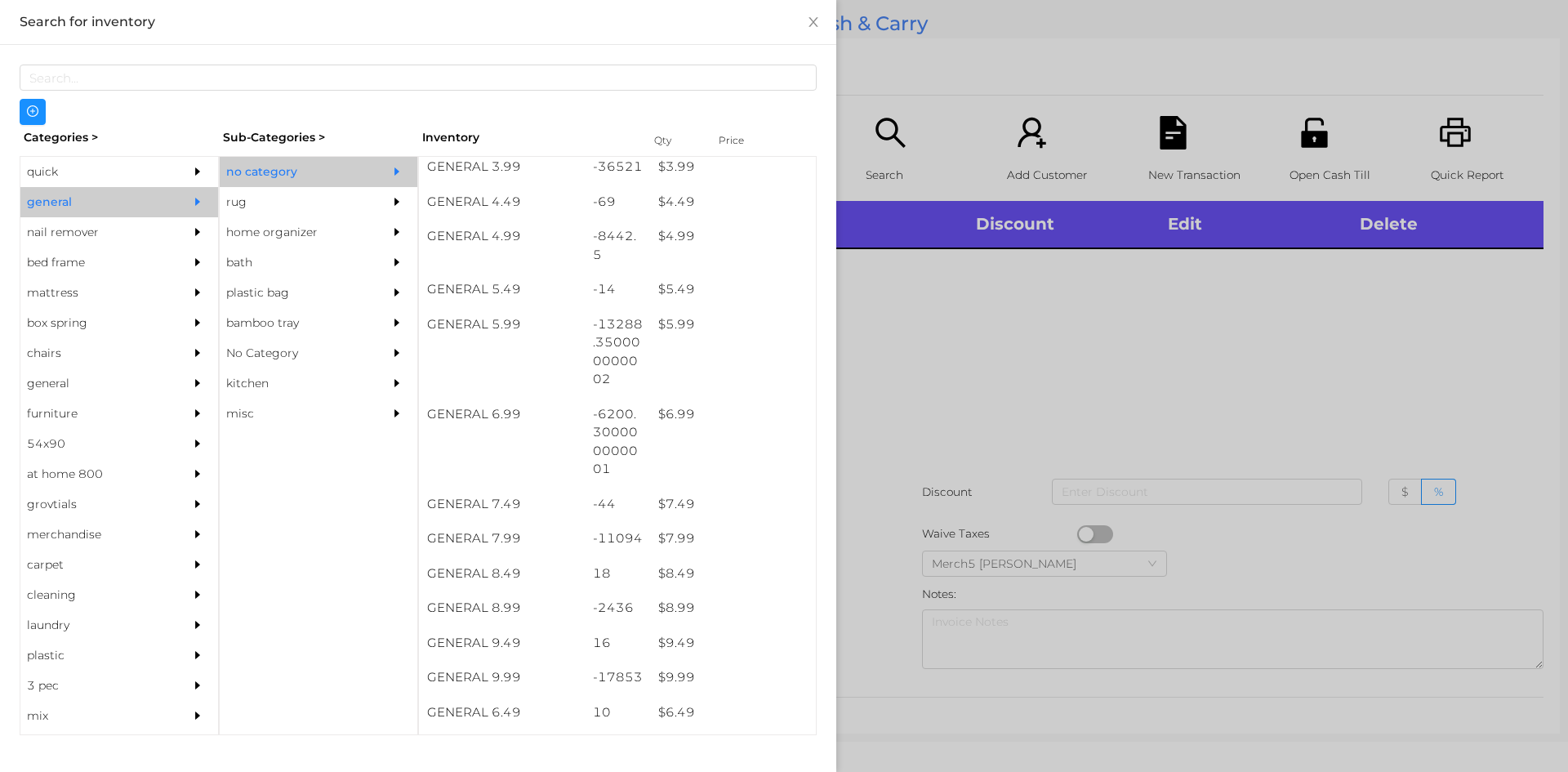
scroll to position [572, 0]
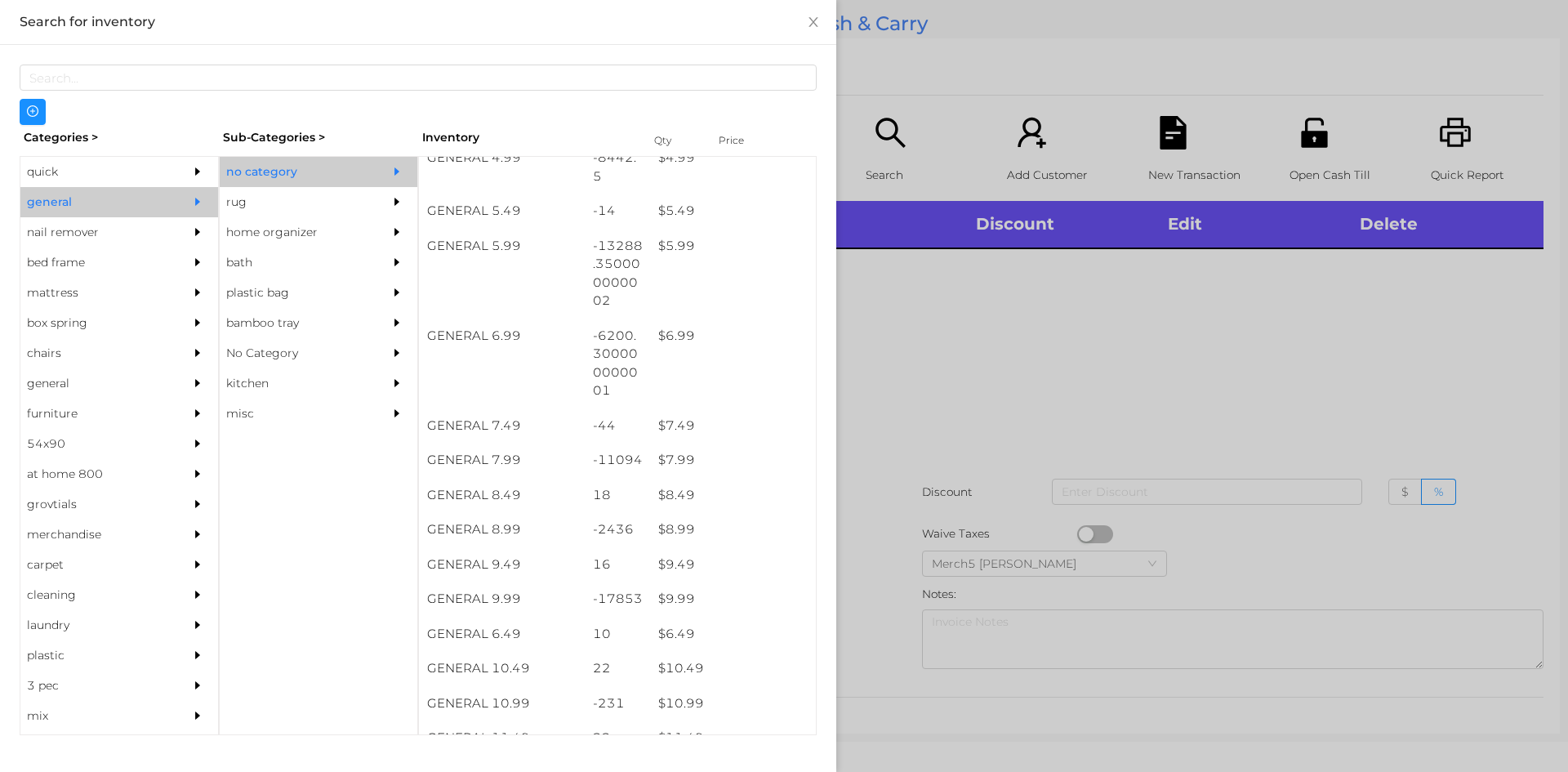
click at [905, 412] on div at bounding box center [784, 386] width 1568 height 772
